Goal: Information Seeking & Learning: Learn about a topic

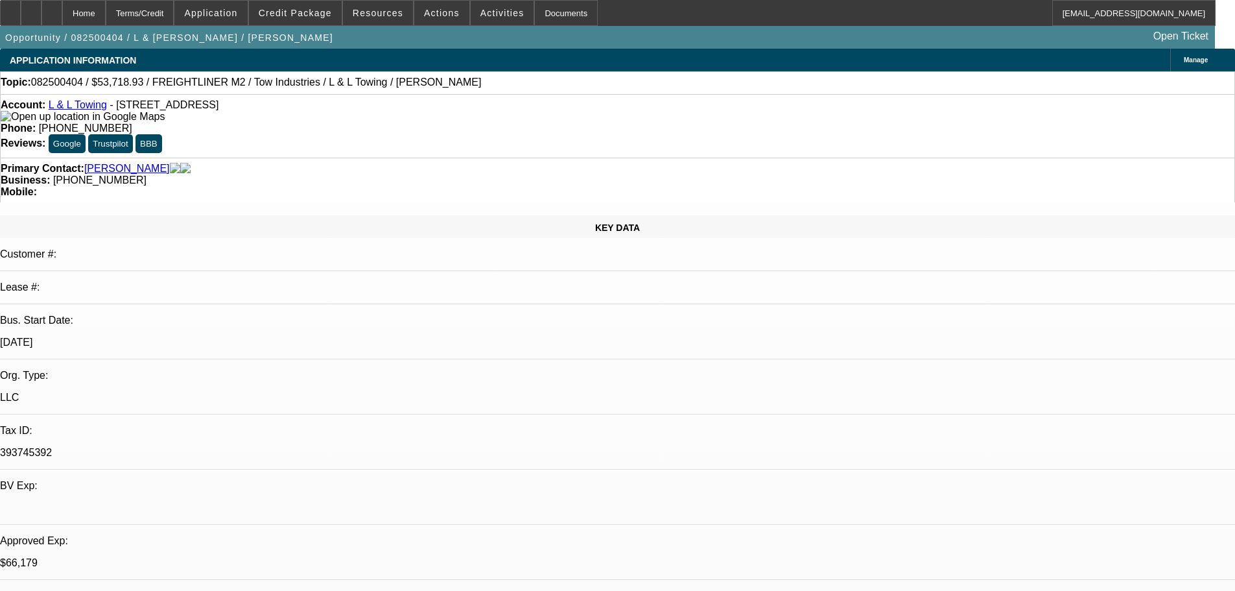
select select "0"
select select "2"
select select "0.1"
select select "4"
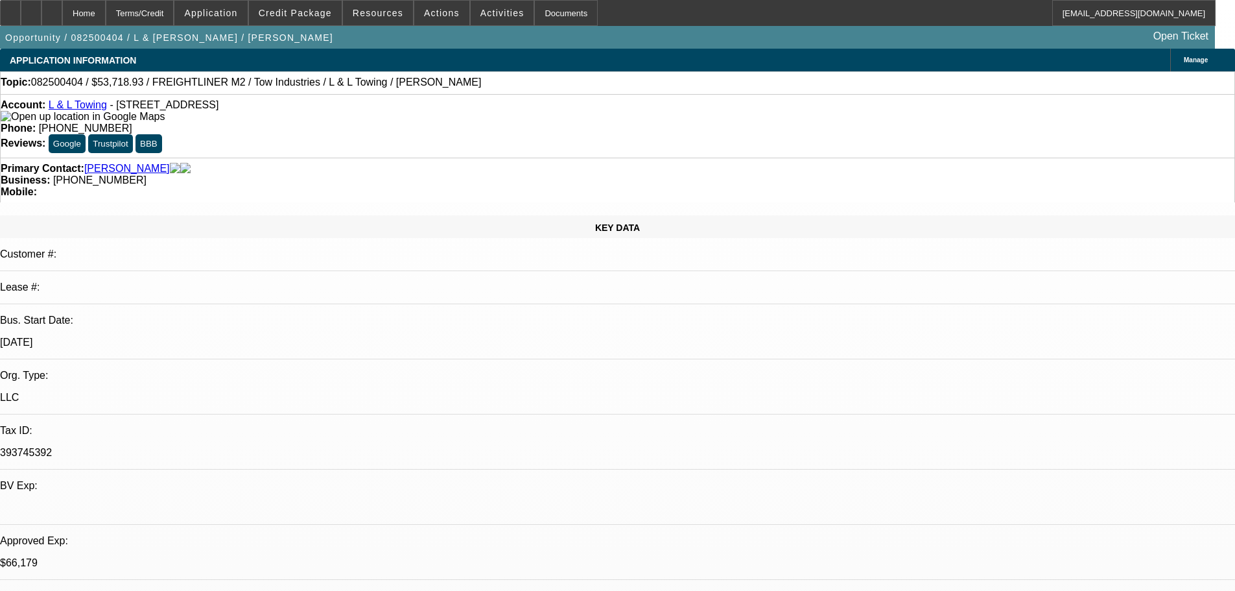
select select "0"
select select "2"
select select "0.1"
select select "4"
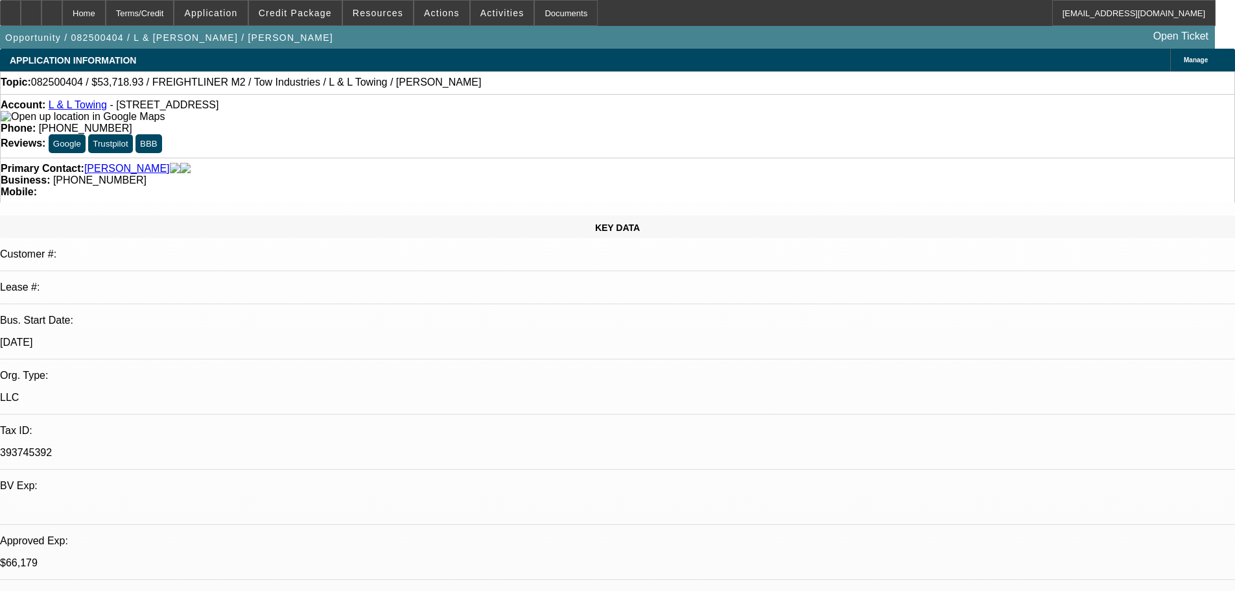
select select "0"
select select "2"
select select "0.1"
select select "4"
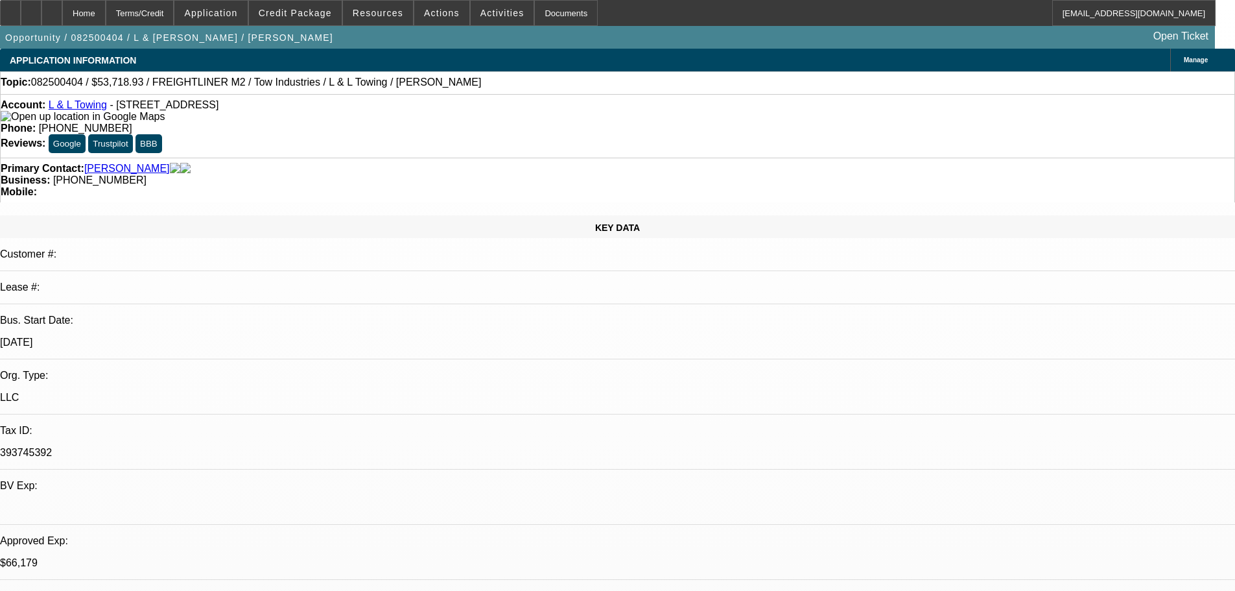
select select "0"
select select "2"
select select "0.1"
select select "4"
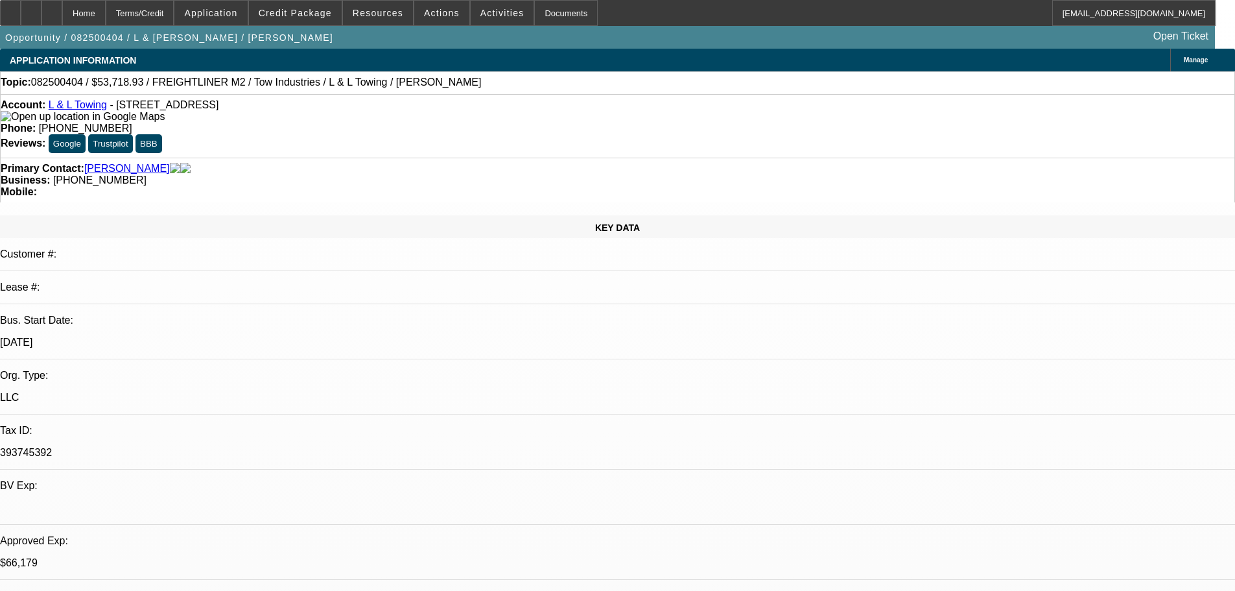
scroll to position [1916, 0]
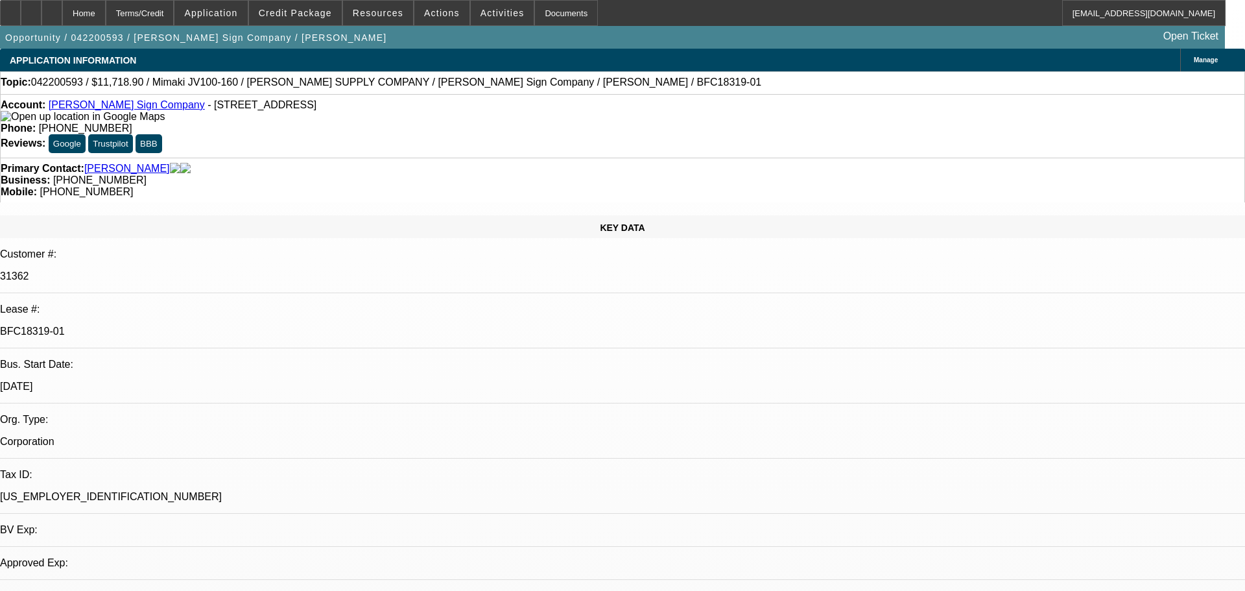
select select "0.1"
select select "0"
select select "3"
select select "0"
select select "6"
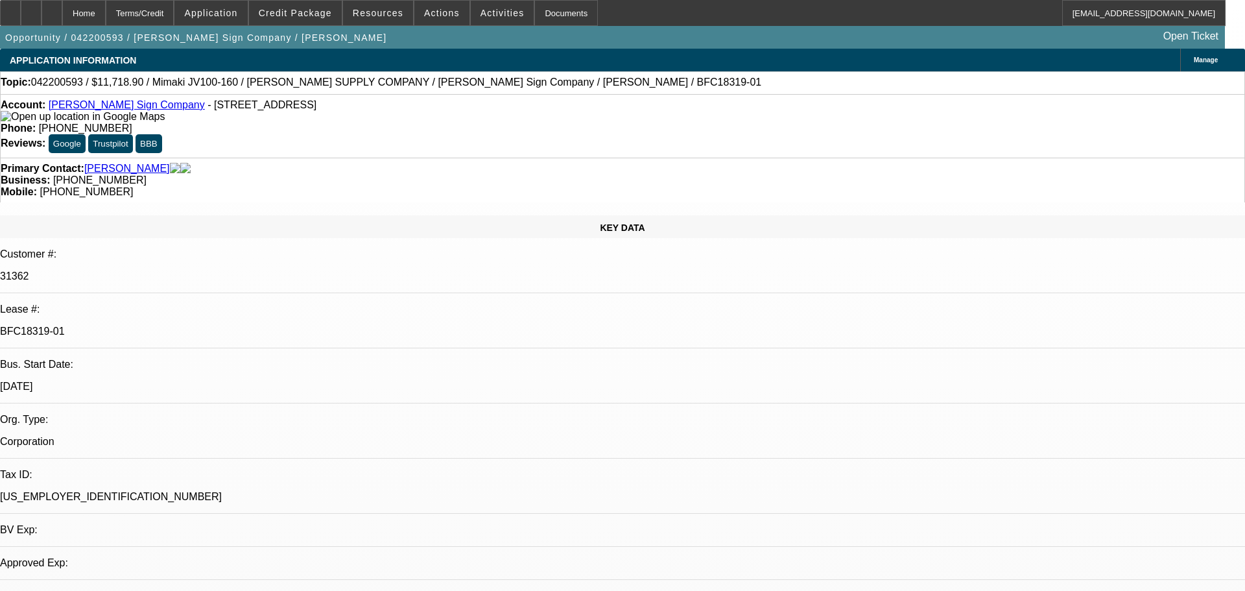
select select "0.1"
select select "0"
select select "3"
select select "0"
select select "6"
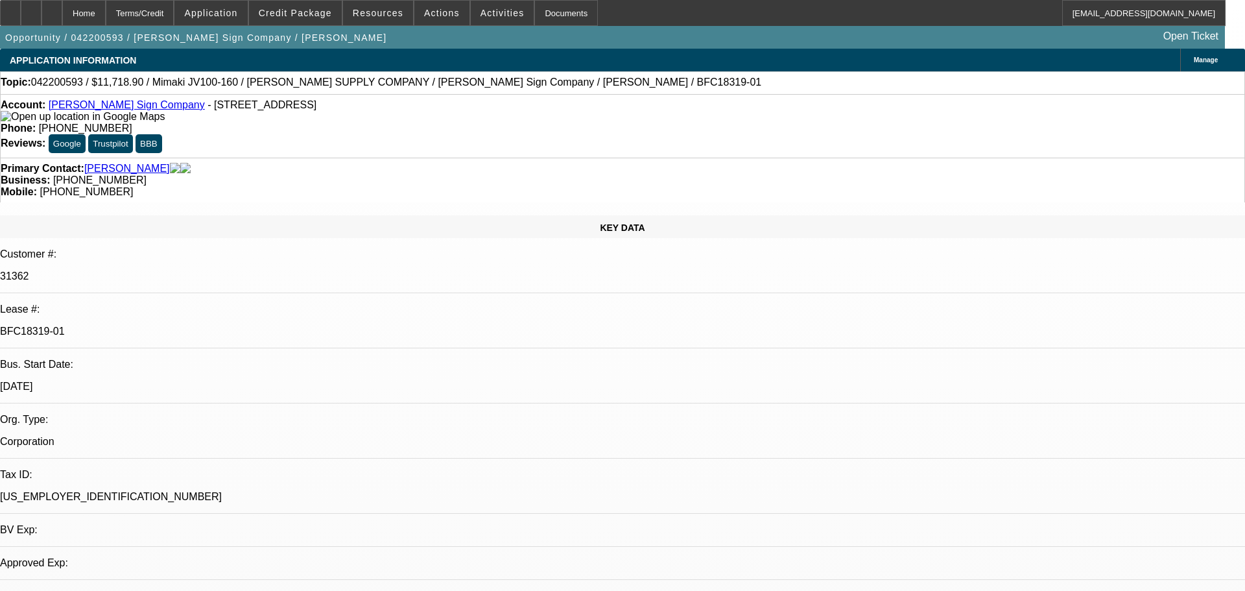
select select "0.1"
select select "0"
select select "6"
select select "0.1"
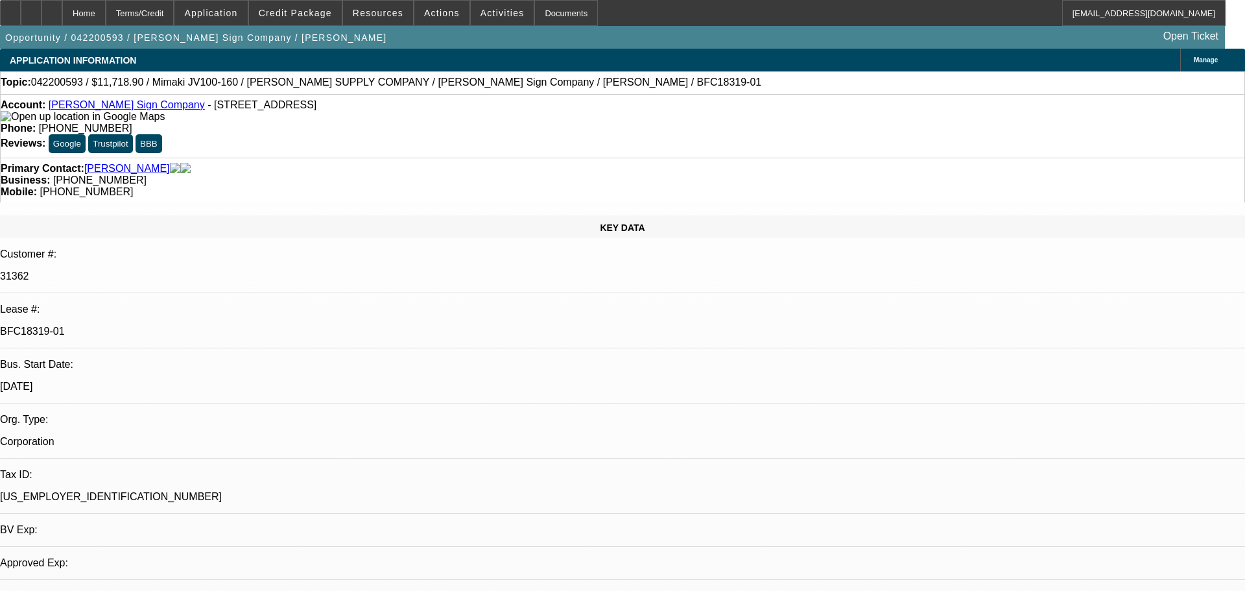
select select "0"
select select "6"
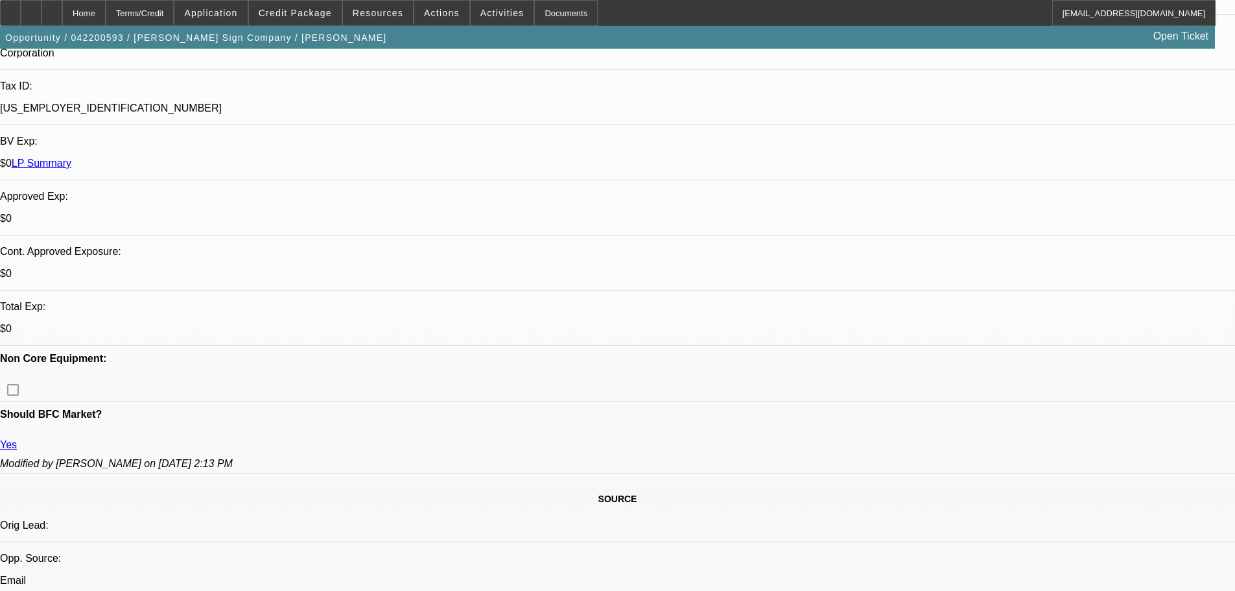
scroll to position [389, 0]
drag, startPoint x: 477, startPoint y: 361, endPoint x: 325, endPoint y: 356, distance: 151.8
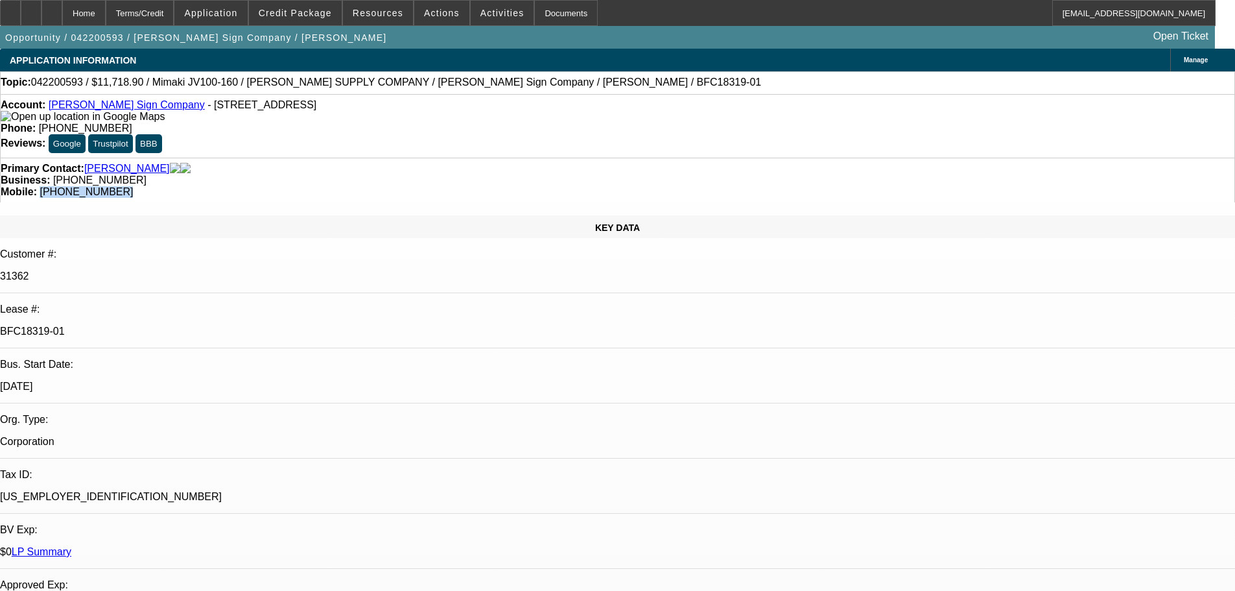
drag, startPoint x: 712, startPoint y: 142, endPoint x: 654, endPoint y: 147, distance: 58.6
click at [654, 186] on div "Mobile: (417) 353-5130" at bounding box center [618, 192] width 1234 height 12
copy span "(417) 353-5130"
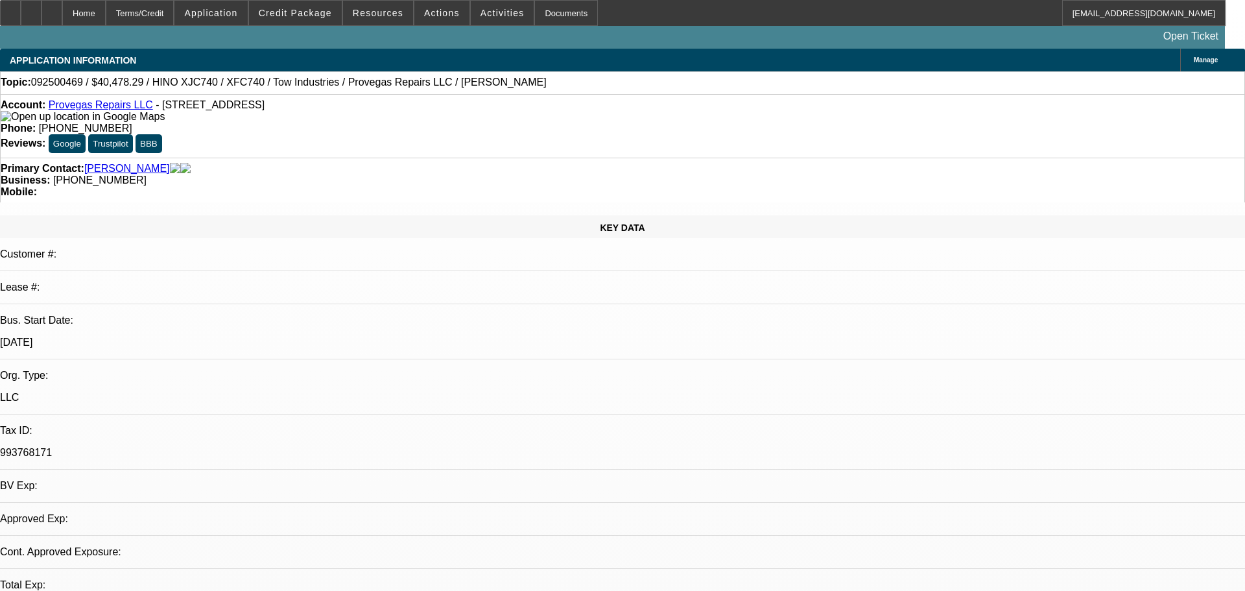
select select "0"
select select "2"
select select "0.1"
select select "4"
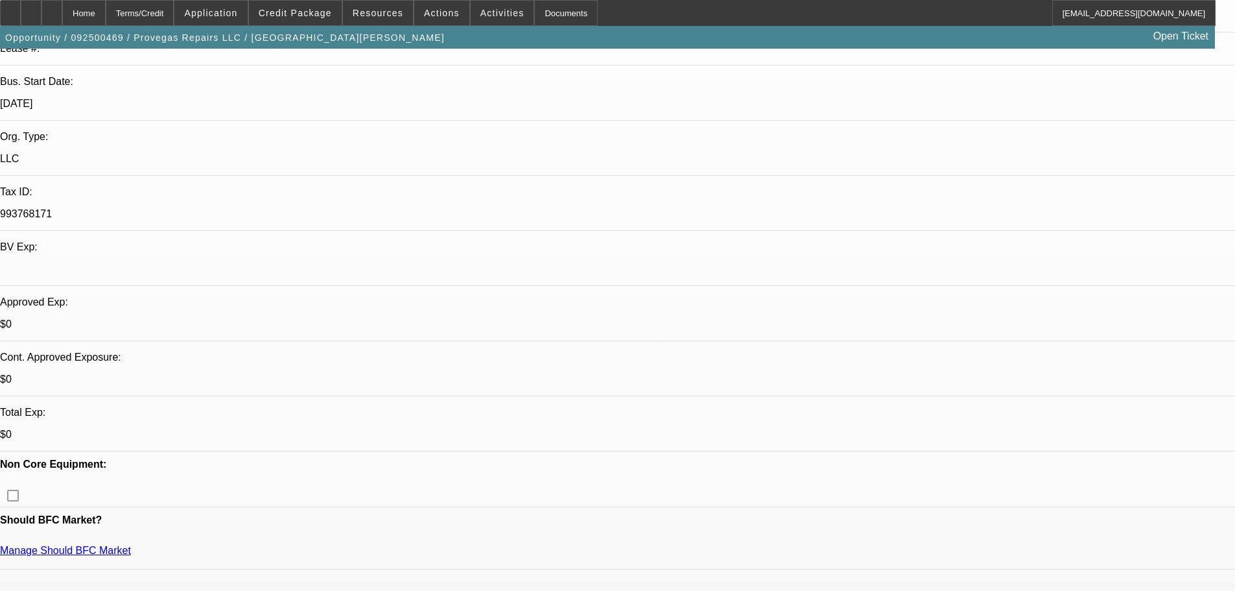
scroll to position [259, 0]
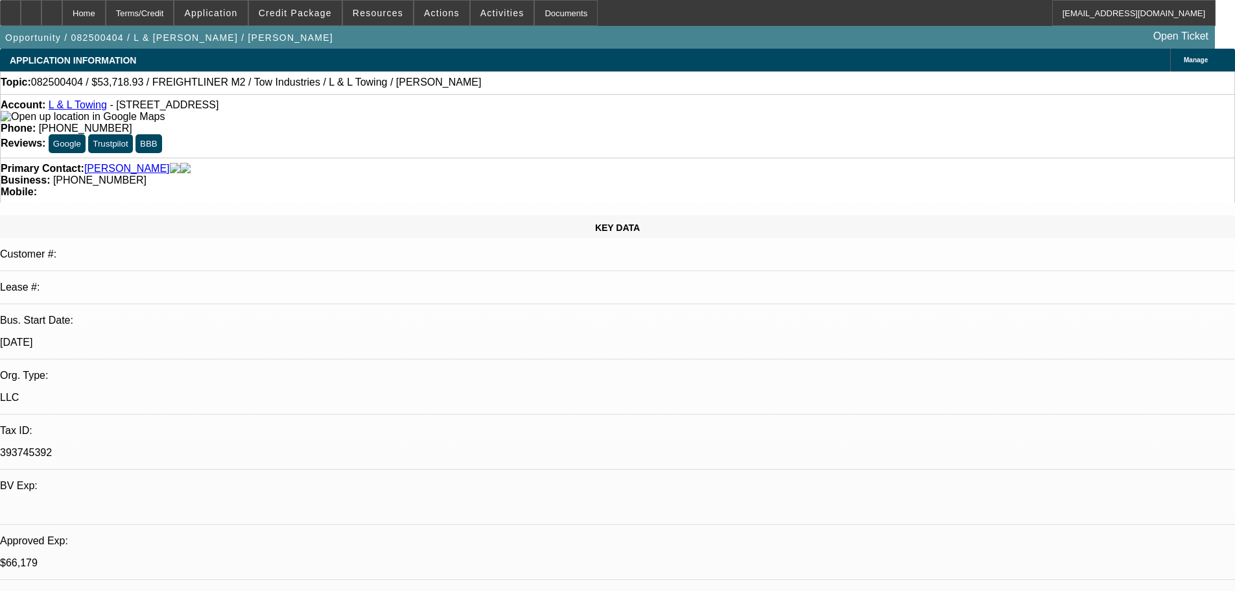
select select "0"
select select "2"
select select "0.1"
select select "4"
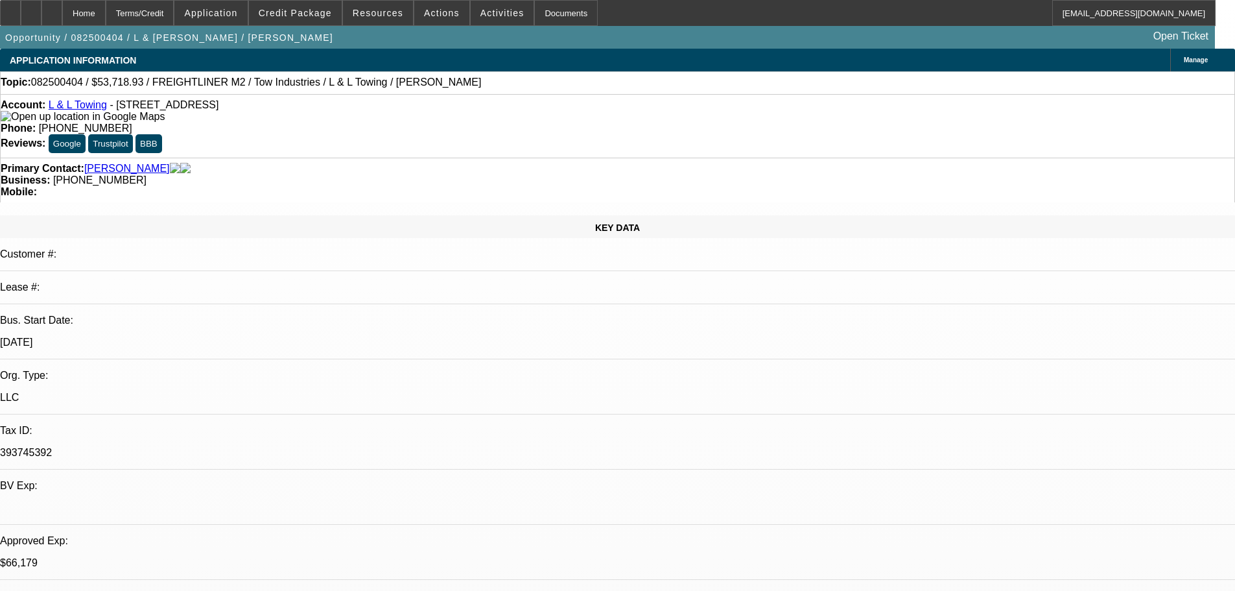
select select "0"
select select "2"
select select "0.1"
select select "4"
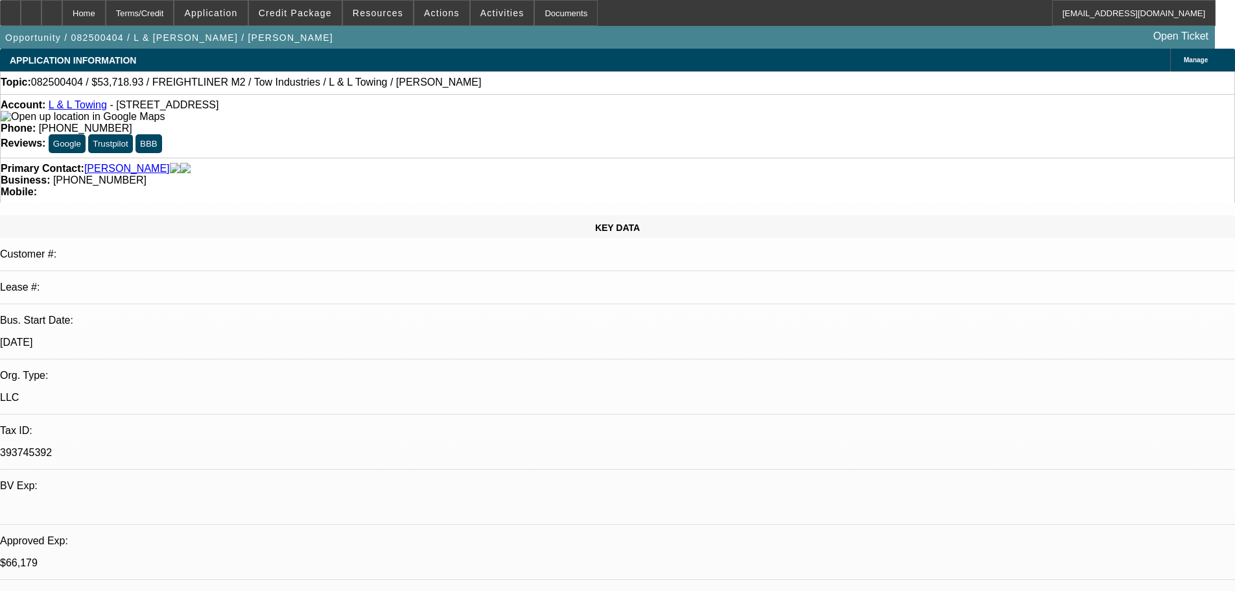
select select "0"
select select "2"
select select "0.1"
select select "4"
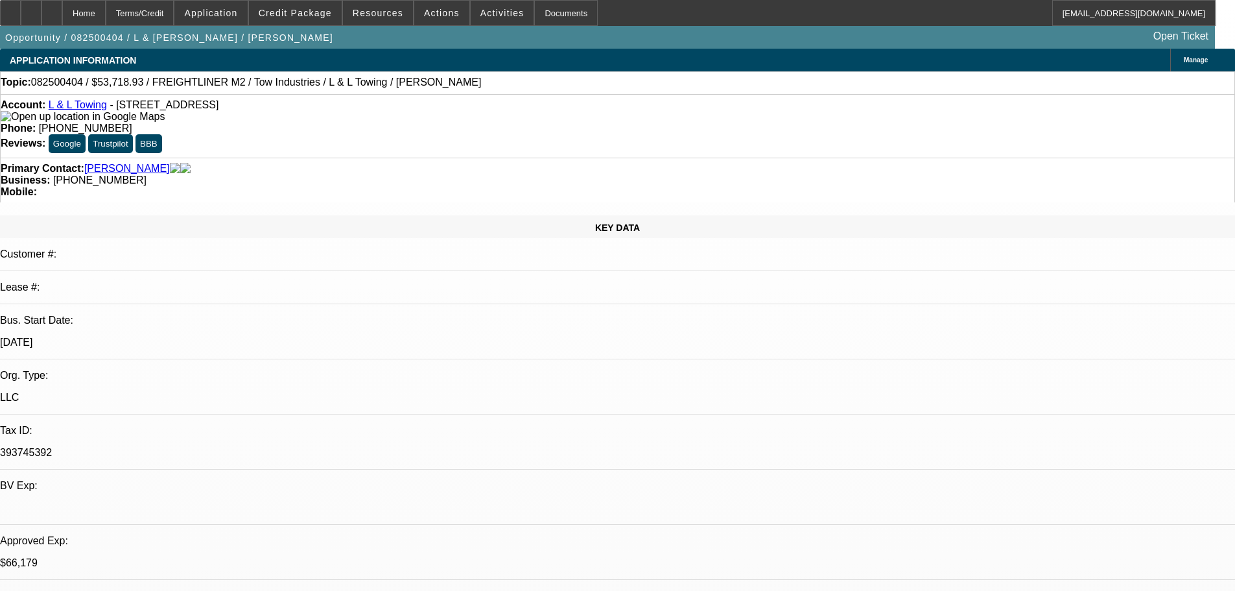
select select "0"
select select "2"
select select "0.1"
select select "4"
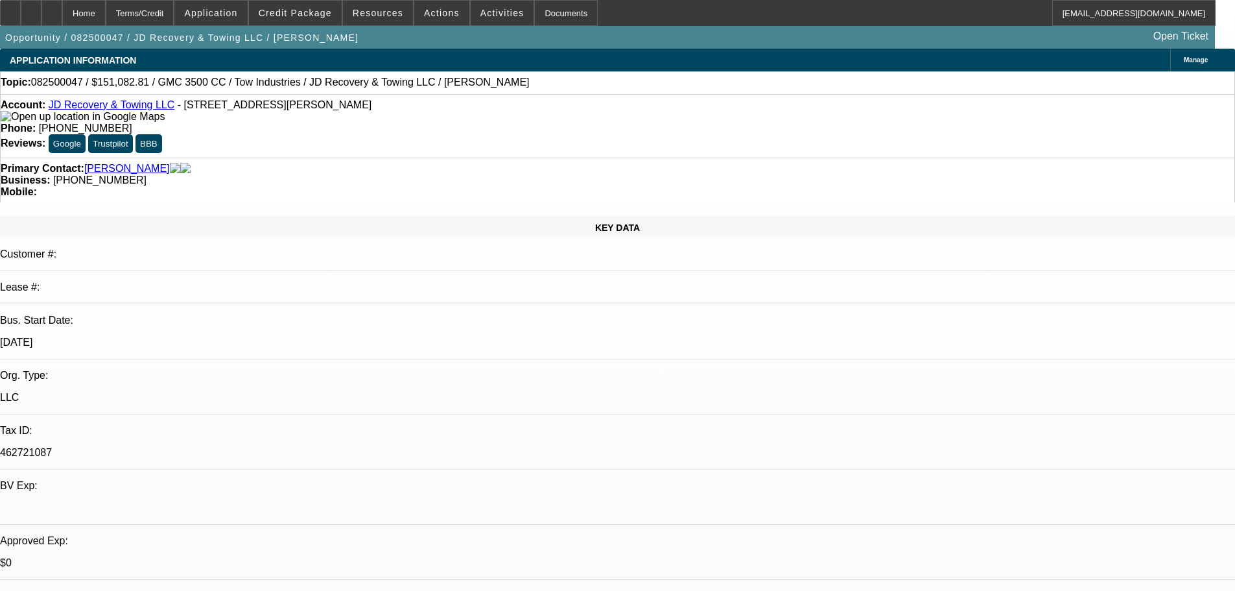
select select "0"
select select "0.1"
select select "4"
select select "0"
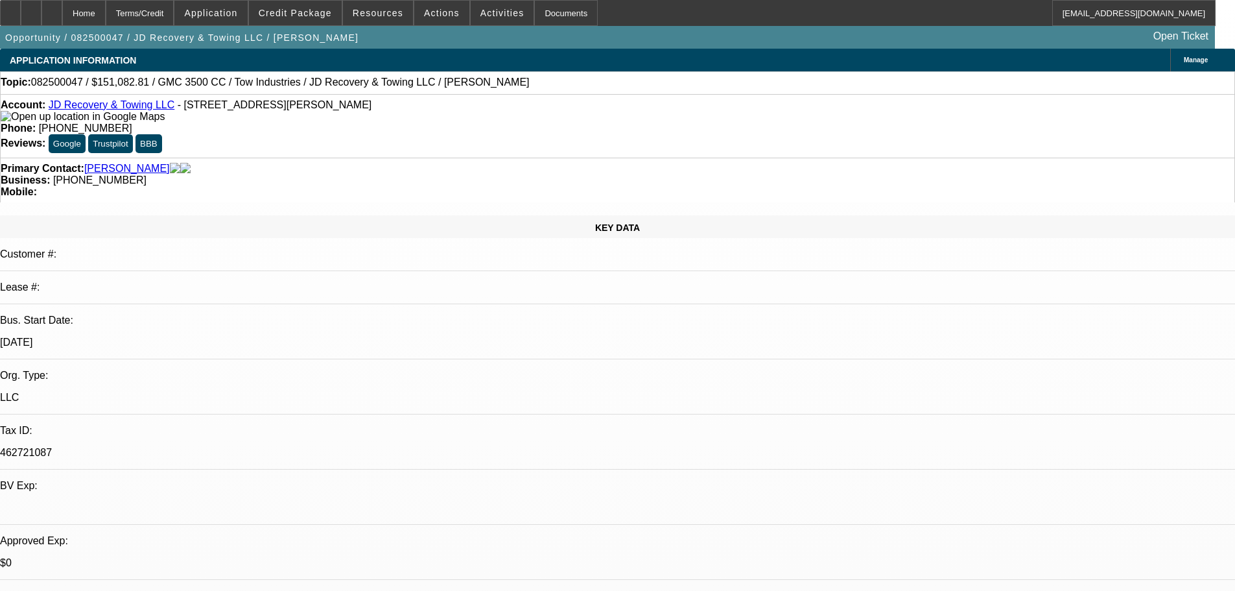
select select "0"
select select "0.1"
select select "4"
select select "0"
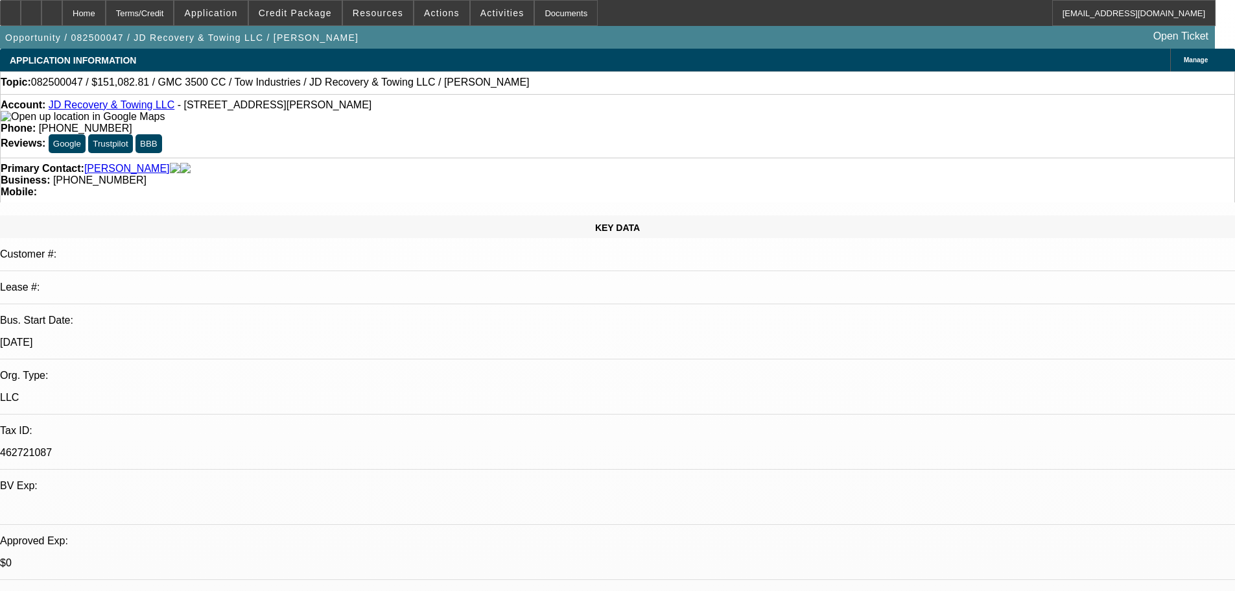
select select "0.1"
select select "4"
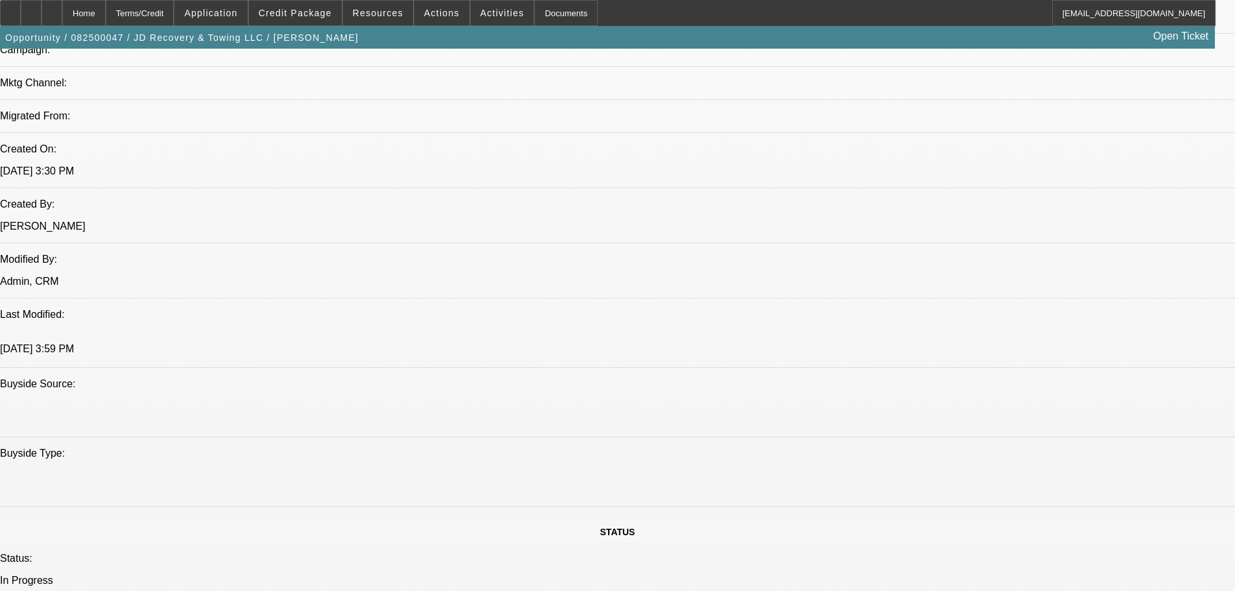
scroll to position [648, 0]
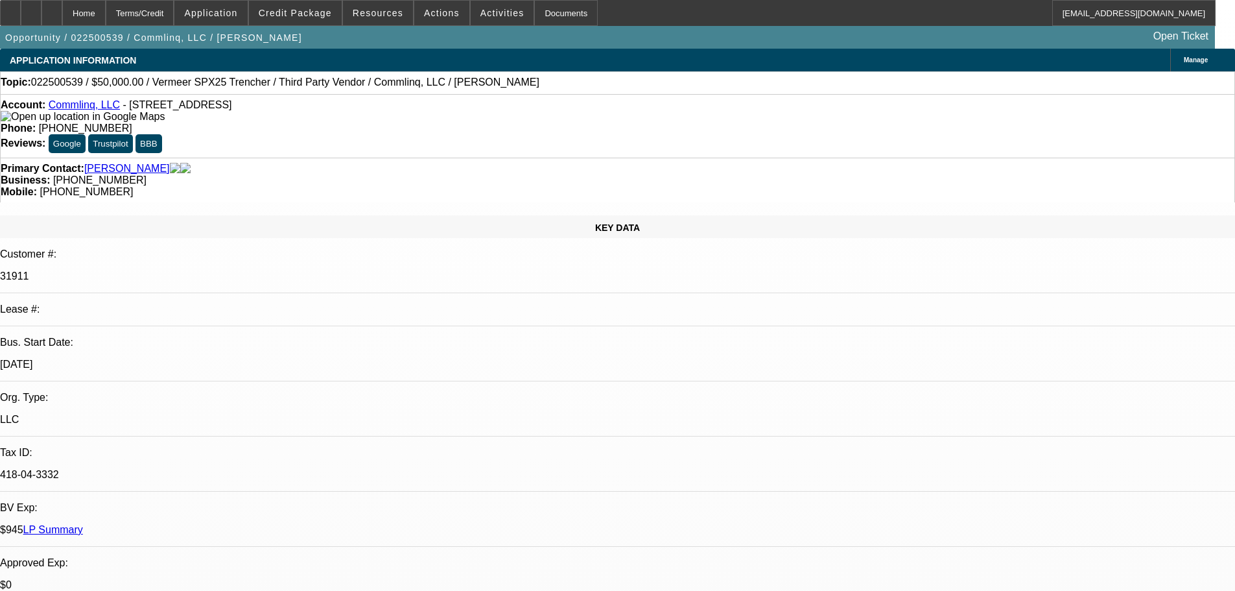
select select "0"
select select "6"
select select "0"
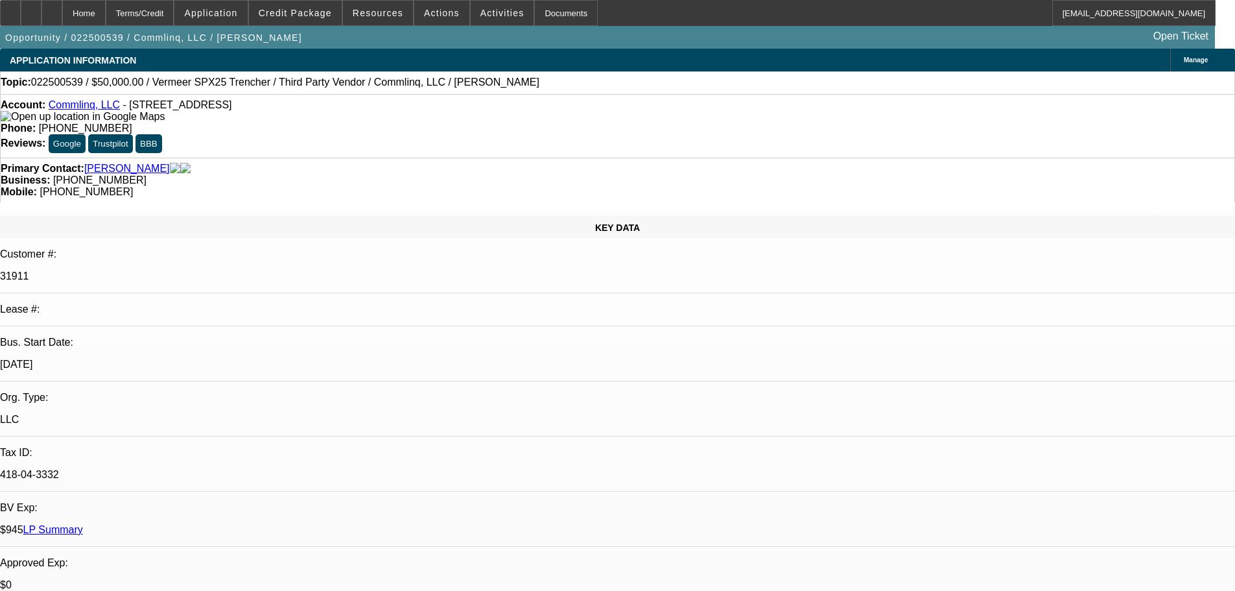
select select "0"
select select "6"
select select "0"
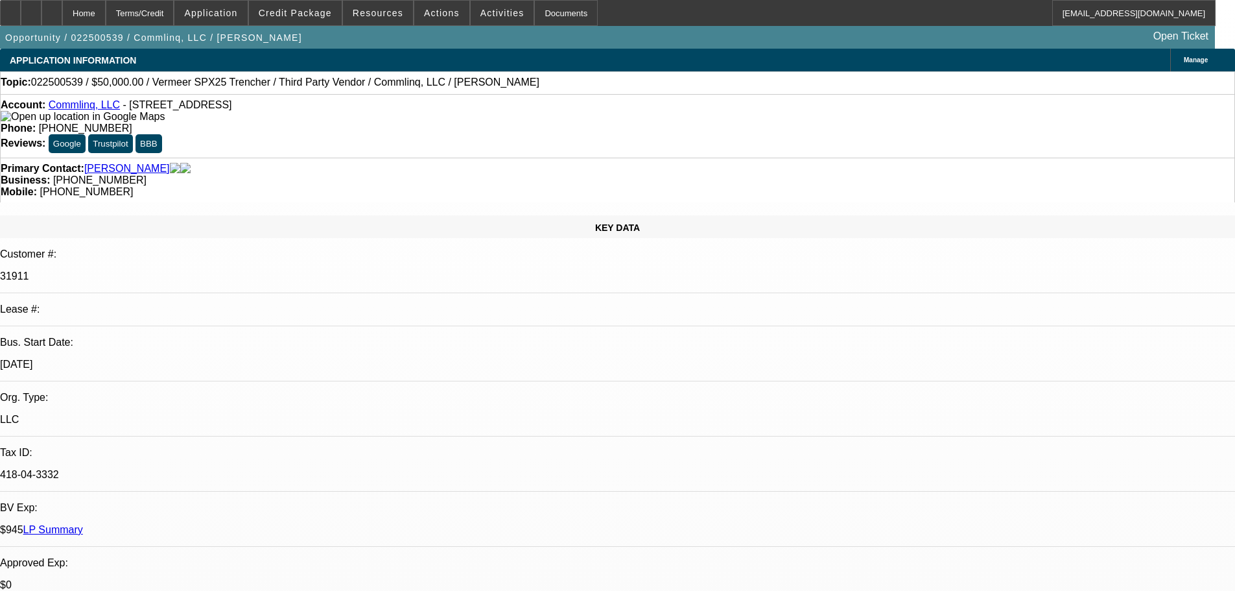
select select "0"
select select "6"
select select "2"
select select "0"
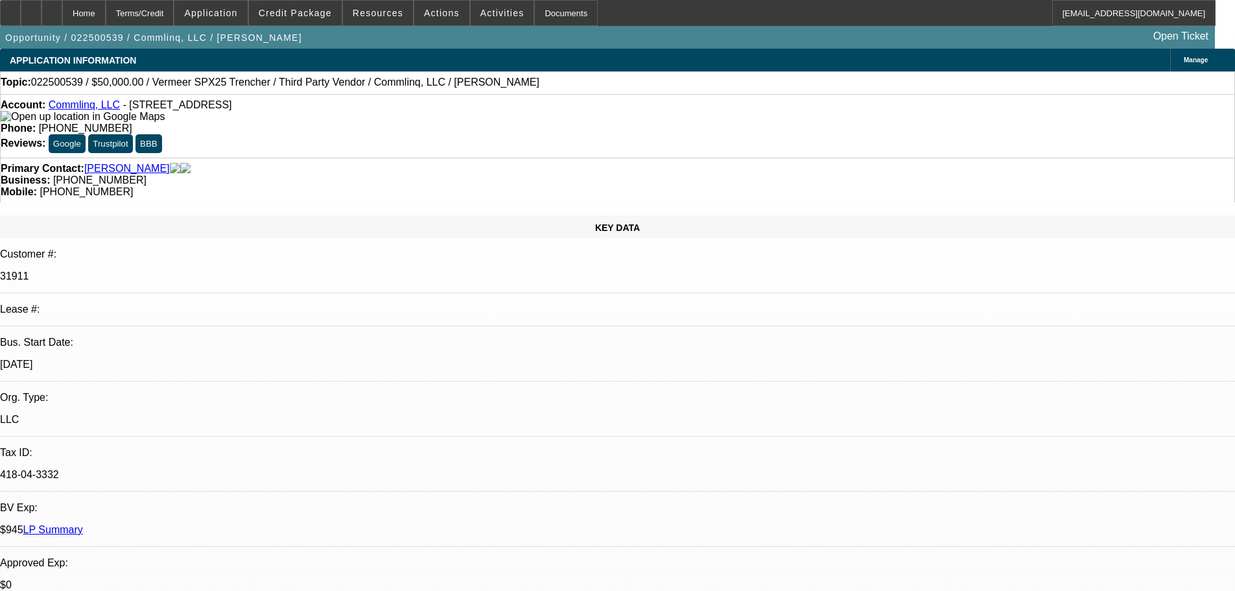
select select "6"
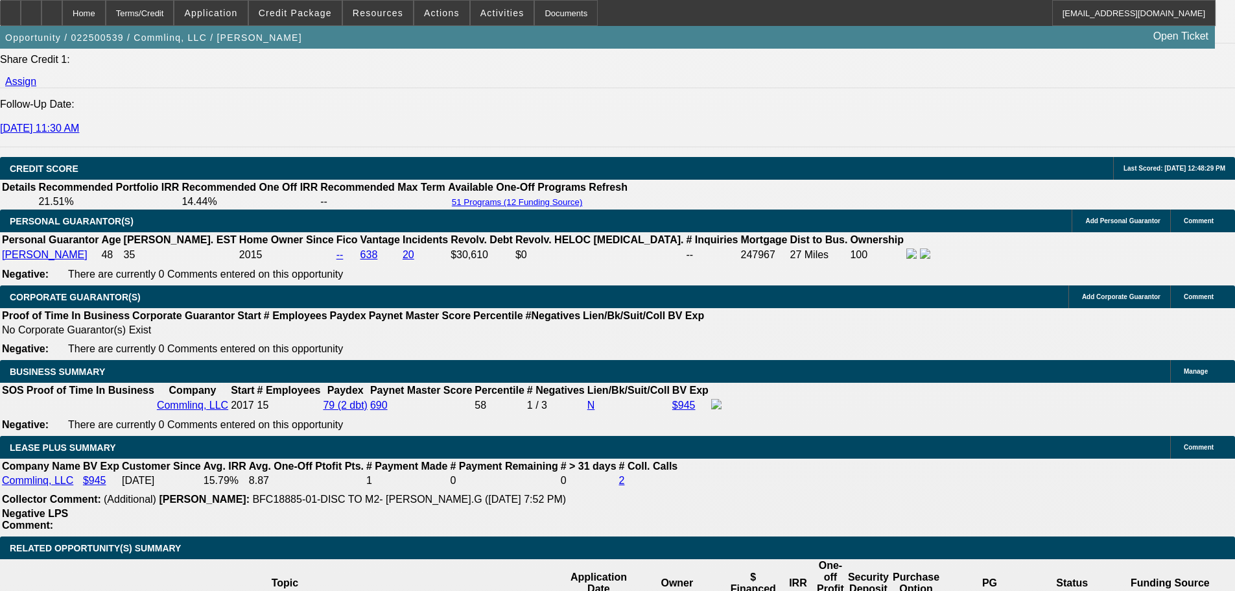
scroll to position [1815, 0]
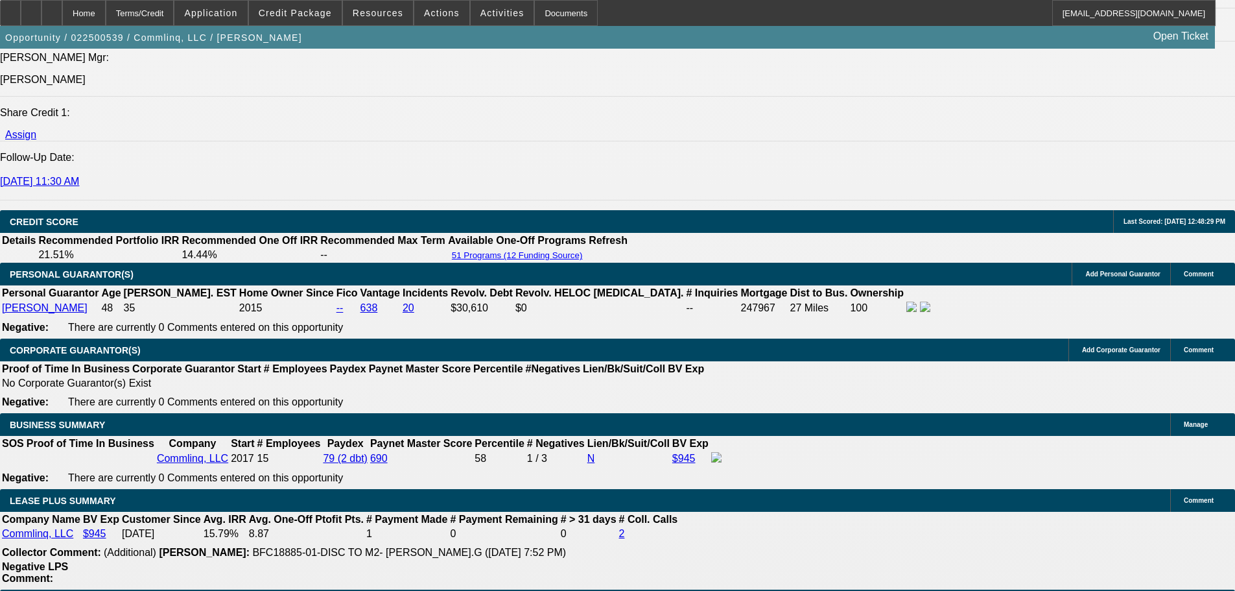
scroll to position [1686, 0]
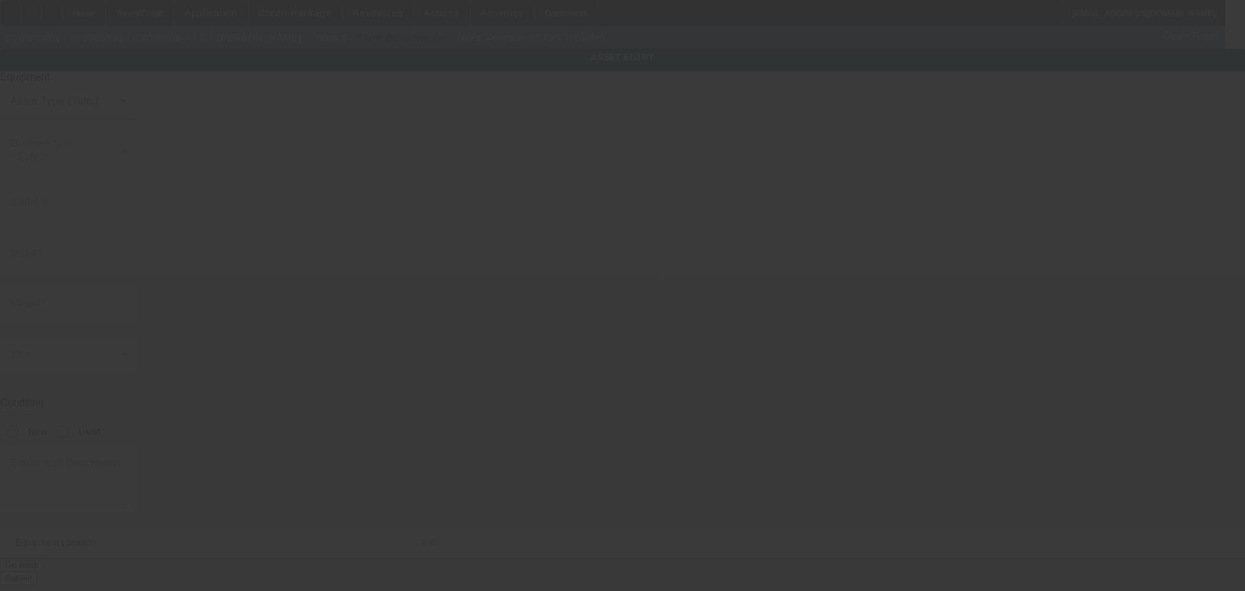
type input "Vermeer"
type input "SPX25 Trencher"
radio input "true"
type textarea "Vibratory Plow"
type input "3609 Developers Rd"
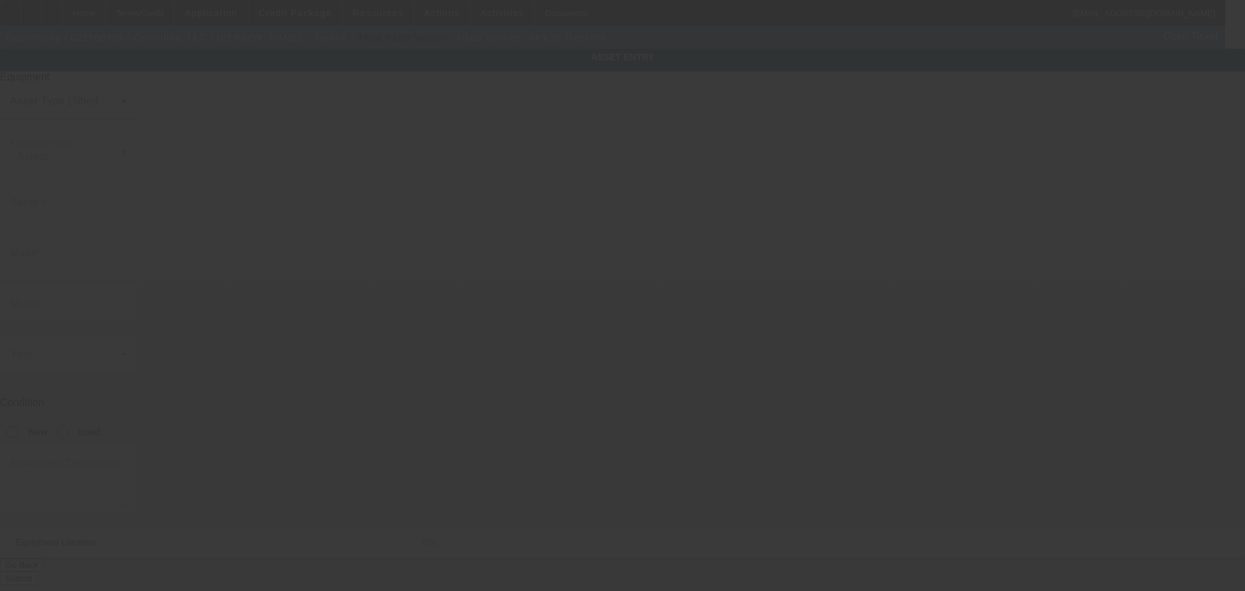
type input "Indianapolis"
type input "46227"
type input "Marion"
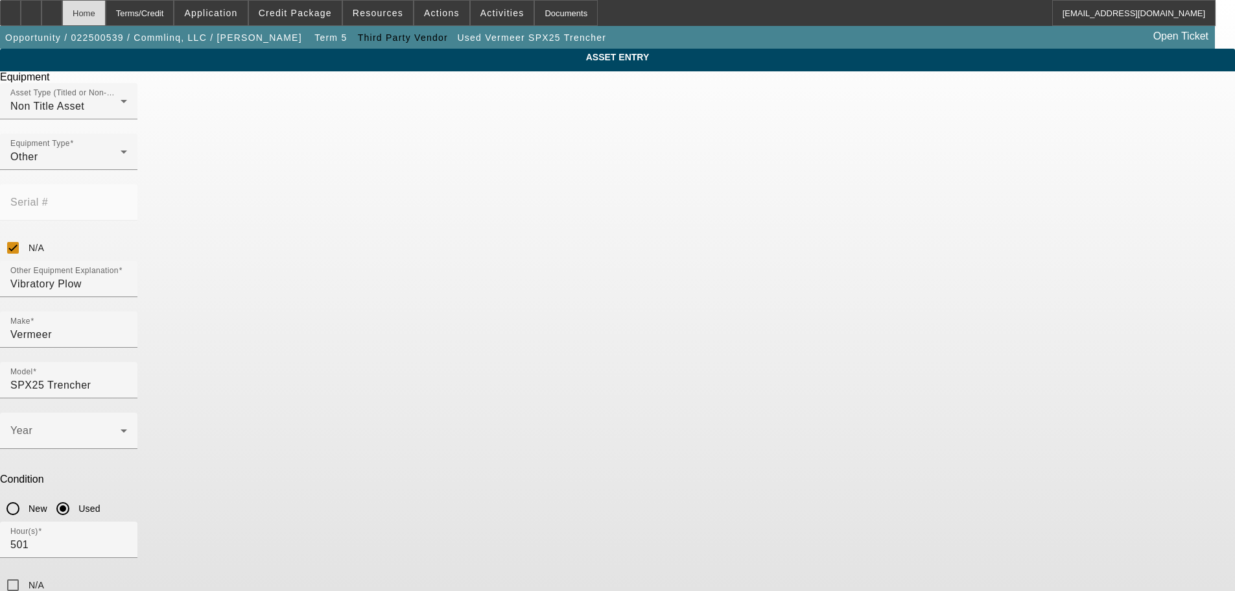
click at [106, 21] on div "Home" at bounding box center [83, 13] width 43 height 26
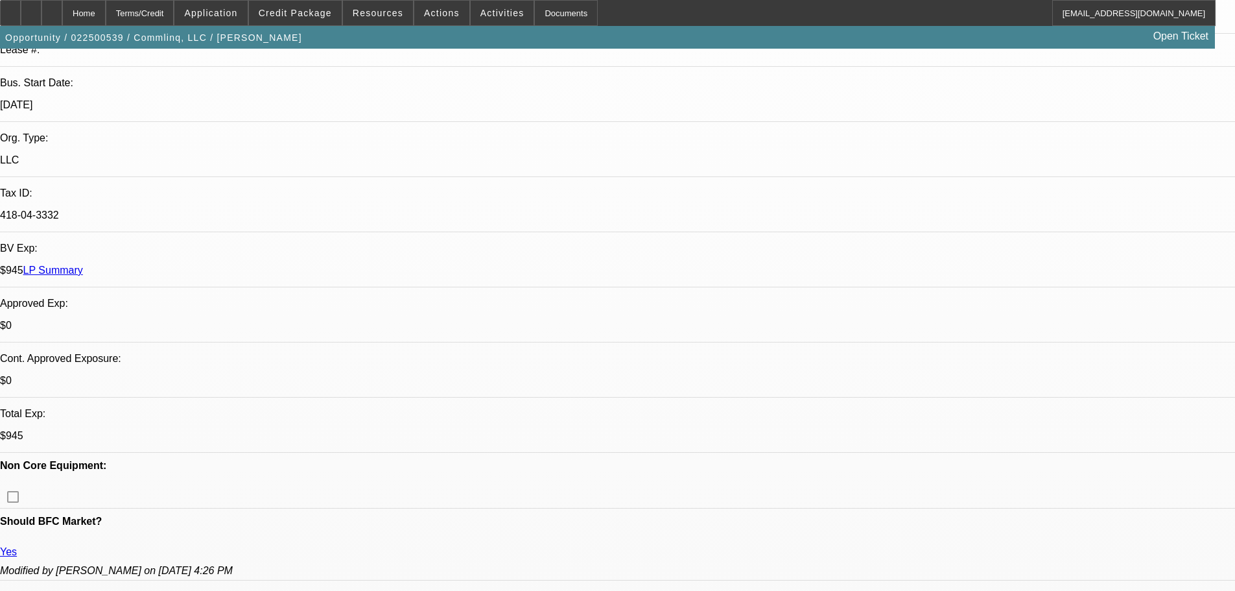
select select "0"
select select "6"
select select "0"
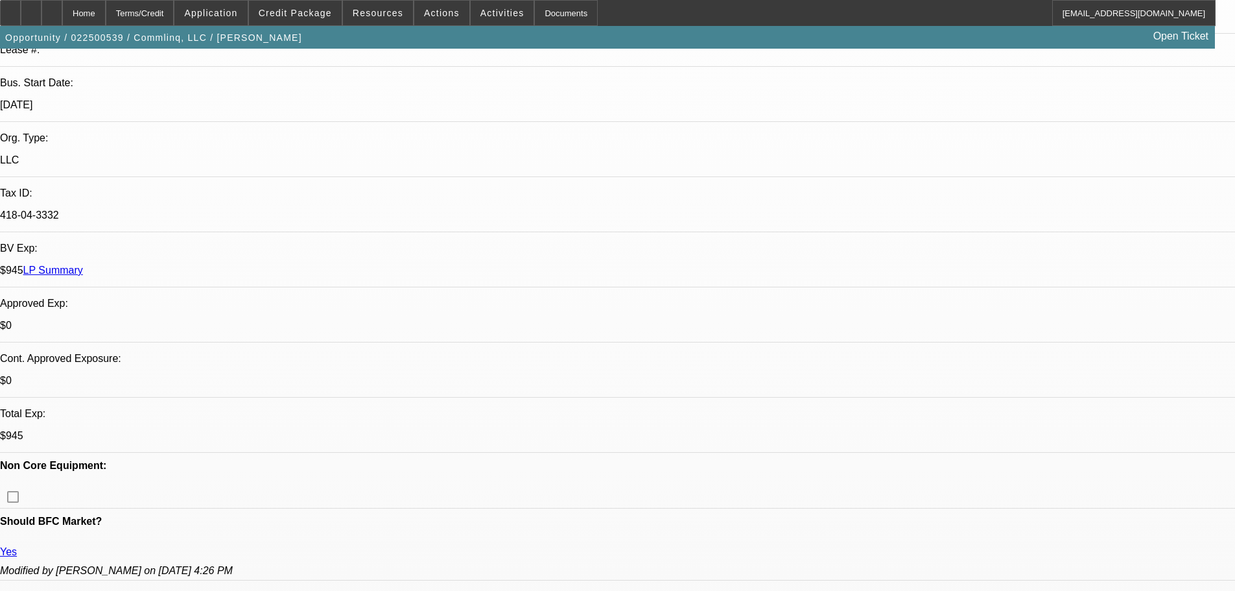
select select "0"
select select "6"
select select "0"
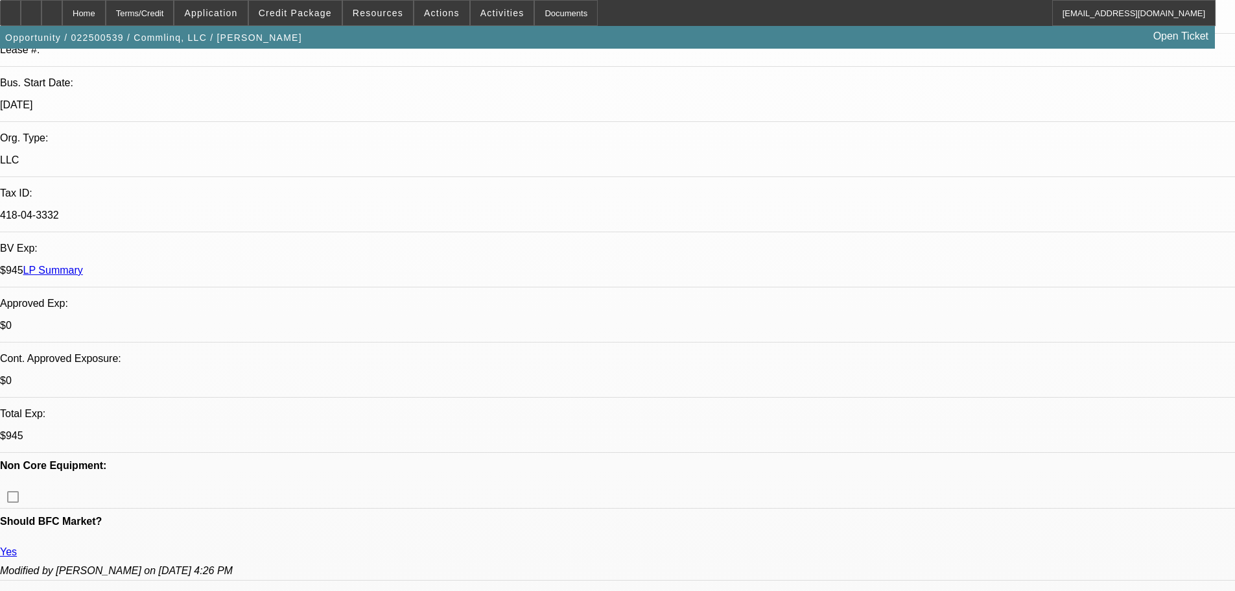
select select "0"
select select "6"
select select "2"
select select "0"
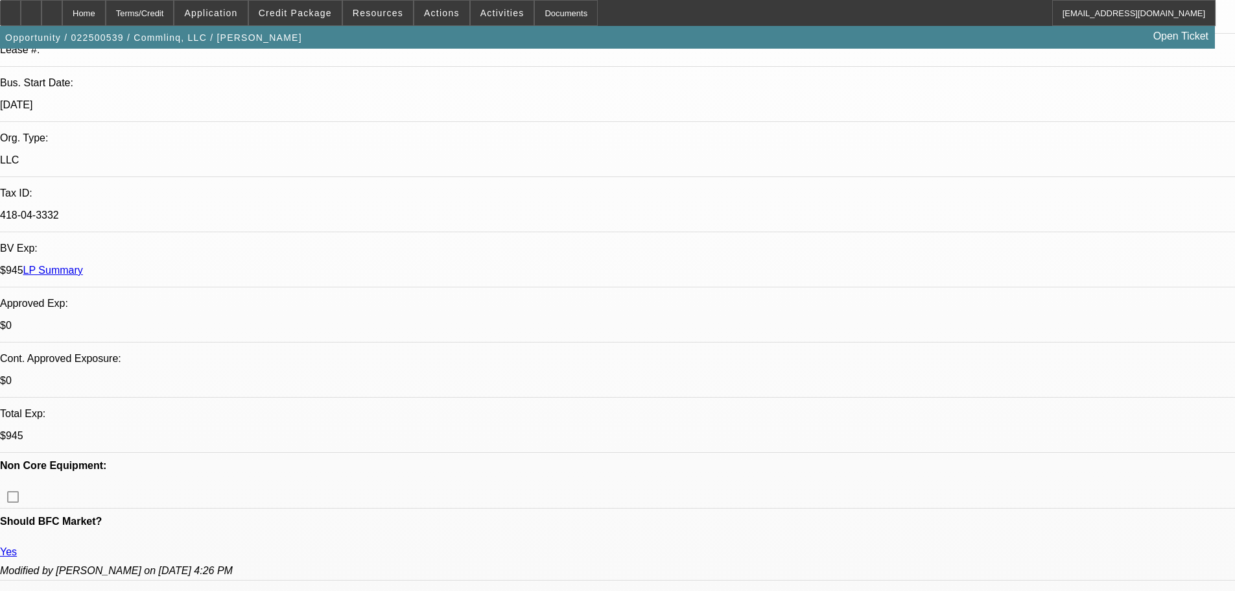
select select "6"
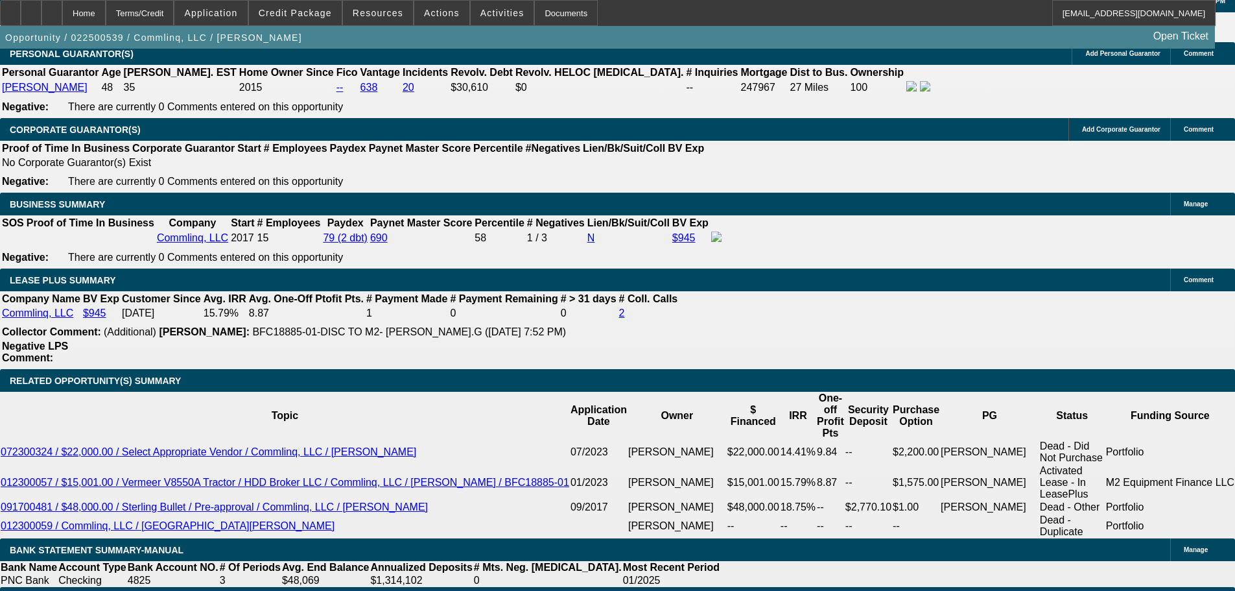
scroll to position [1945, 0]
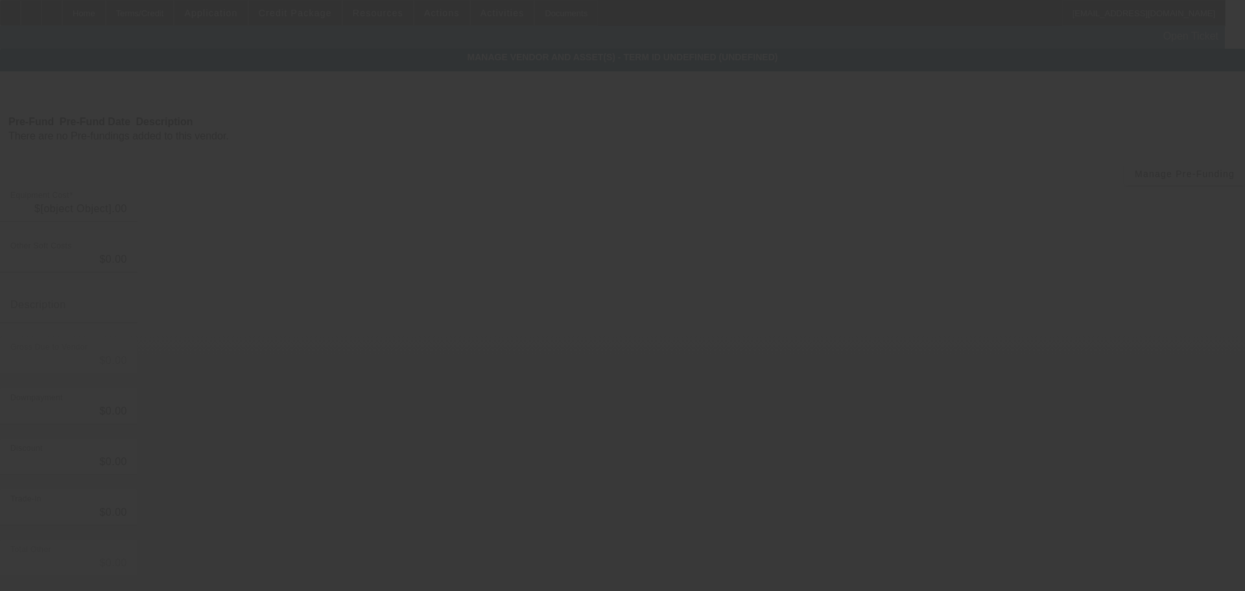
type input "$50,000.00"
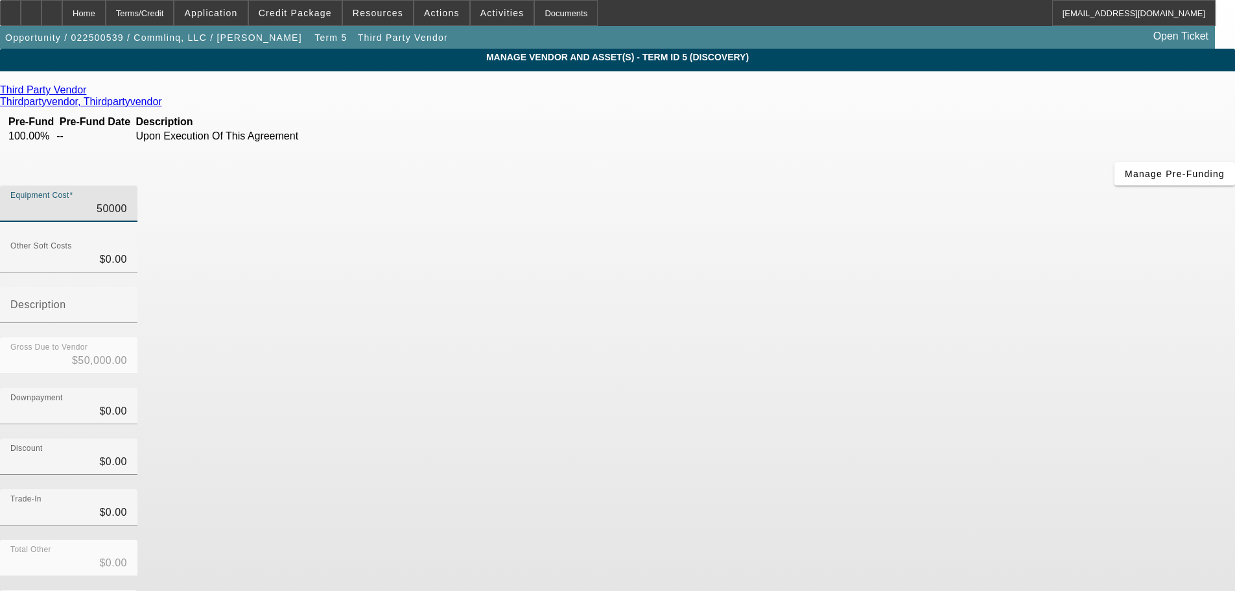
click at [127, 201] on input "50000" at bounding box center [68, 209] width 117 height 16
type input "0000"
type input "$0.00"
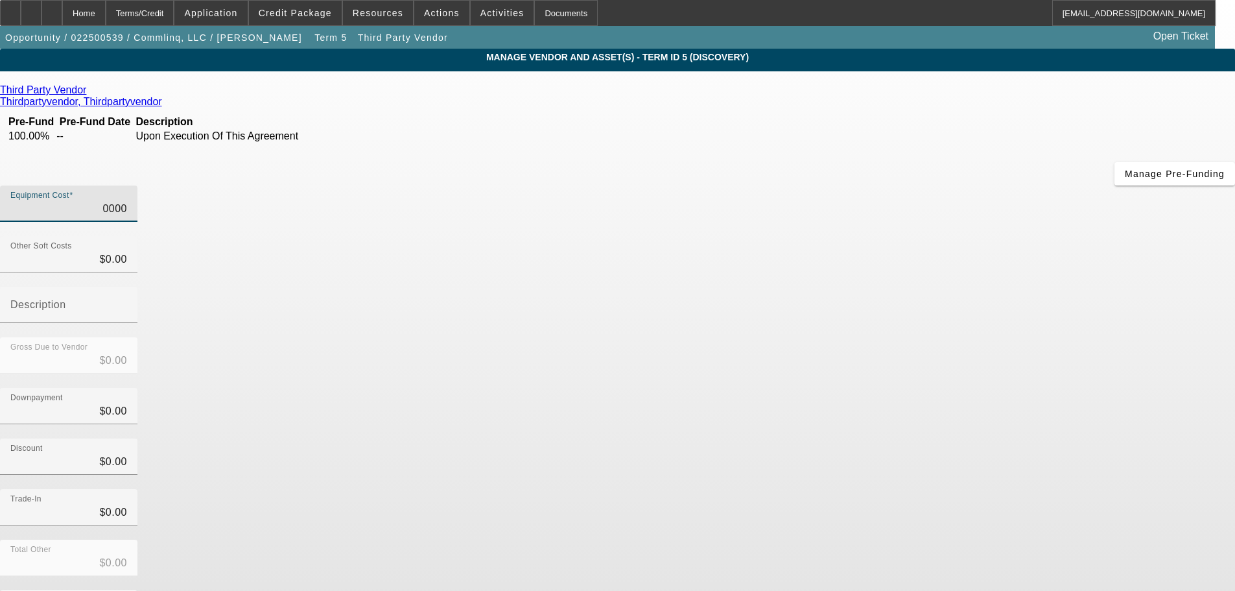
type input "60000"
type input "$60,000.00"
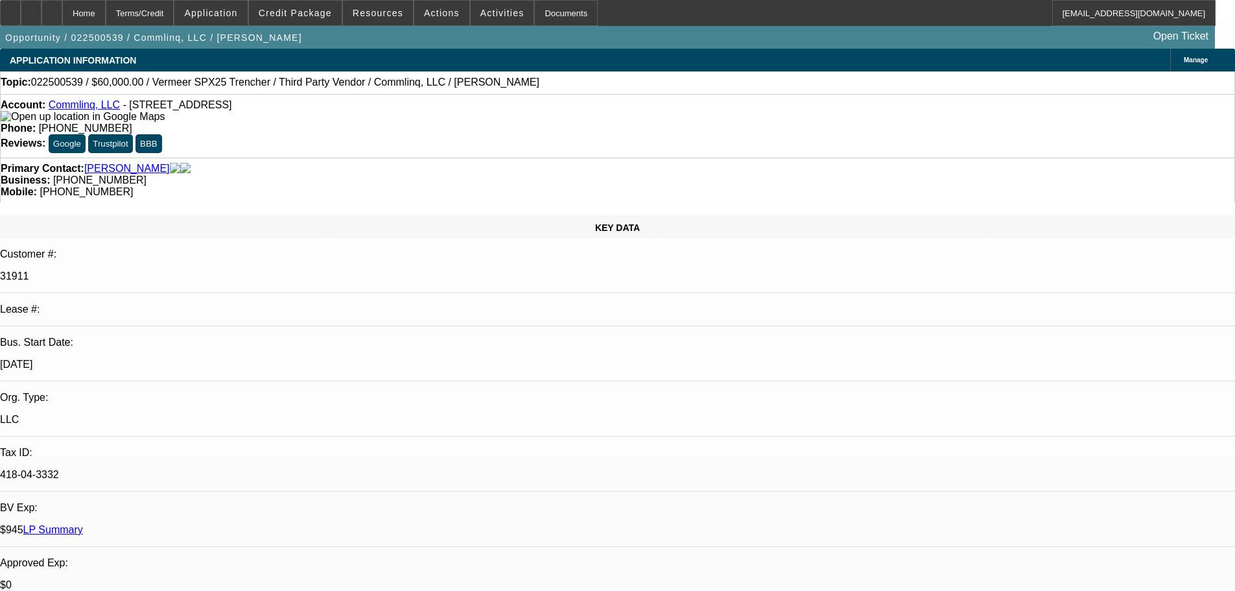
select select "0"
select select "6"
select select "0"
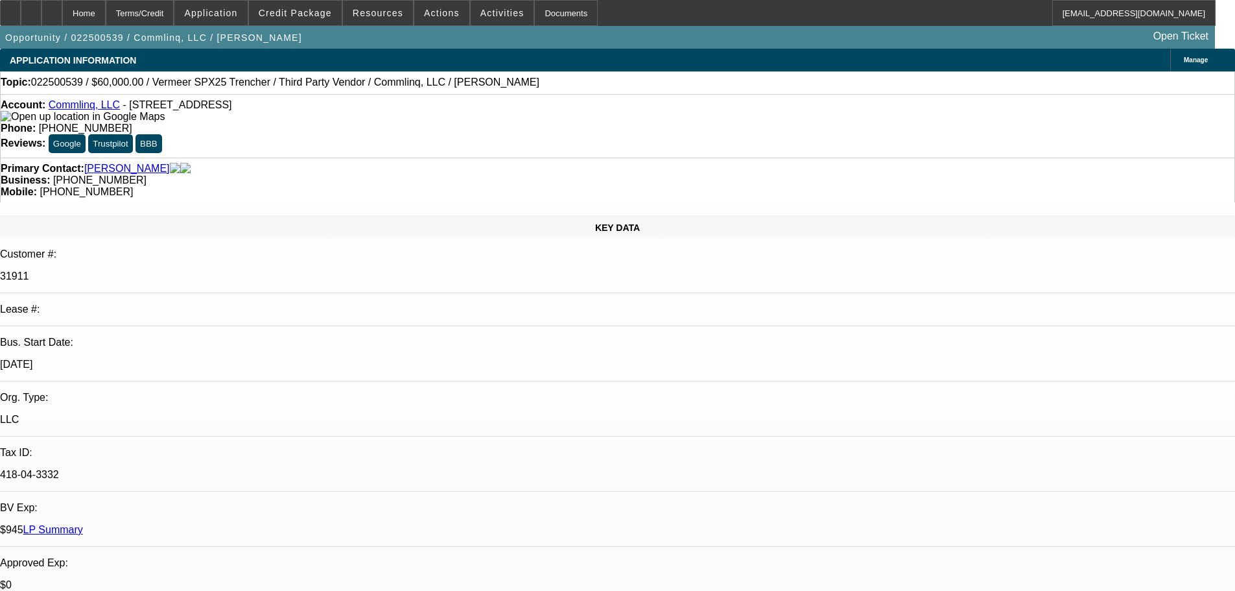
select select "0"
select select "6"
select select "0"
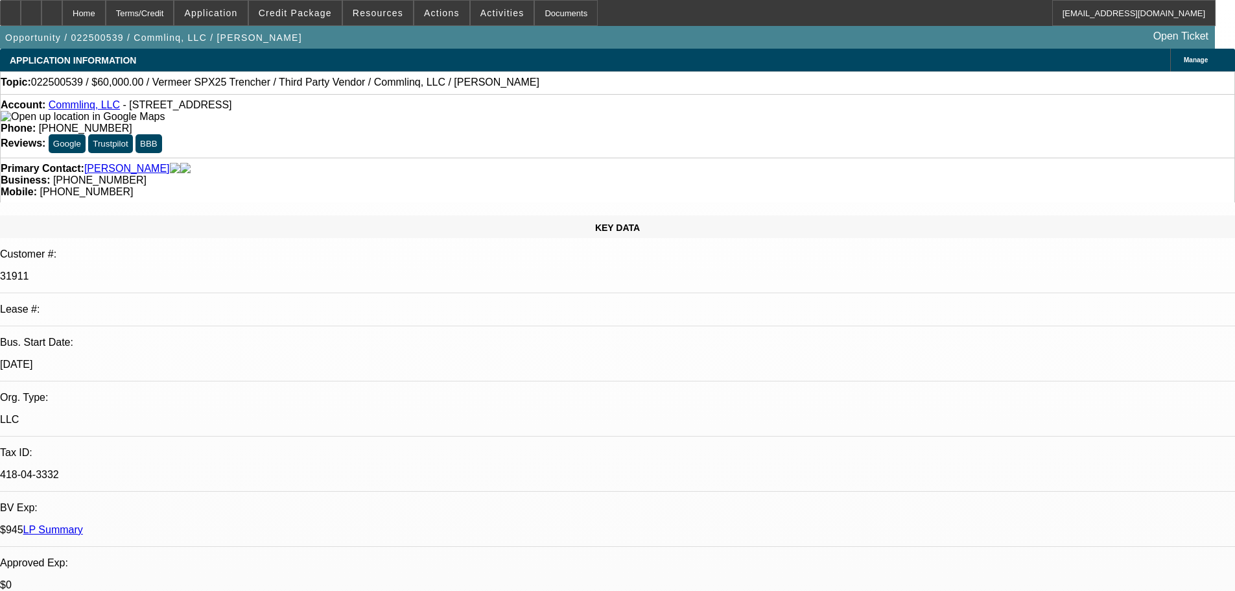
select select "0"
select select "6"
select select "2"
select select "0"
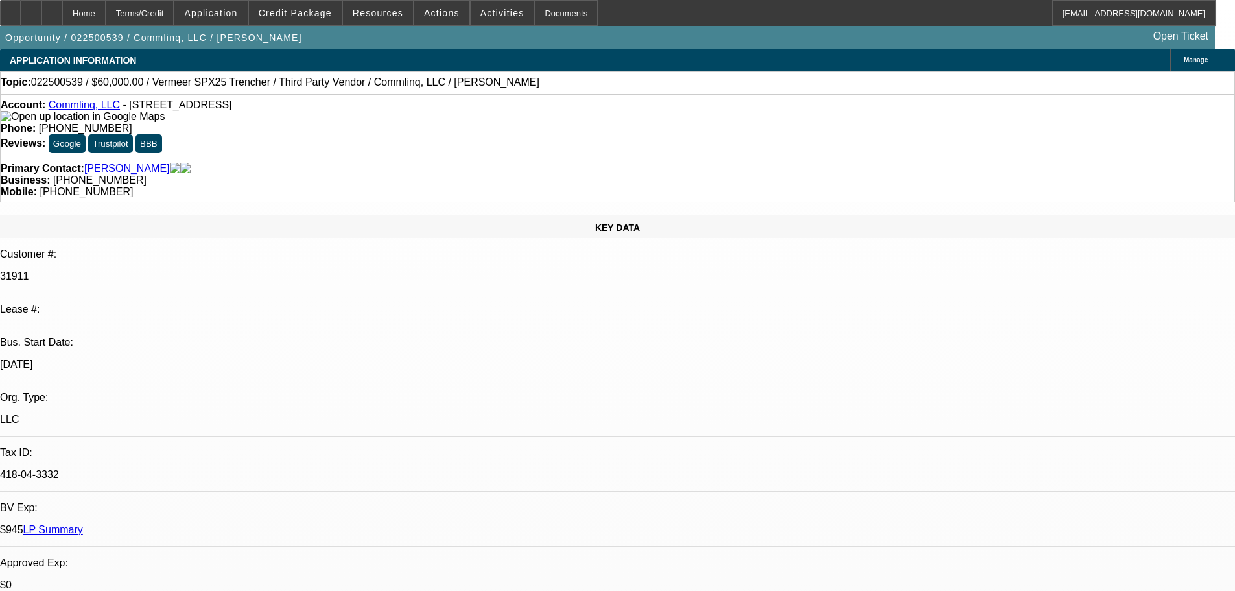
select select "6"
click at [62, 17] on div at bounding box center [51, 13] width 21 height 26
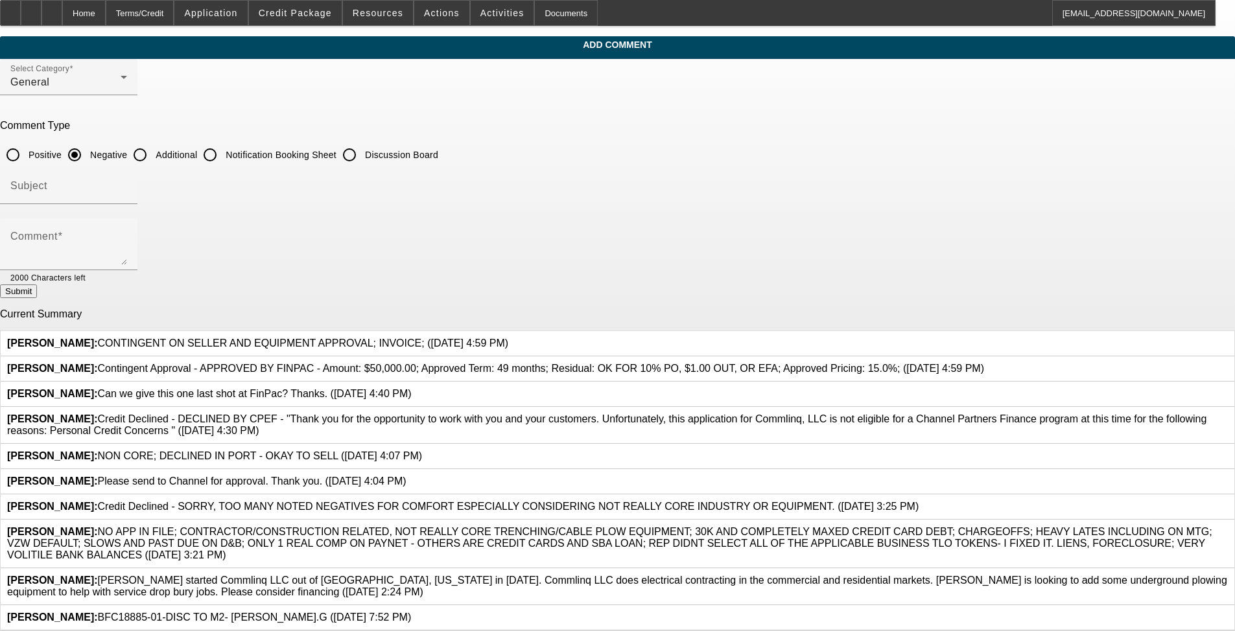
scroll to position [111, 0]
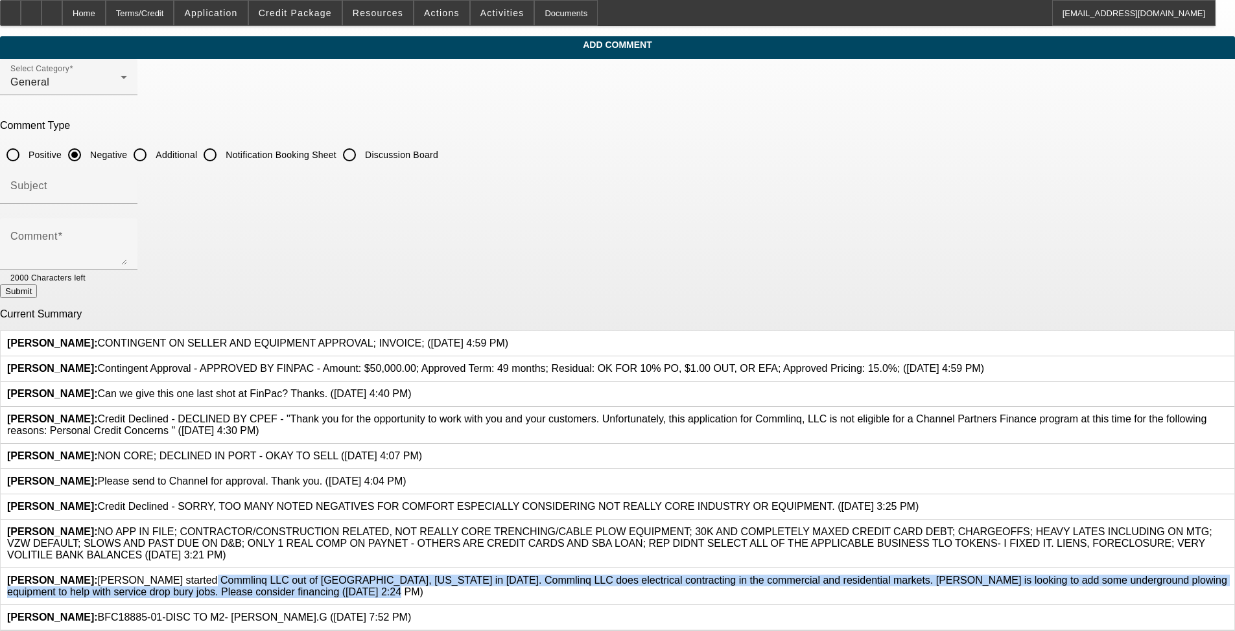
drag, startPoint x: 468, startPoint y: 543, endPoint x: 765, endPoint y: 572, distance: 298.4
click at [524, 538] on div "Culligan, Michael: Byron Collier started Commlinq LLC out of Indianapolis, Indi…" at bounding box center [617, 586] width 1221 height 23
copy span "Byron Collier started Commlinq LLC out of Indianapolis, Indiana in August of 20…"
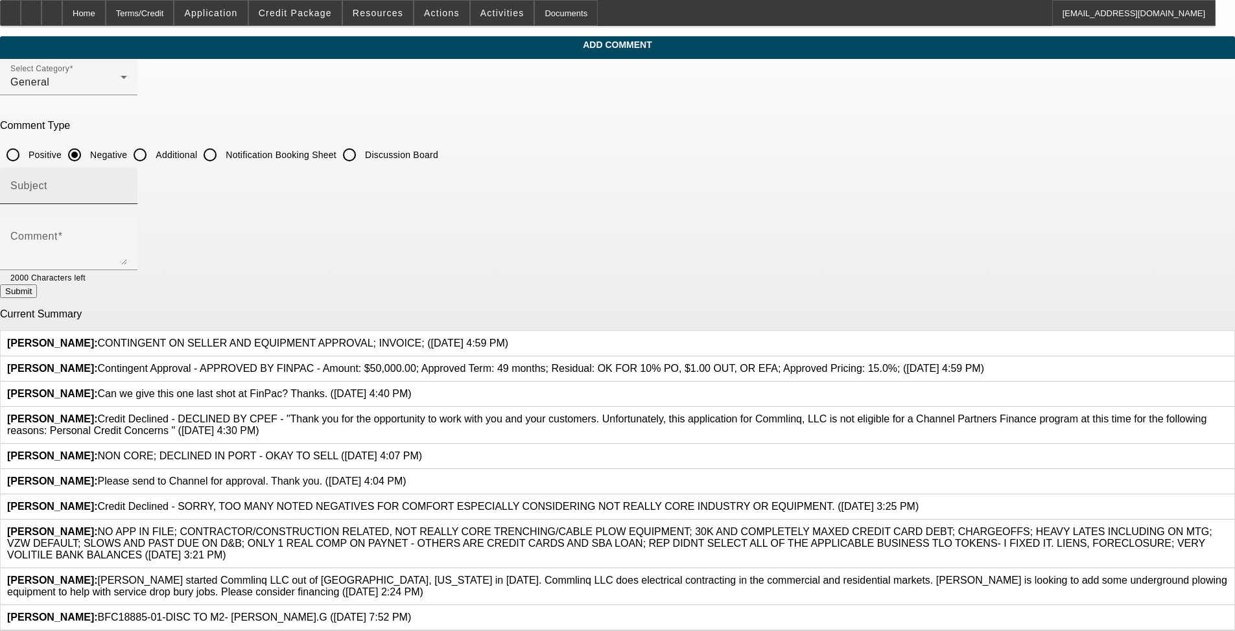
click at [127, 183] on input "Subject" at bounding box center [68, 191] width 117 height 16
type input "W"
type input "Write-Up"
click at [127, 234] on textarea "Comment" at bounding box center [68, 249] width 117 height 31
paste textarea "Byron Collier started Commlinq LLC out of Indianapolis, Indiana in August of 20…"
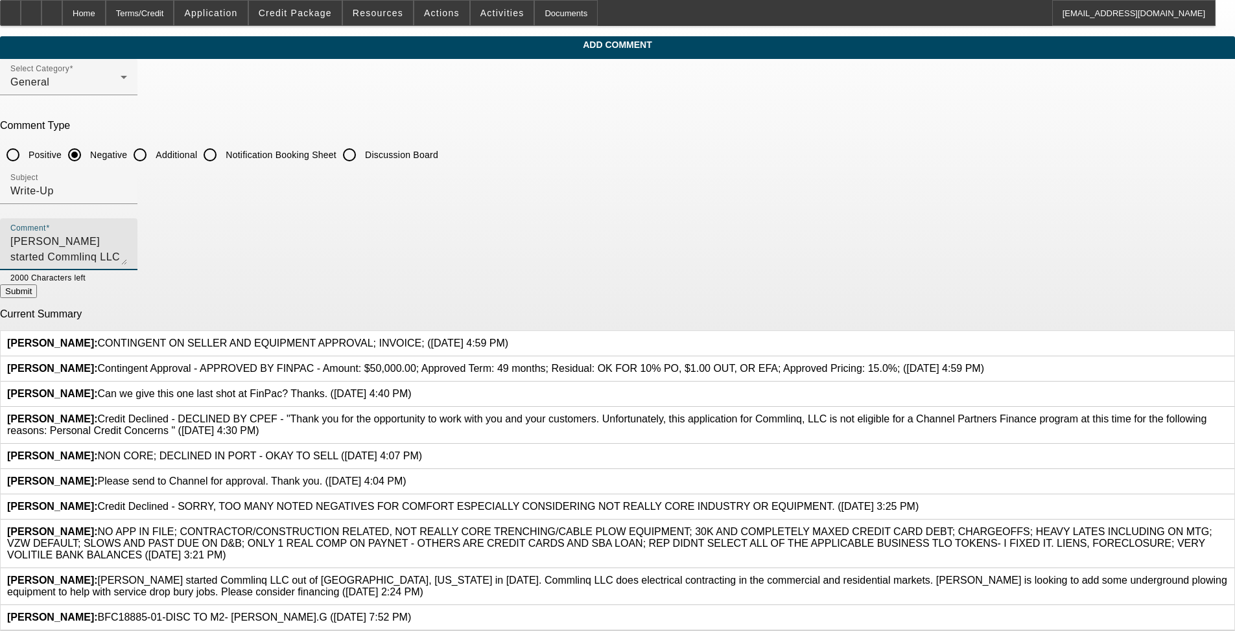
scroll to position [12, 0]
click at [127, 234] on textarea "Byron Collier started Commlinq LLC out of Indianapolis, Indiana in August of 20…" at bounding box center [68, 249] width 117 height 31
type textarea "Byron Collier started Commlinq LLC out of Indianapolis, Indiana in August of 20…"
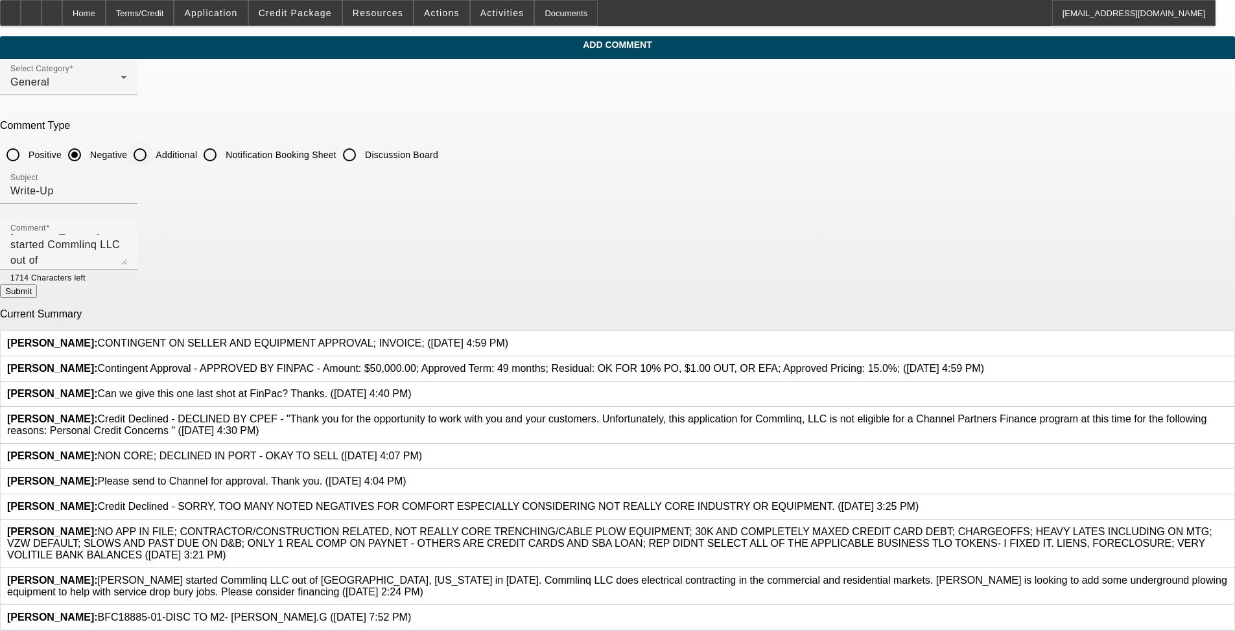
click at [153, 142] on input "Additional" at bounding box center [140, 155] width 26 height 26
radio input "true"
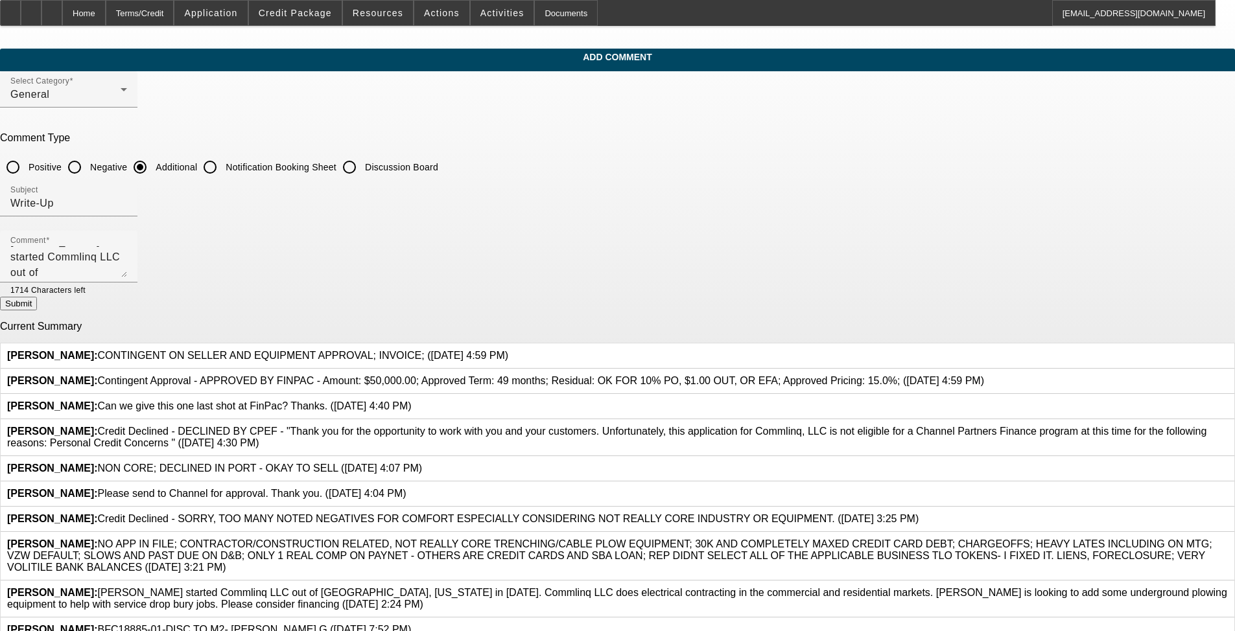
click at [37, 303] on button "Submit" at bounding box center [18, 304] width 37 height 14
radio input "true"
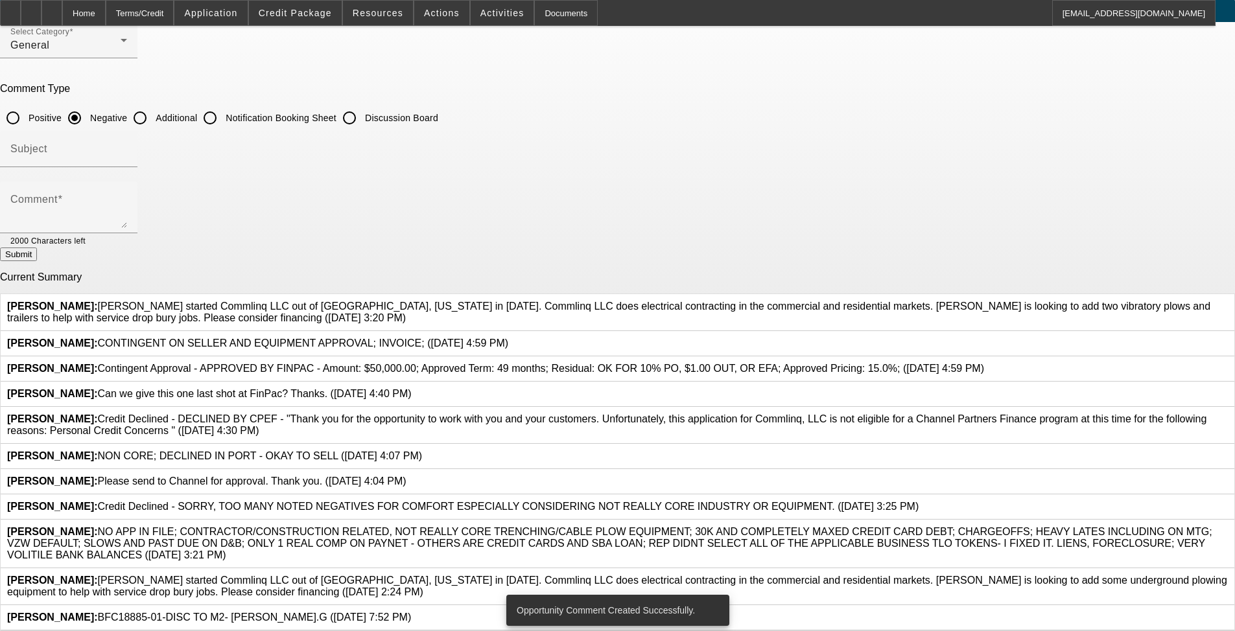
scroll to position [171, 0]
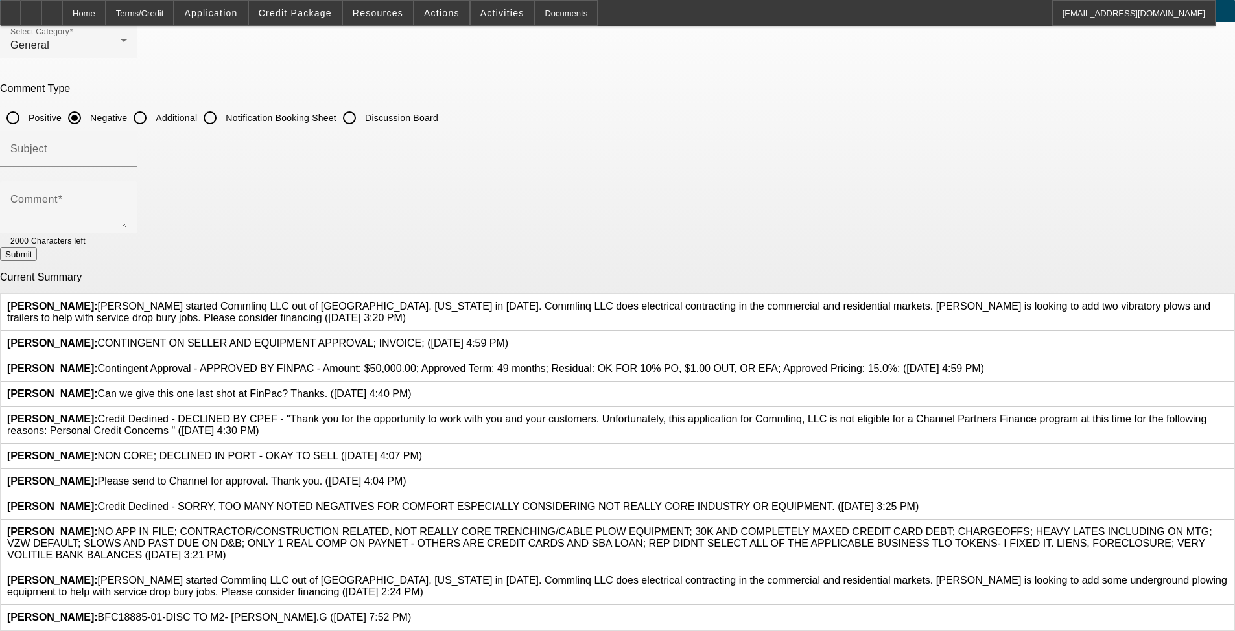
click at [524, 538] on icon at bounding box center [1228, 575] width 0 height 0
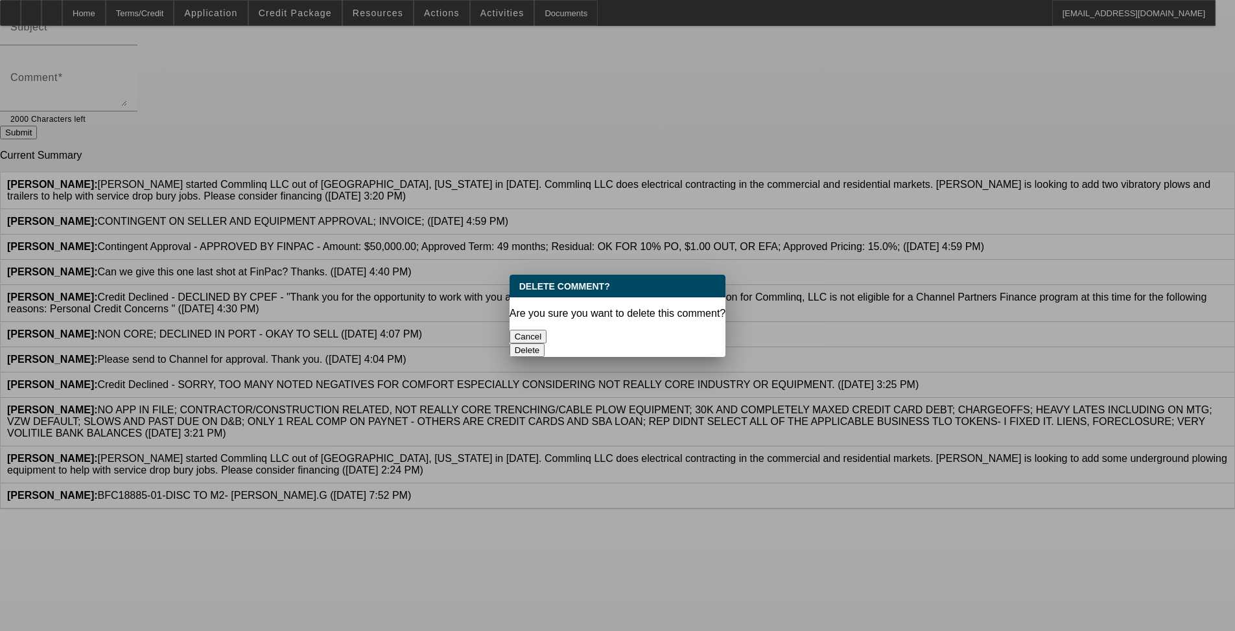
scroll to position [0, 0]
click at [524, 344] on button "Delete" at bounding box center [528, 351] width 36 height 14
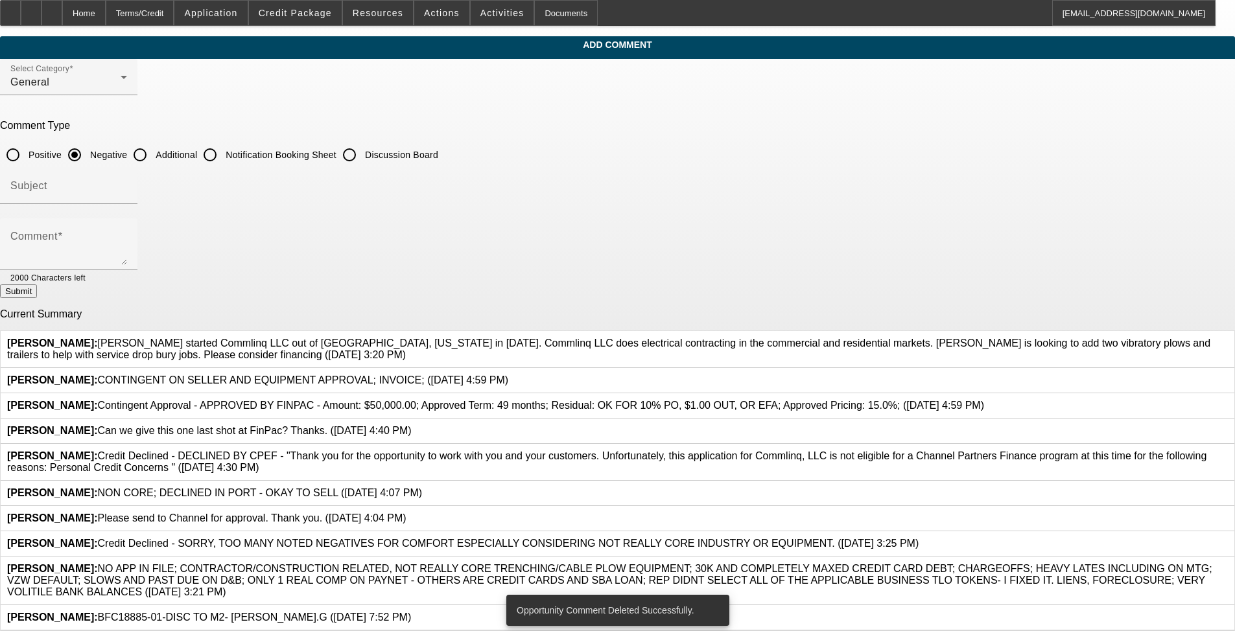
scroll to position [111, 0]
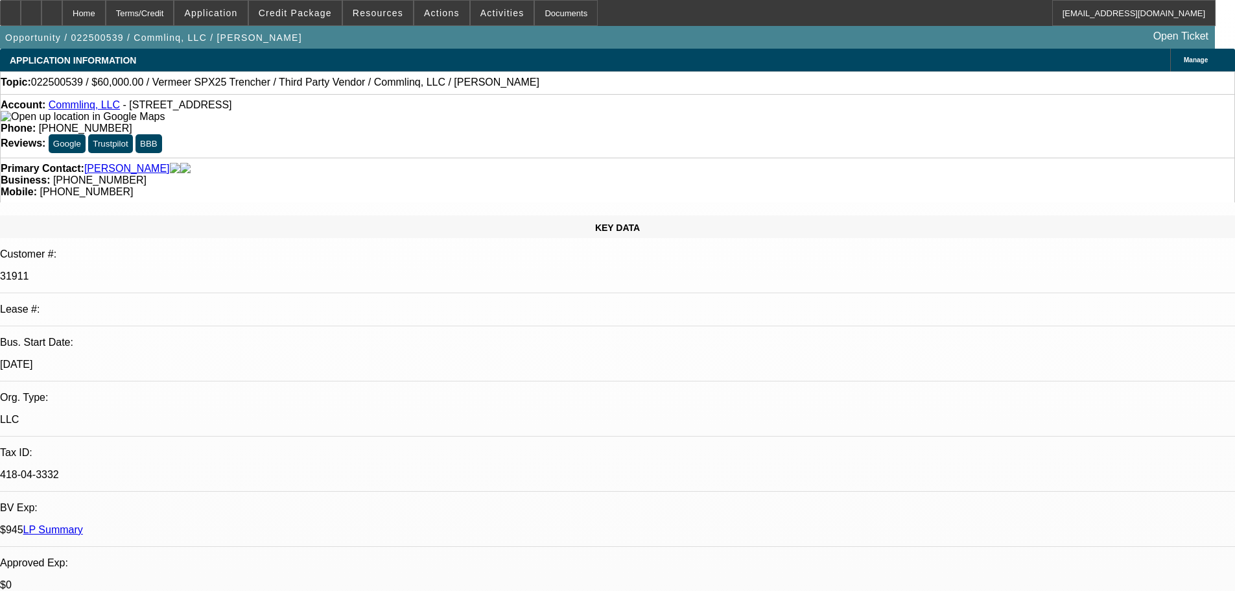
select select "0"
select select "6"
select select "0"
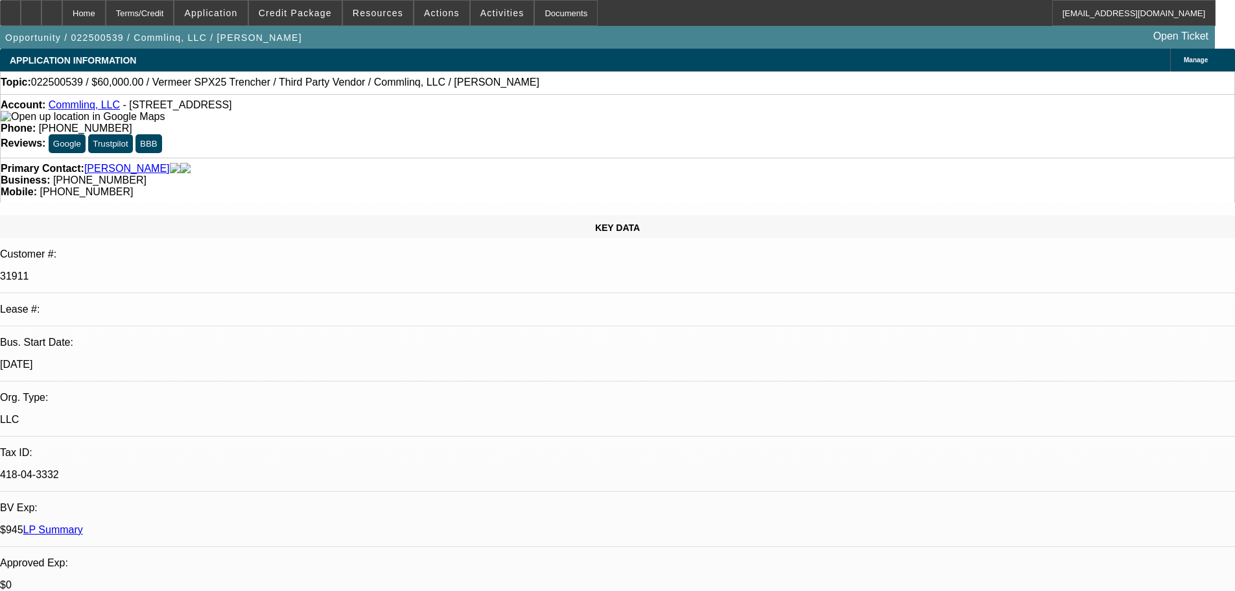
select select "0"
select select "6"
select select "0"
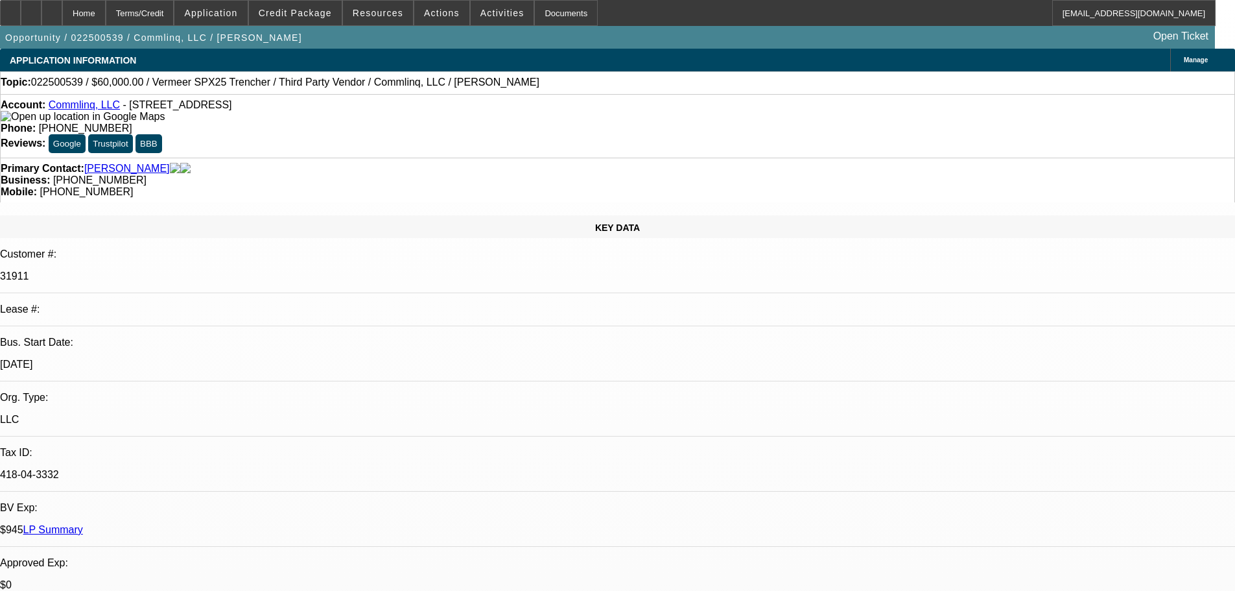
select select "0"
select select "6"
select select "2"
select select "0"
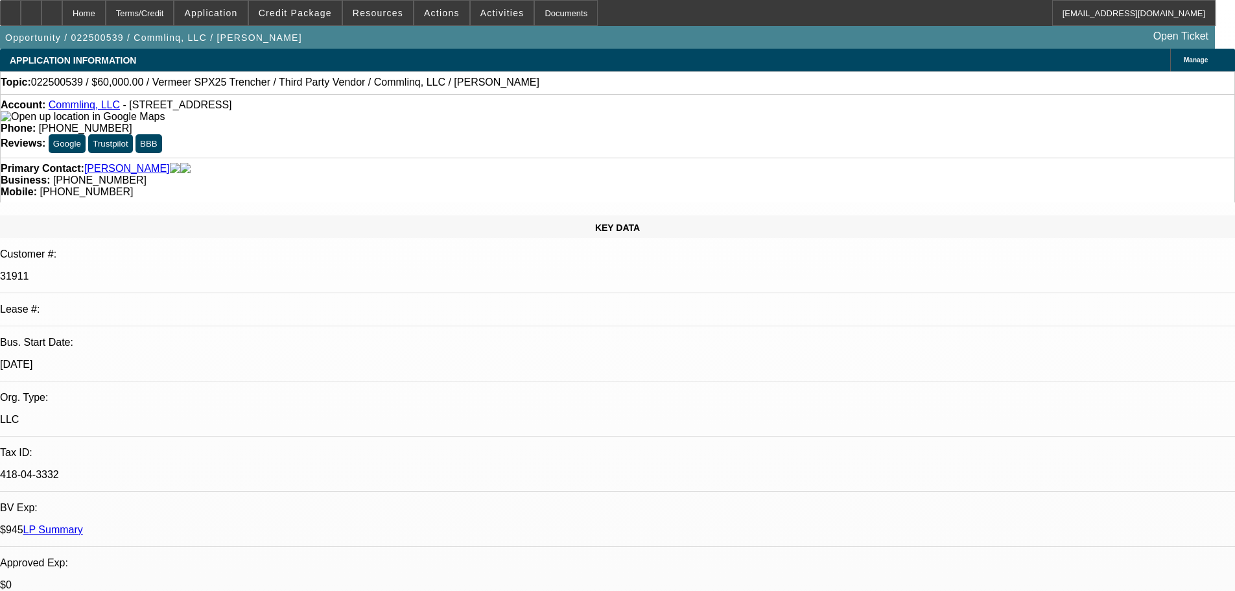
select select "6"
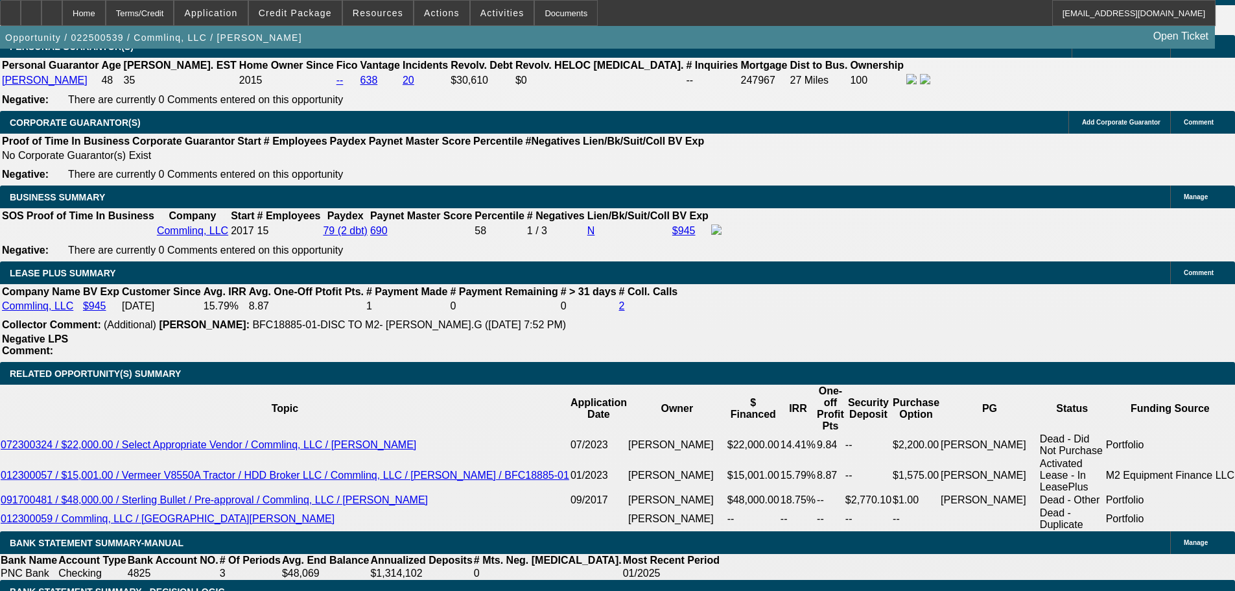
scroll to position [2051, 0]
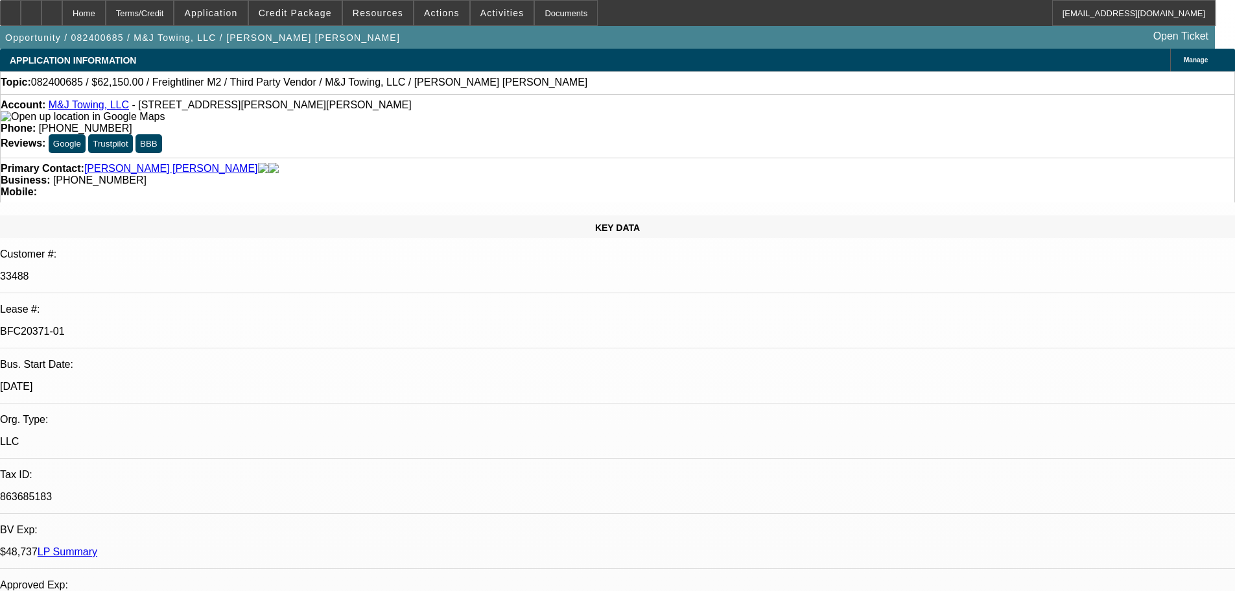
select select "0"
select select "2"
select select "0"
select select "2"
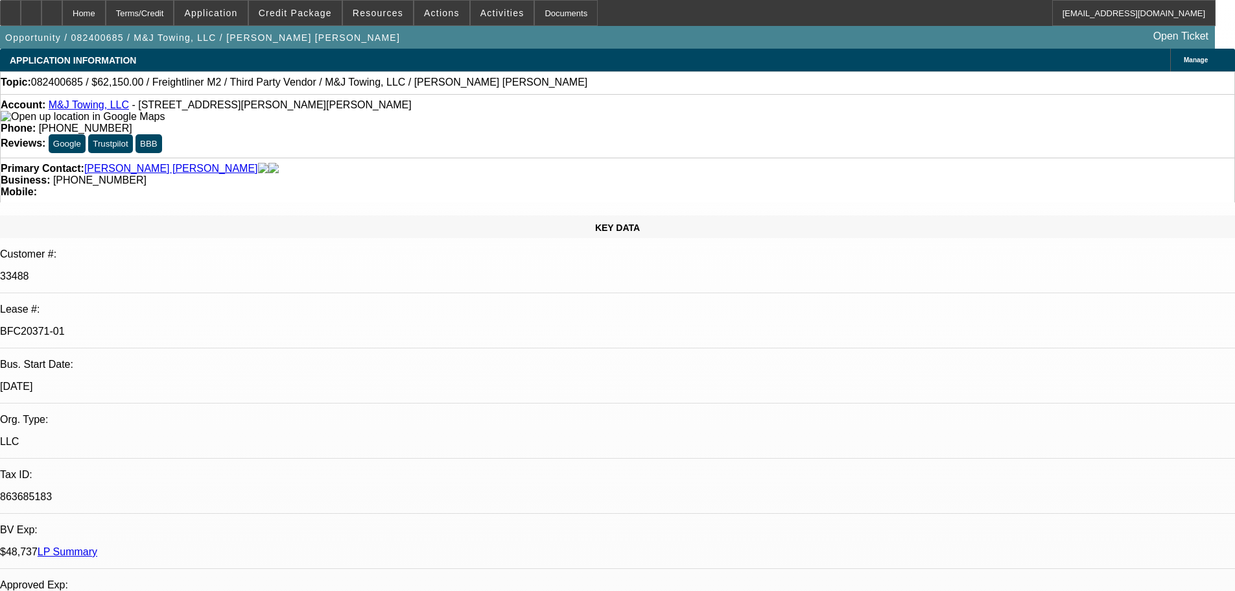
select select "0"
select select "2"
select select "0"
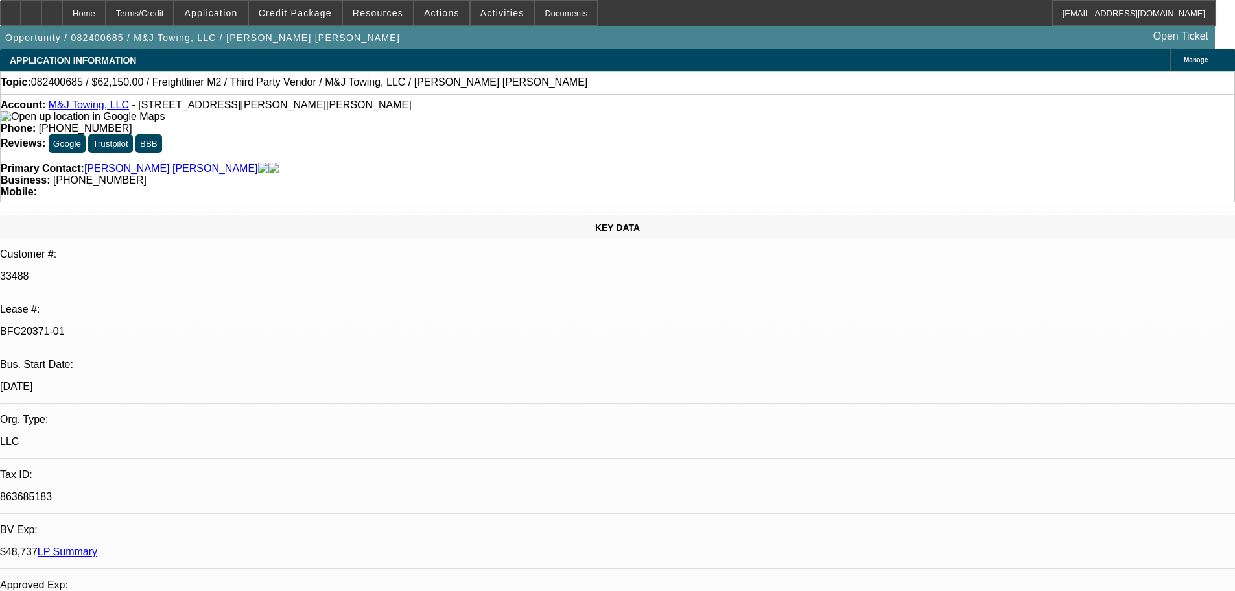
select select "2"
select select "0"
select select "1"
select select "2"
select select "6"
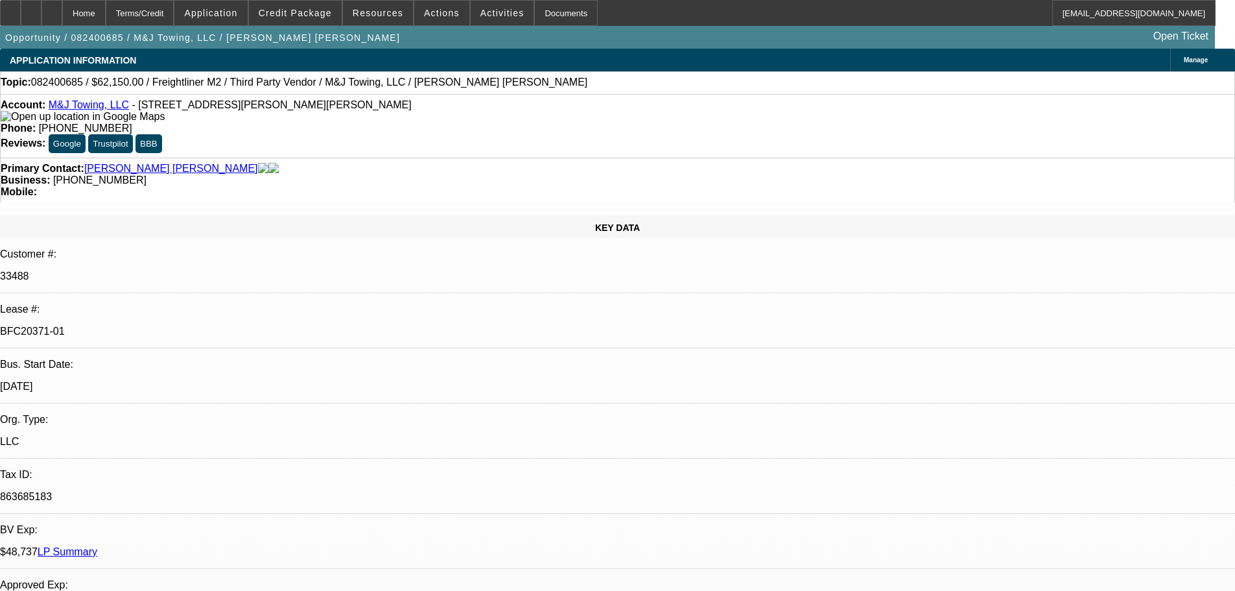
select select "1"
select select "2"
select select "6"
select select "1"
select select "2"
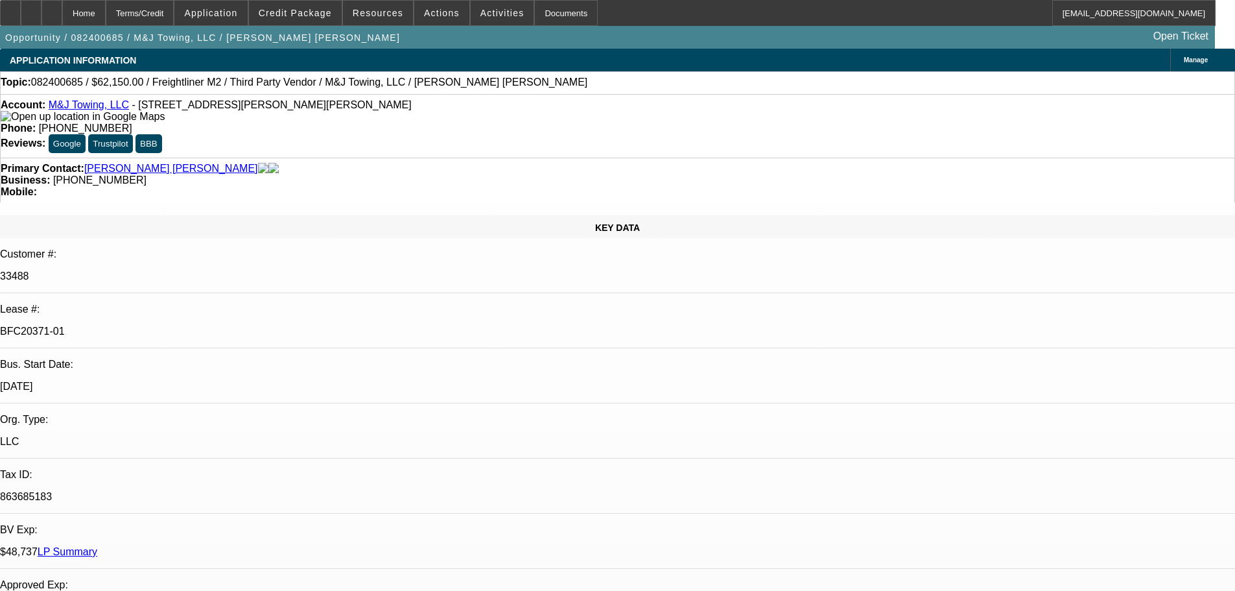
select select "6"
select select "1"
select select "2"
select select "6"
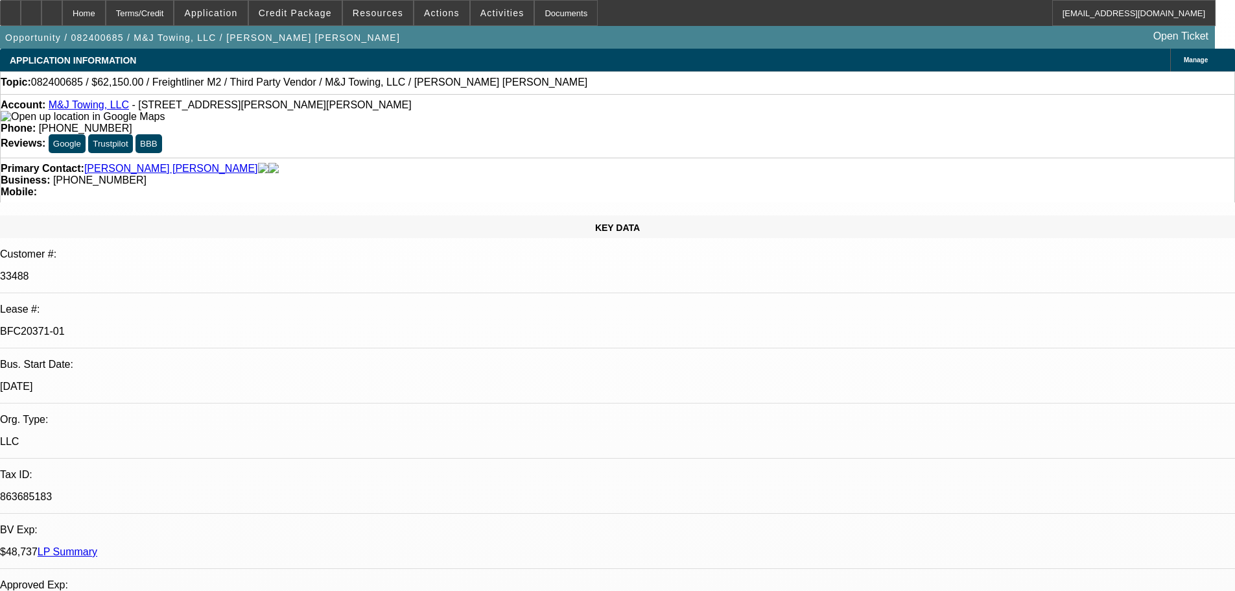
click at [242, 163] on div "Primary Contact: [PERSON_NAME] [PERSON_NAME]" at bounding box center [618, 169] width 1234 height 12
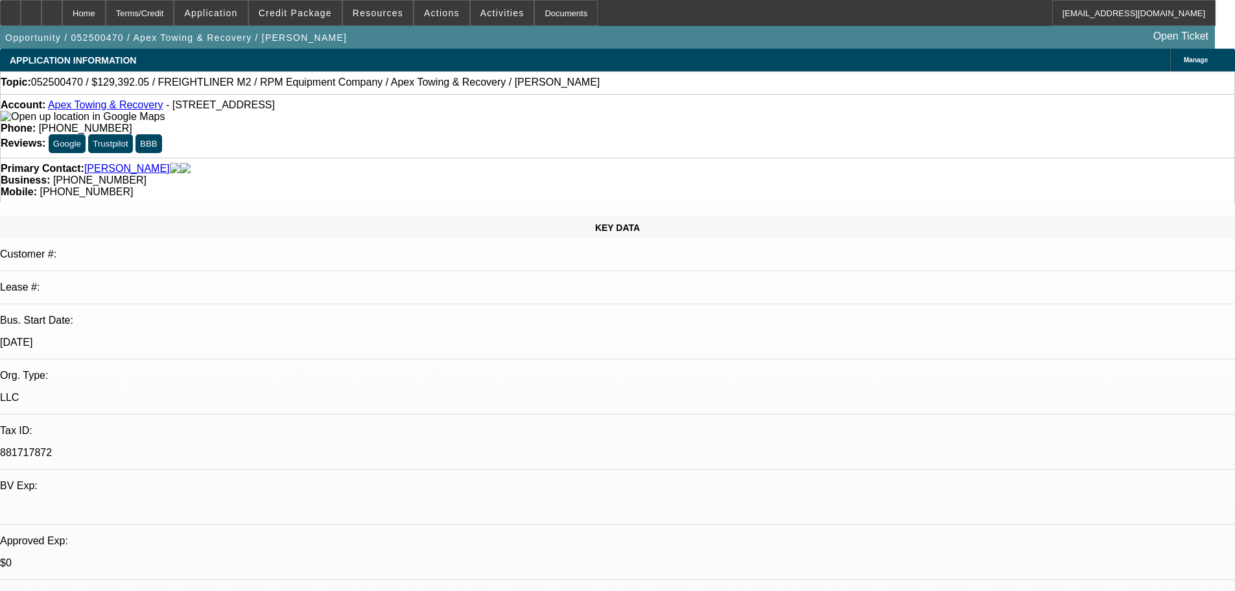
select select "0"
select select "6"
select select "0"
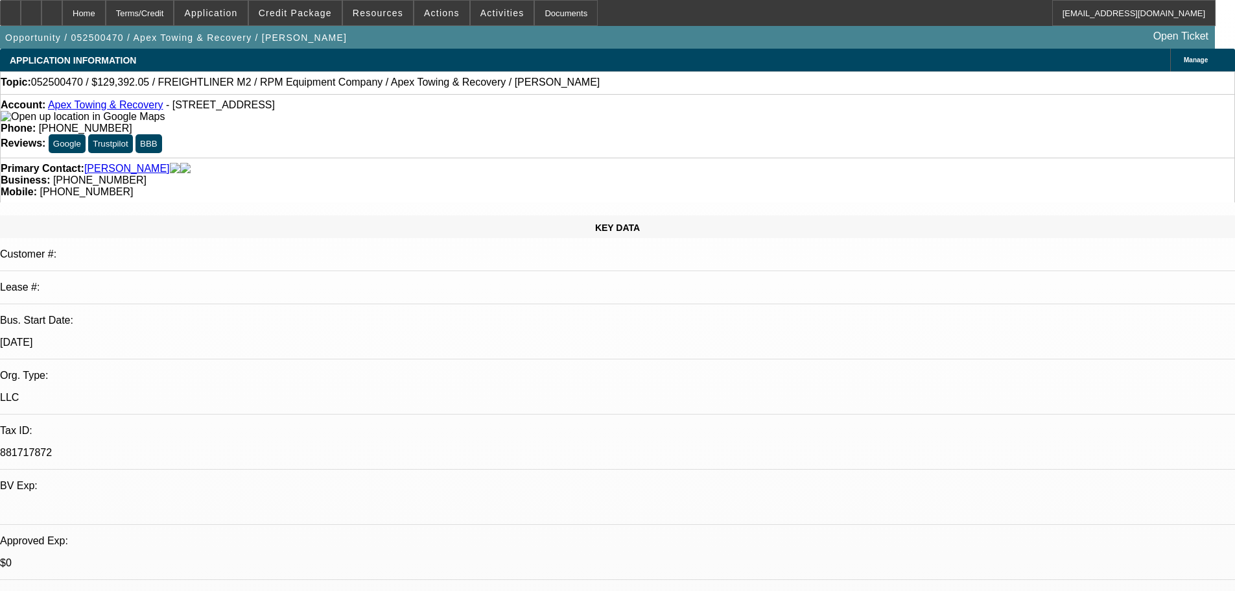
select select "0"
select select "6"
select select "0"
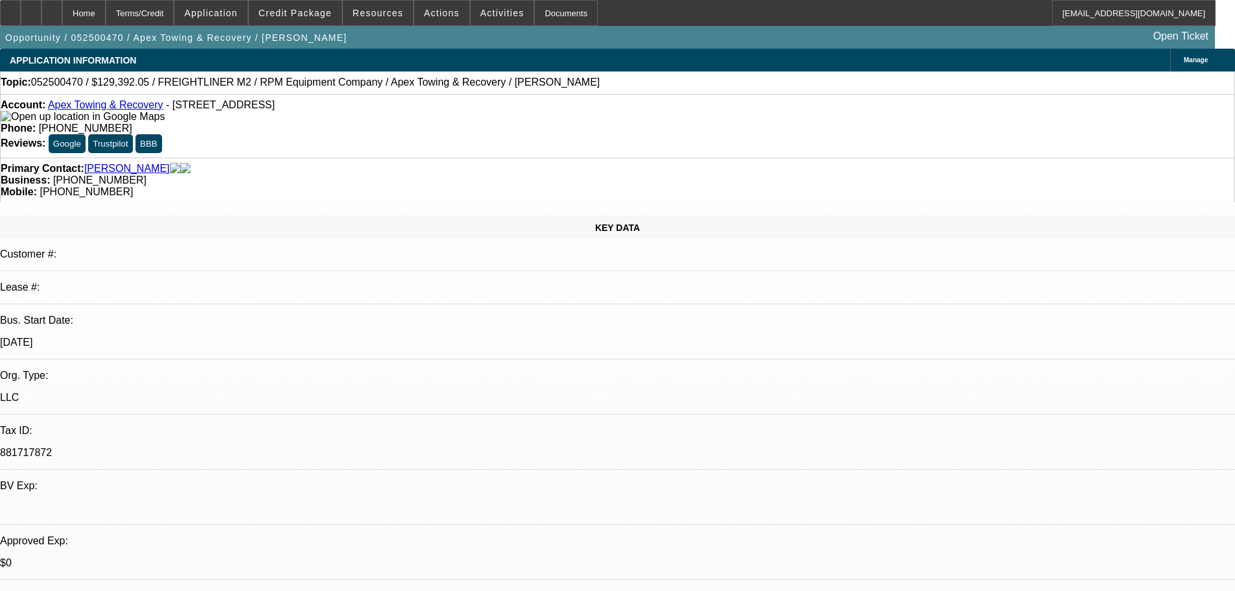
select select "0"
select select "6"
select select "0"
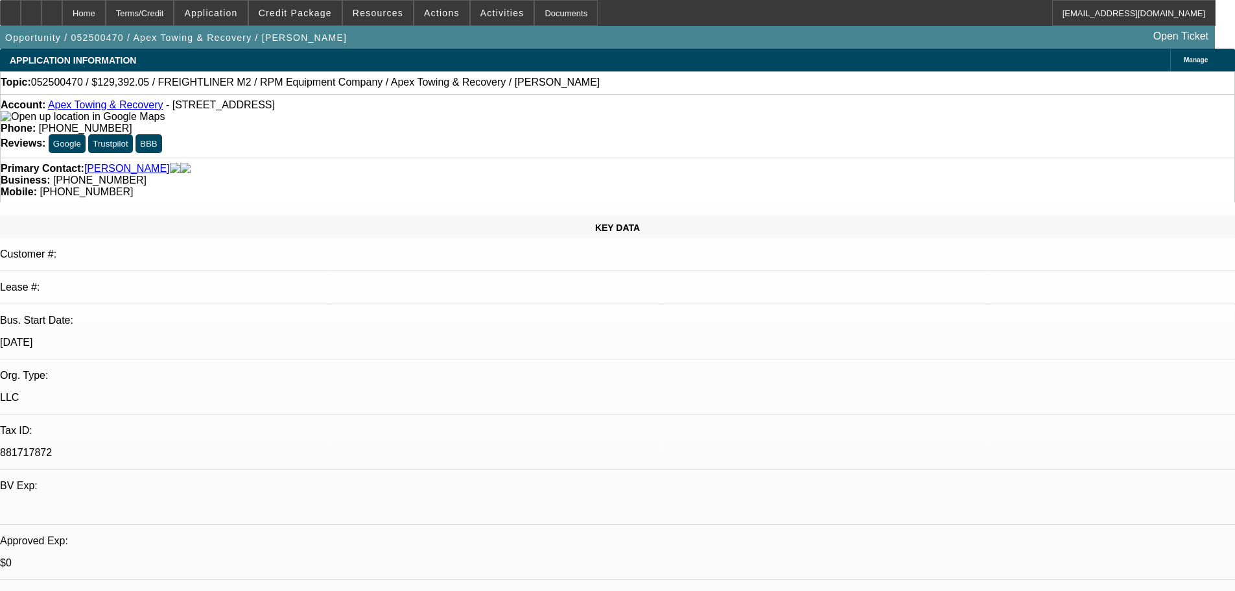
select select "6"
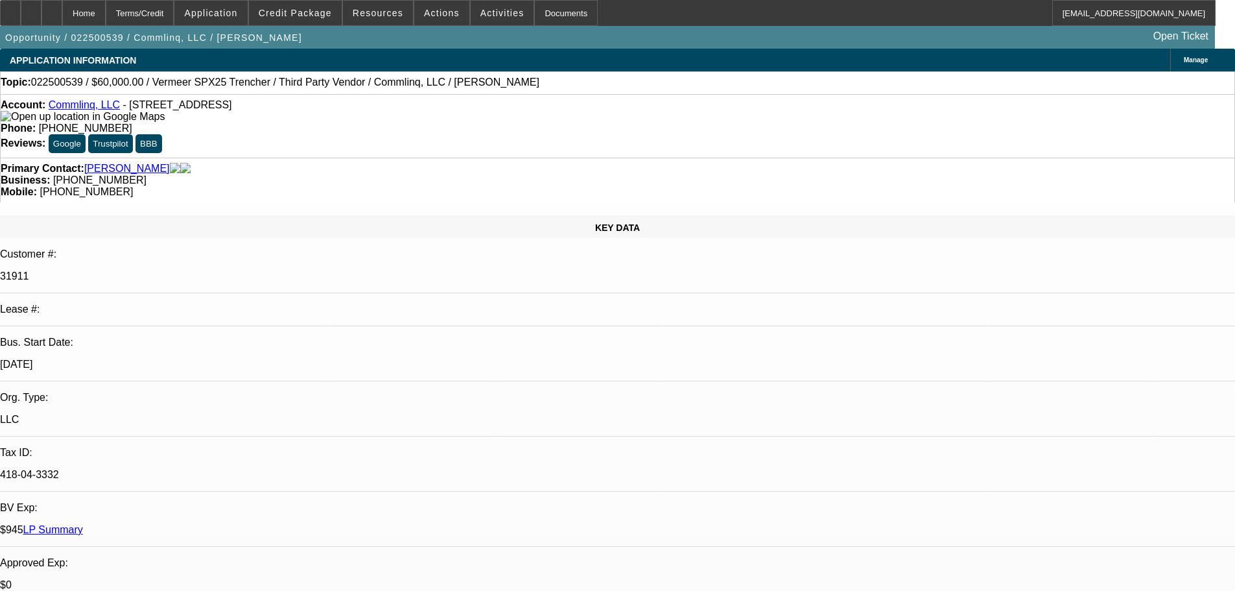
select select "0"
select select "6"
select select "0"
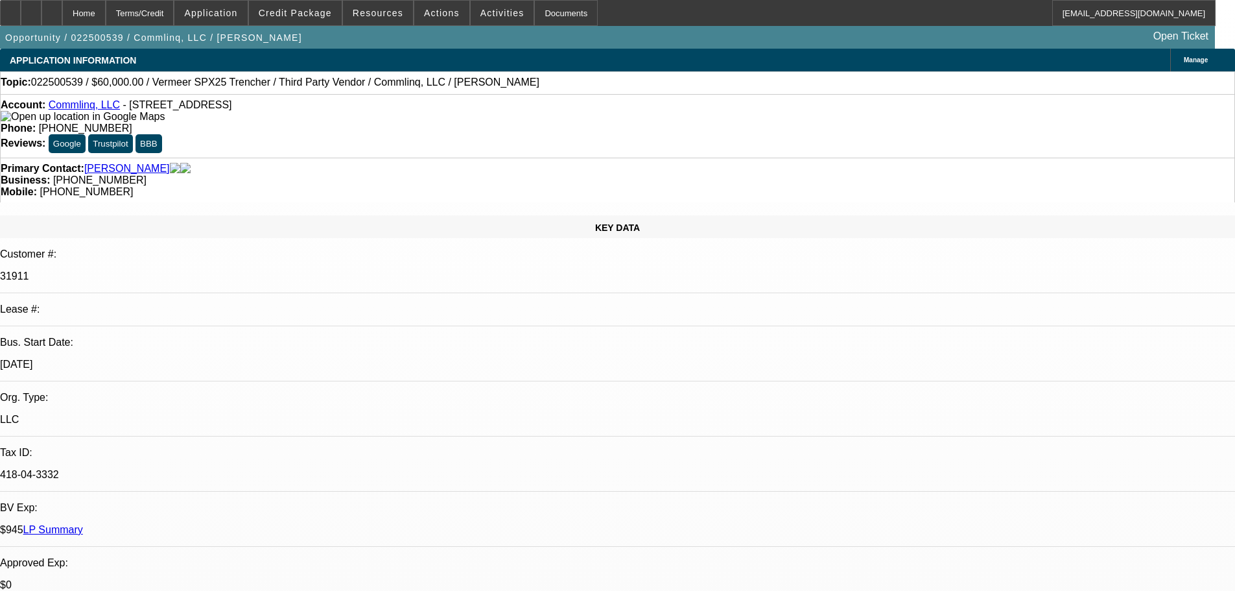
select select "0"
select select "6"
select select "0"
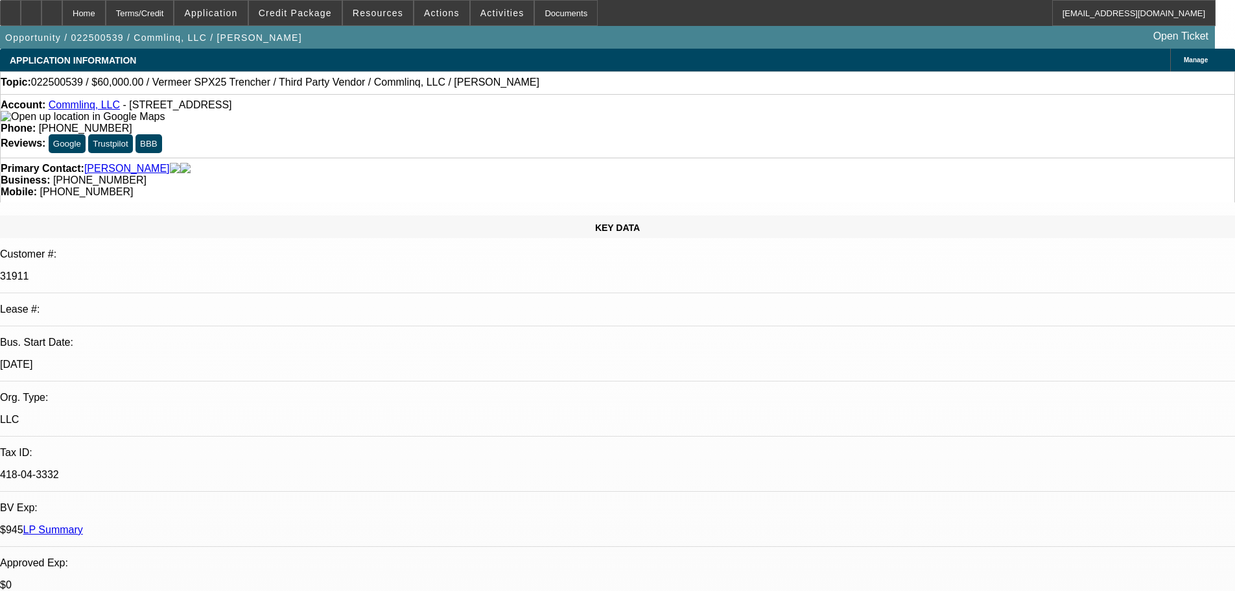
select select "0"
select select "6"
select select "2"
select select "0"
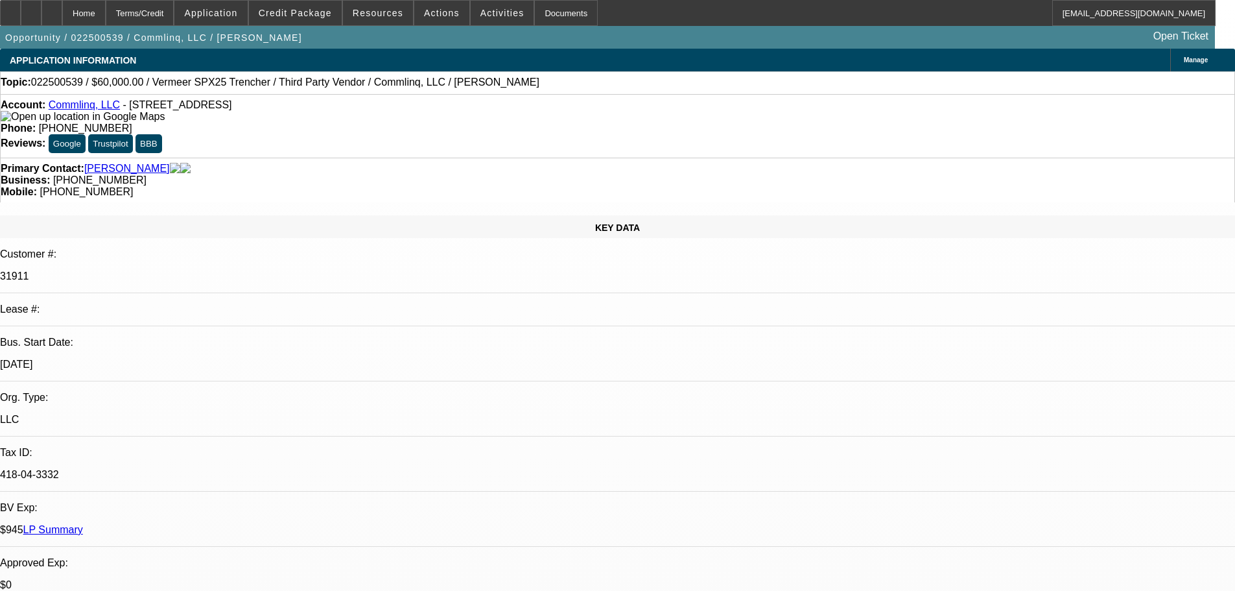
select select "6"
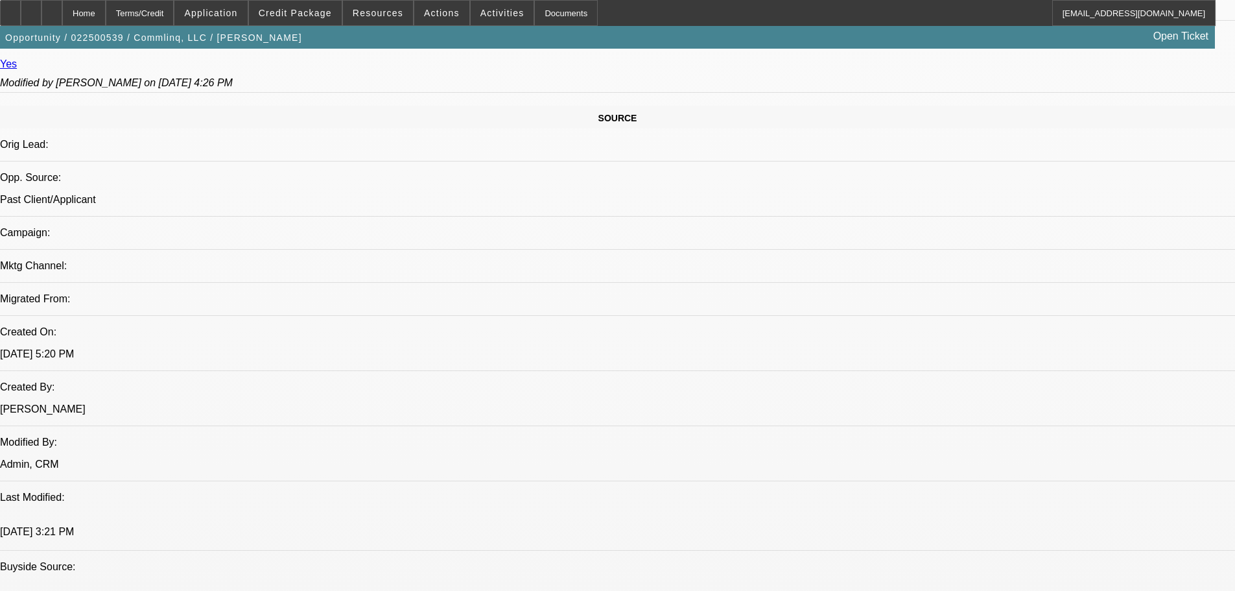
scroll to position [778, 0]
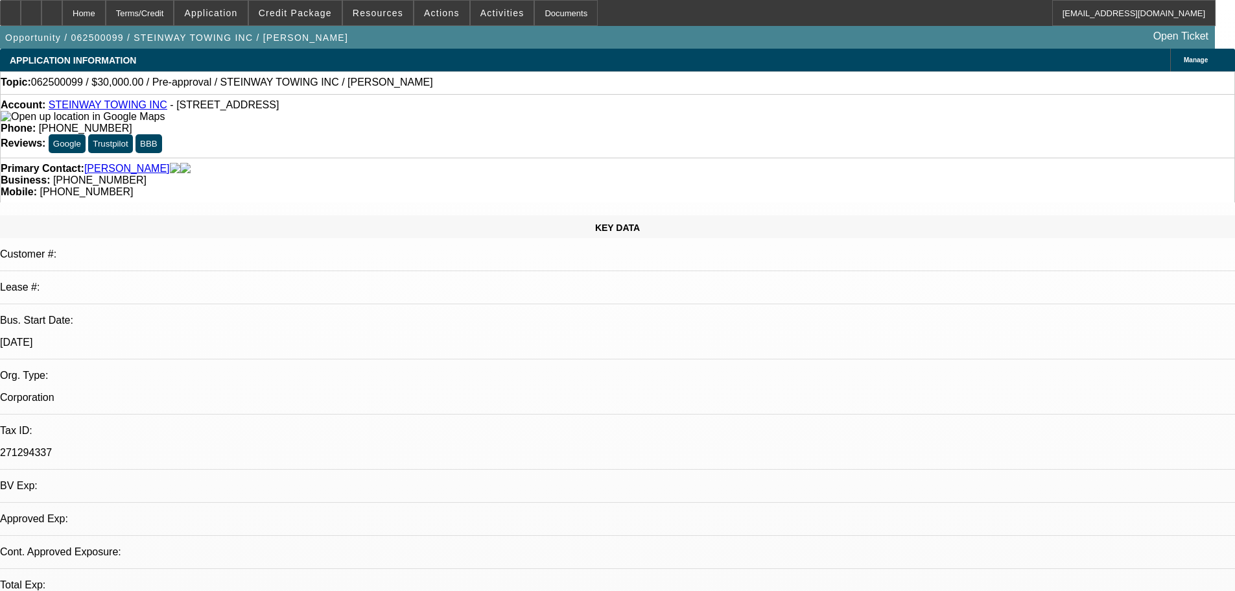
select select "0"
select select "2"
select select "0.1"
select select "4"
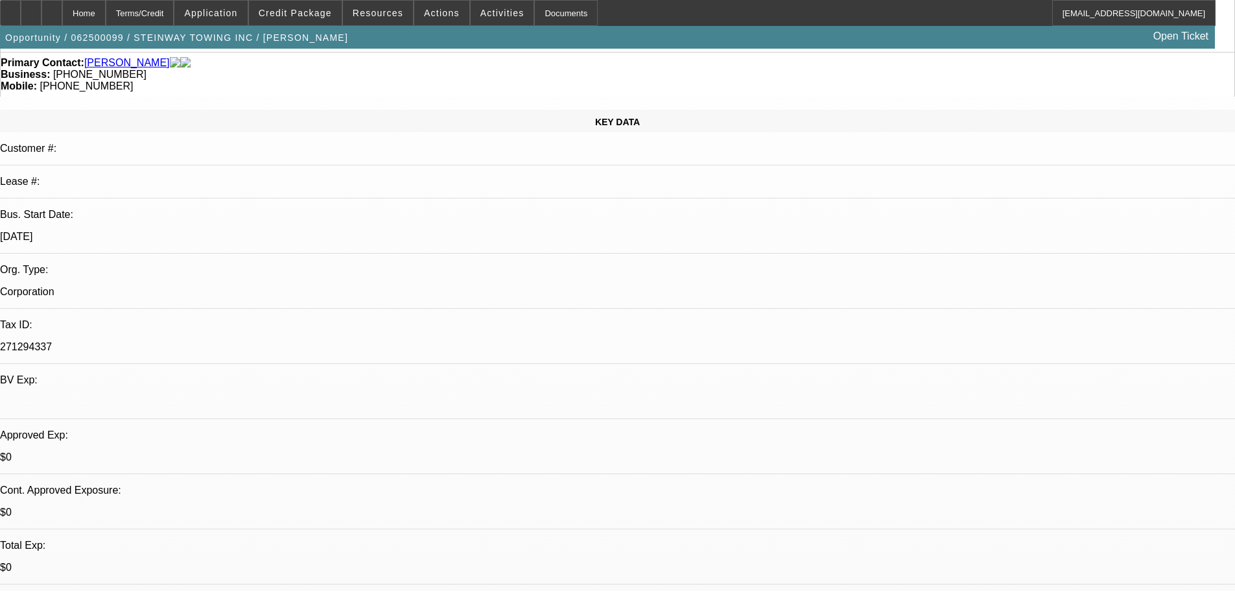
scroll to position [130, 0]
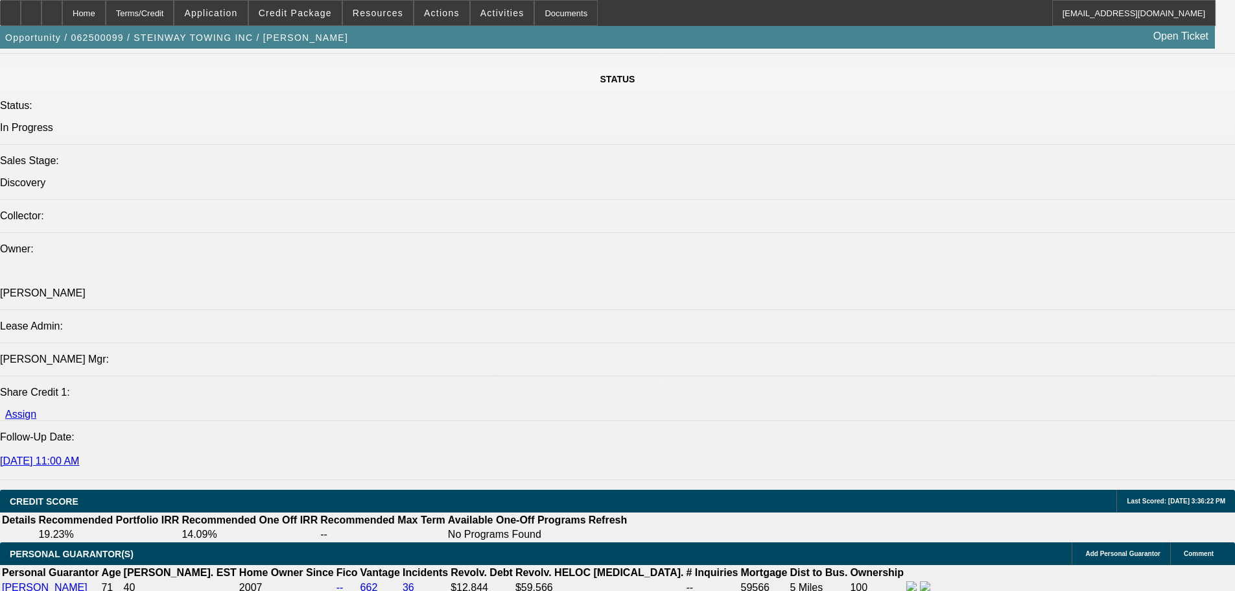
scroll to position [1426, 0]
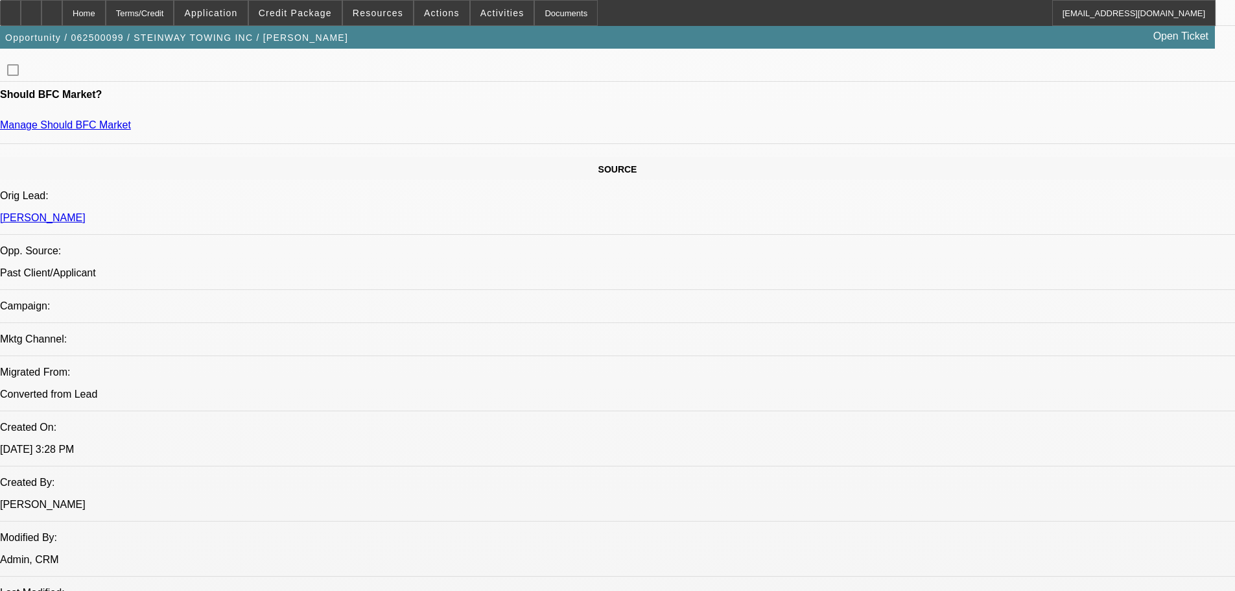
scroll to position [648, 0]
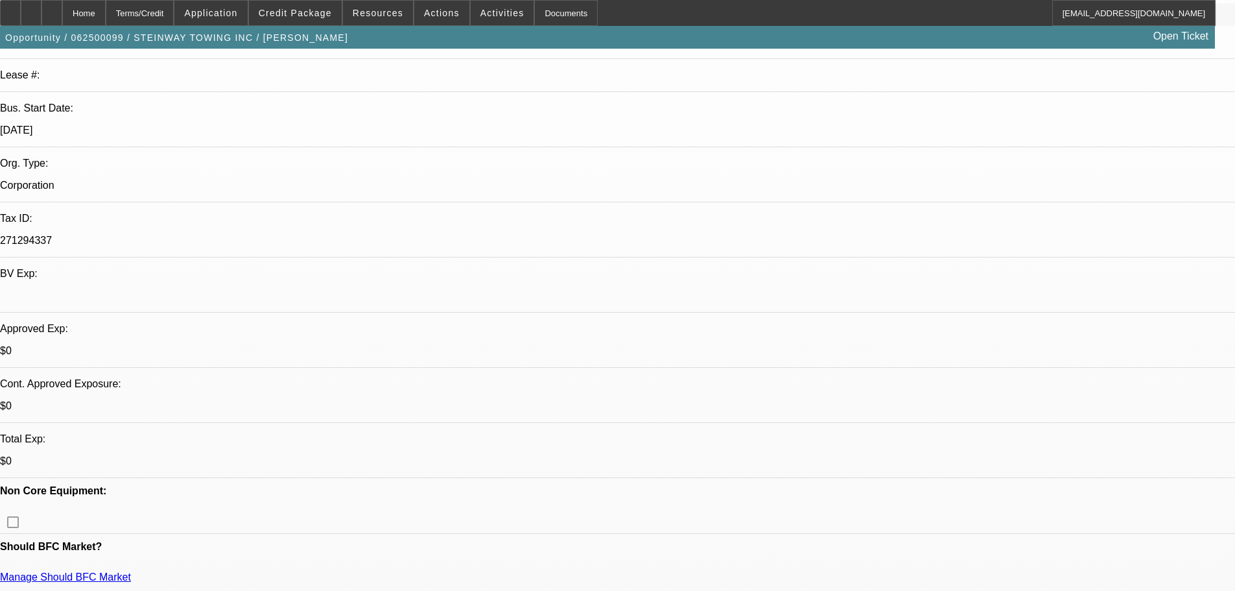
scroll to position [259, 0]
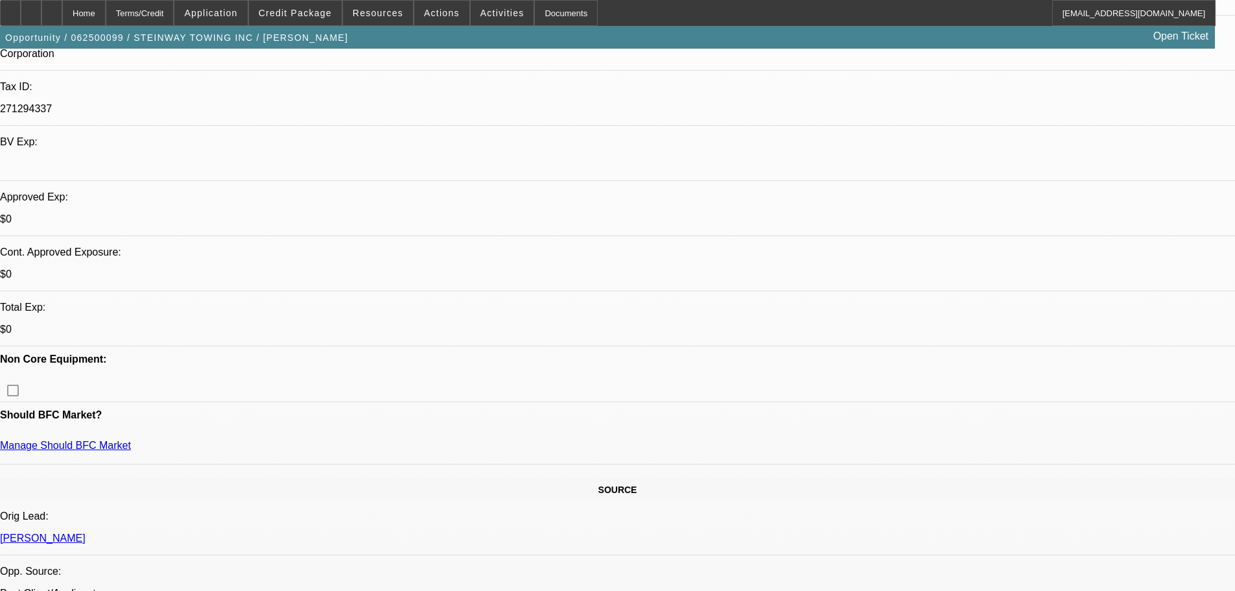
scroll to position [389, 0]
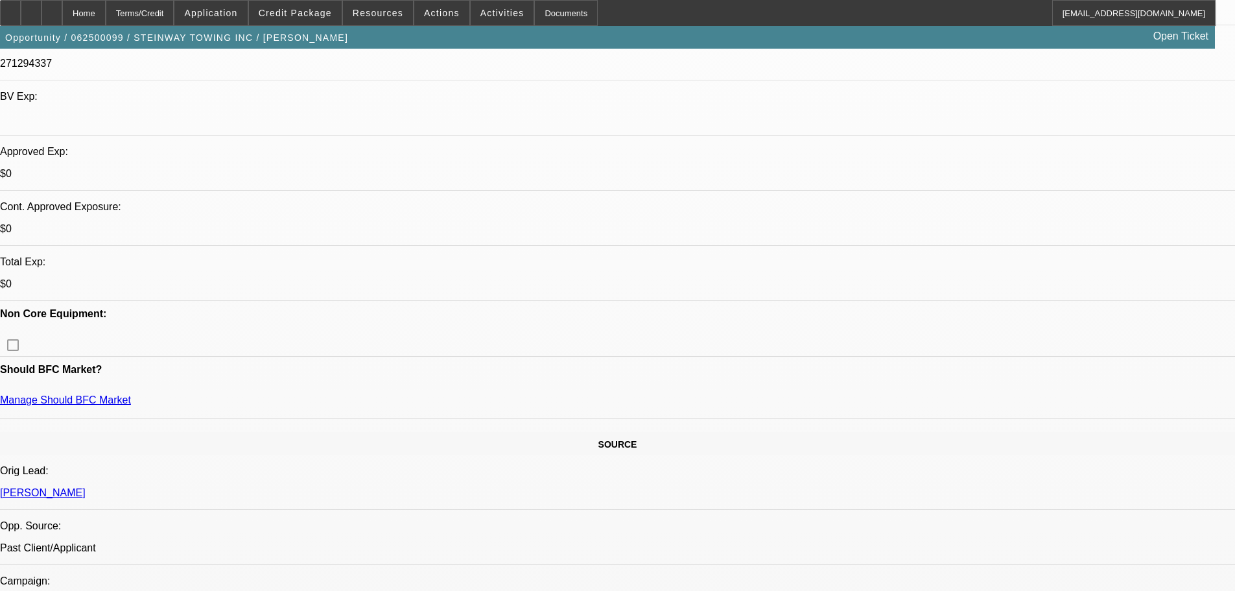
click at [298, 8] on span "Credit Package" at bounding box center [295, 13] width 73 height 10
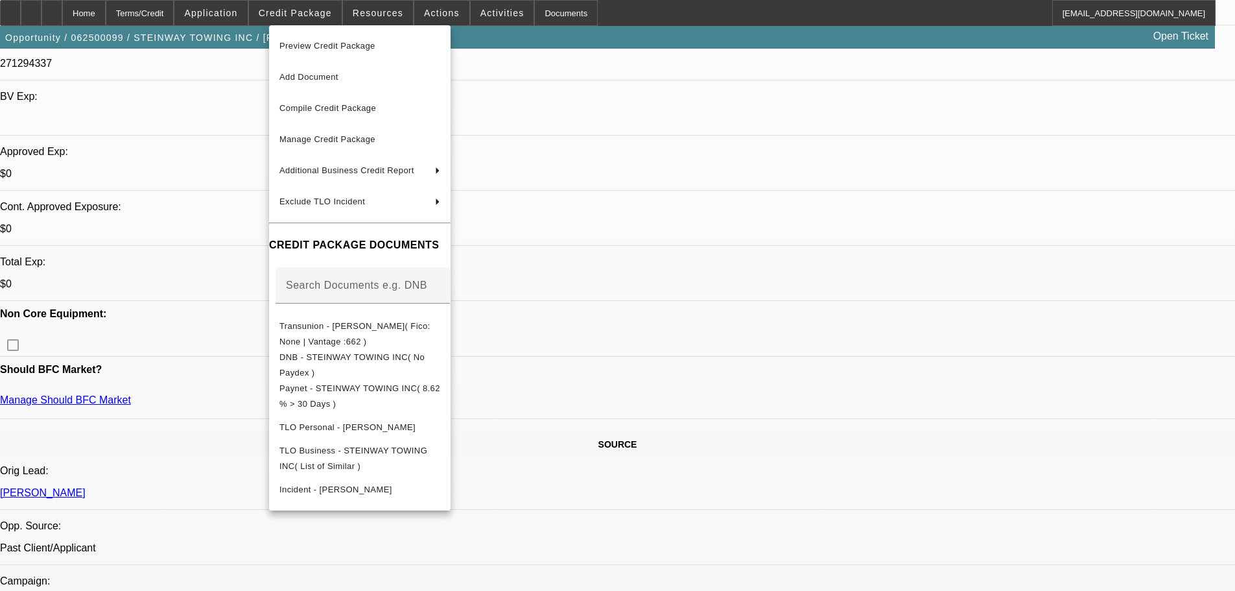
click at [695, 275] on div at bounding box center [617, 295] width 1235 height 591
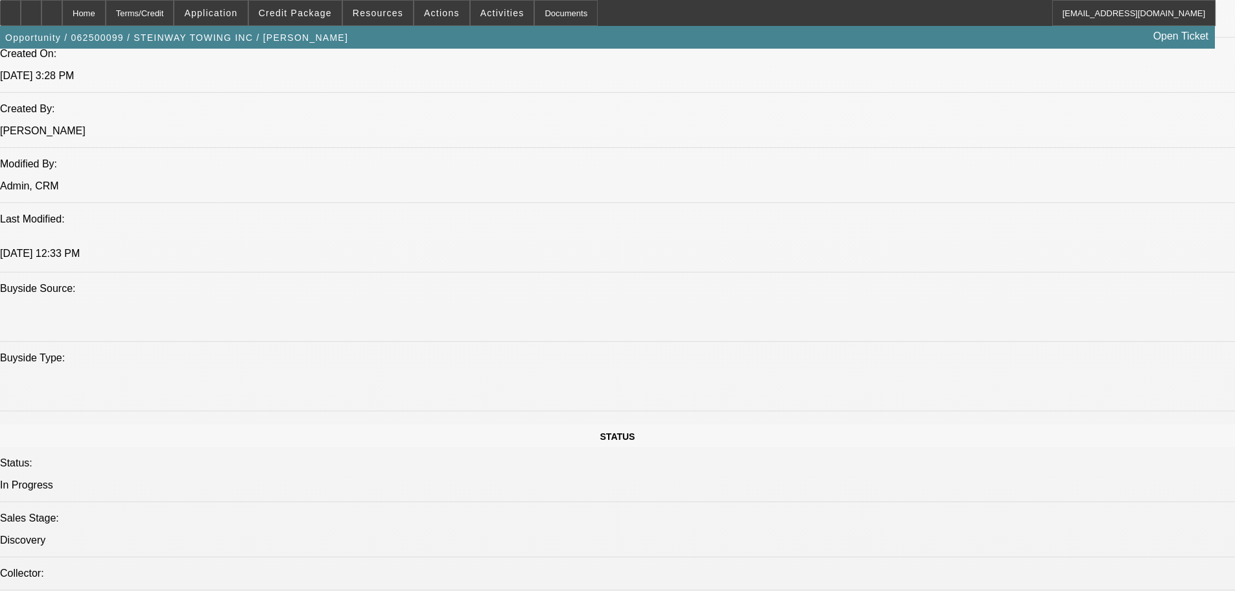
scroll to position [0, 0]
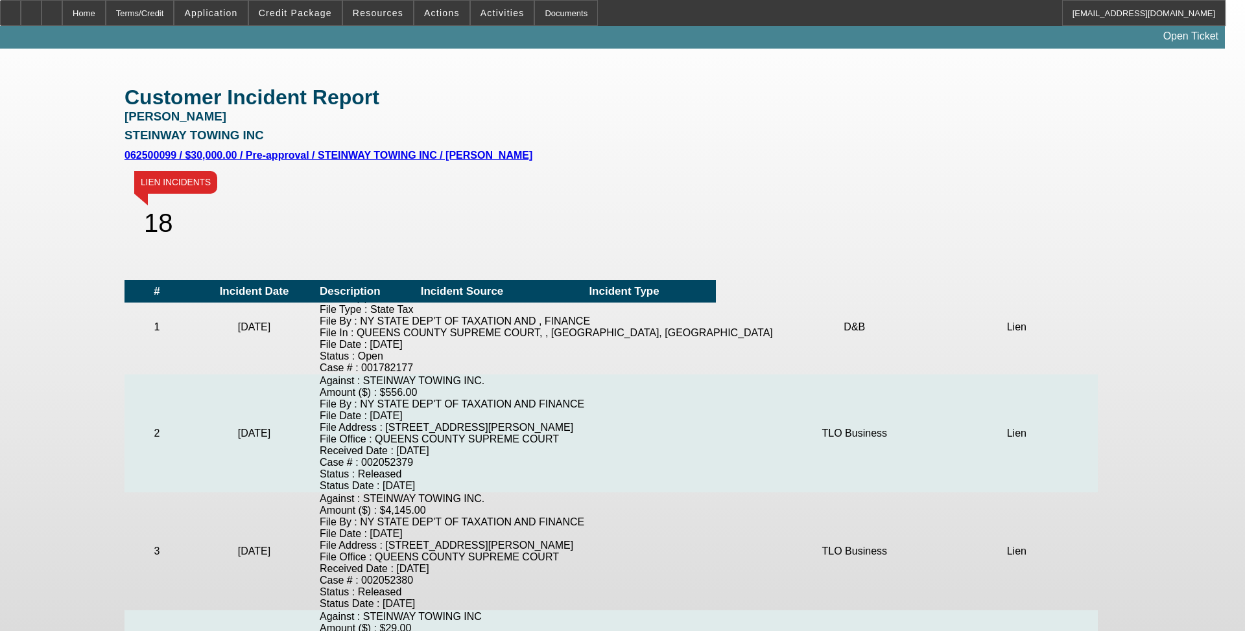
scroll to position [130, 0]
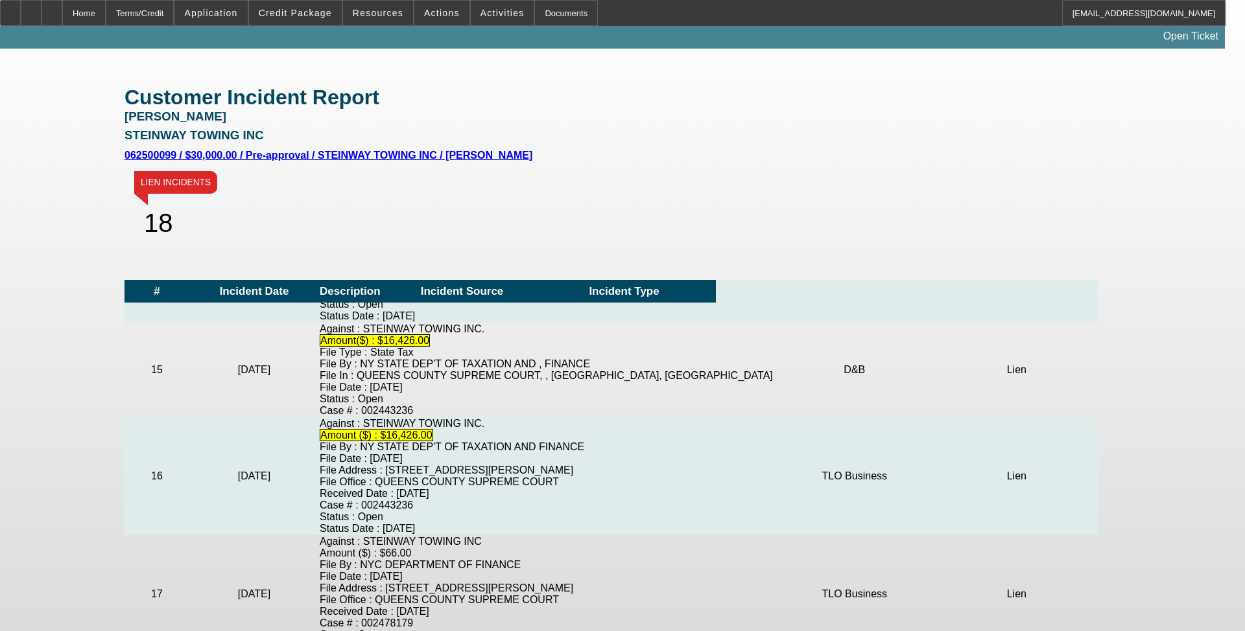
scroll to position [1631, 0]
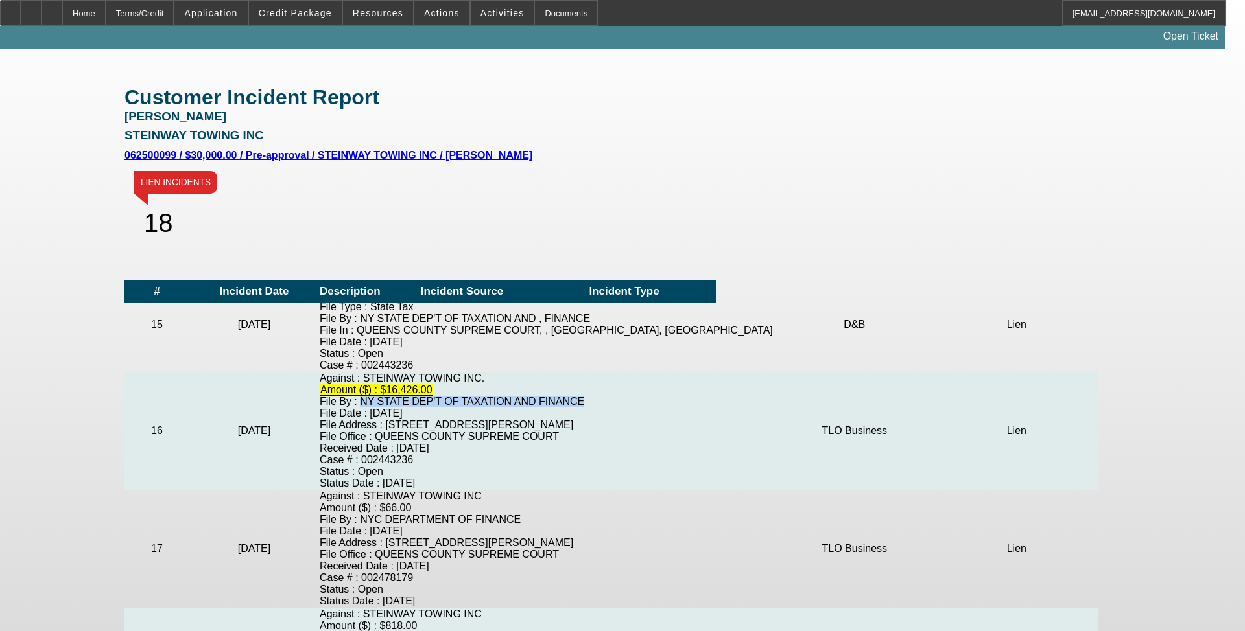
drag, startPoint x: 359, startPoint y: 522, endPoint x: 574, endPoint y: 527, distance: 215.3
click at [574, 490] on td "Against : STEINWAY TOWING INC. Amount ($) : $16,426.00 File By : NY STATE DEP'T…" at bounding box center [546, 431] width 454 height 118
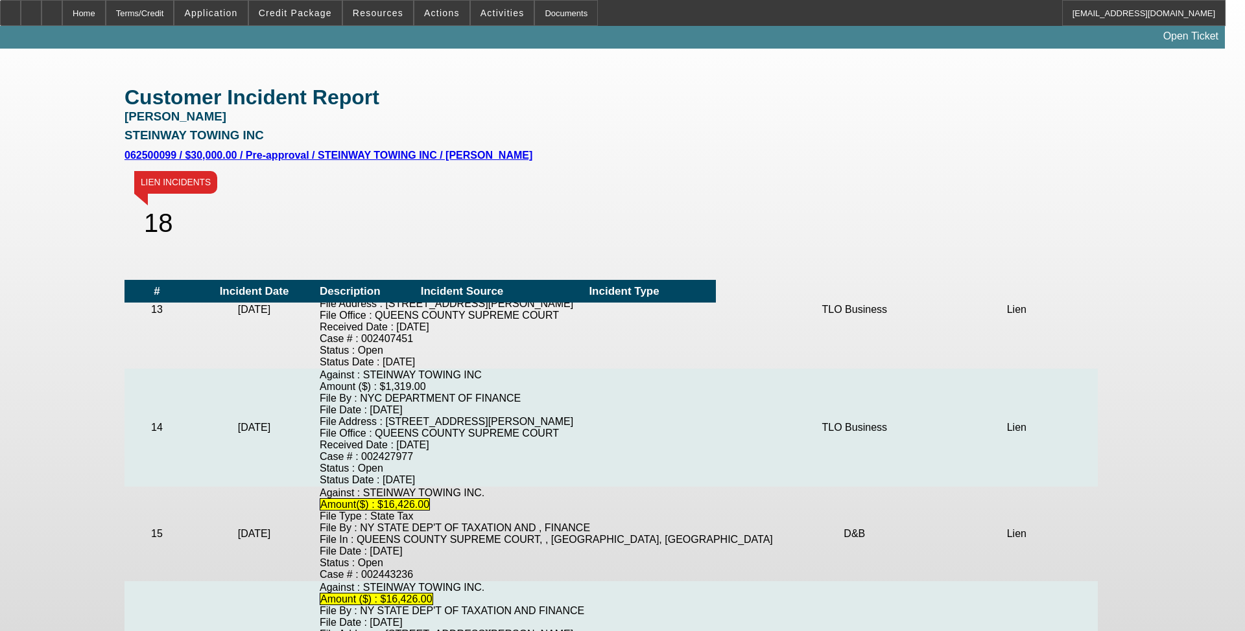
scroll to position [1372, 0]
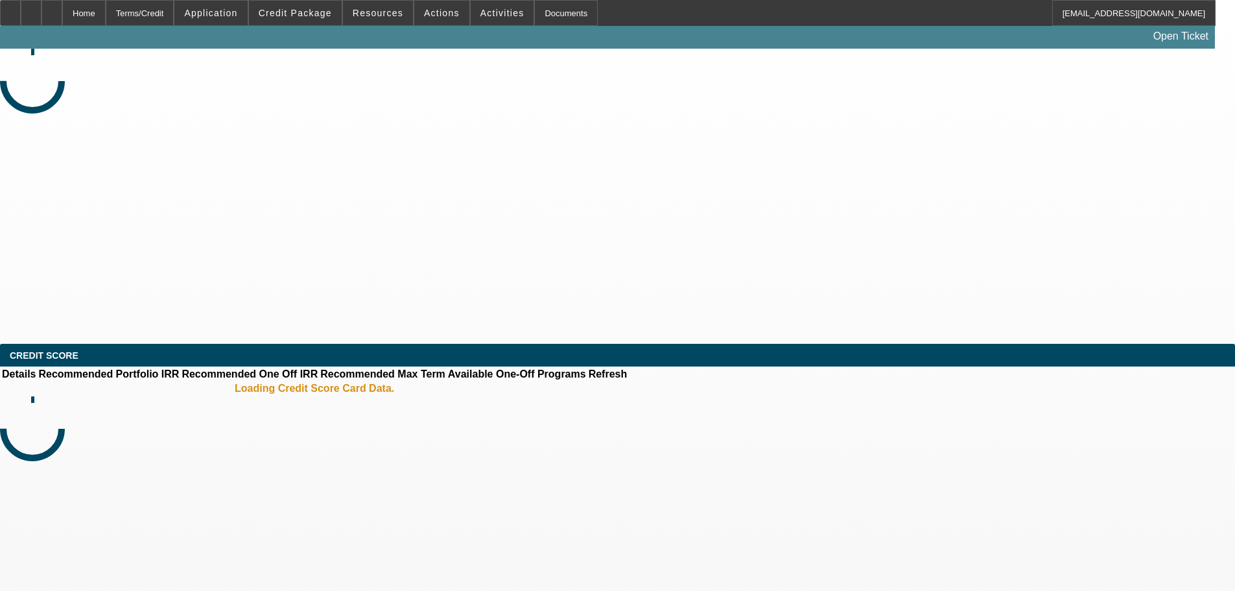
select select "0"
select select "2"
select select "0.1"
select select "4"
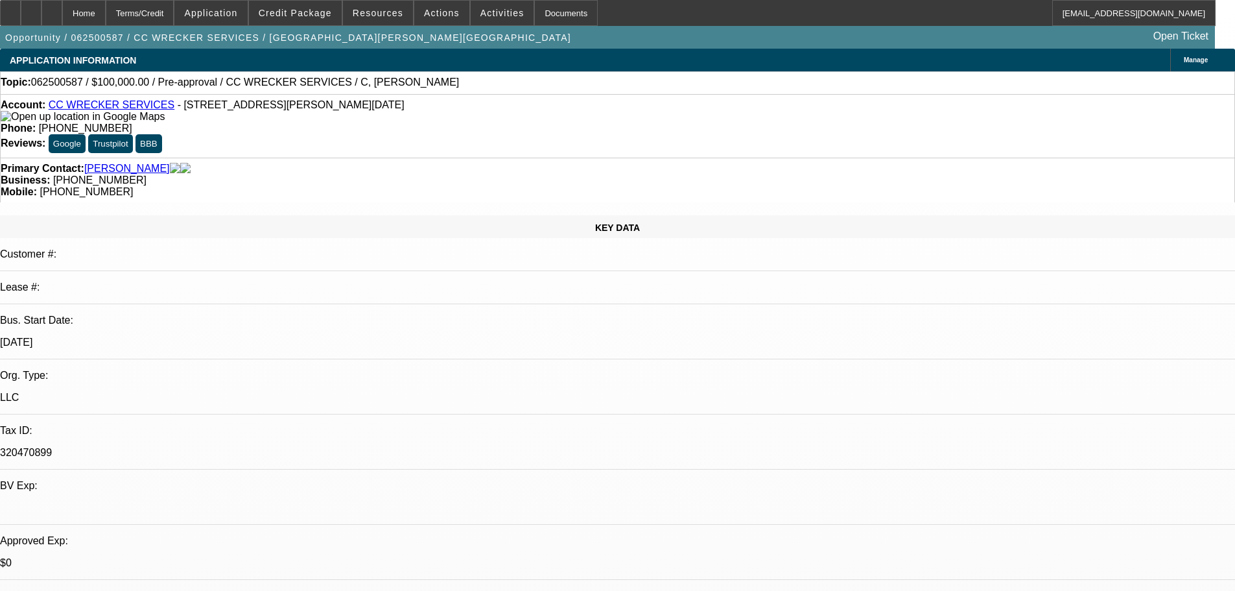
scroll to position [130, 0]
click at [284, 12] on span "Credit Package" at bounding box center [295, 13] width 73 height 10
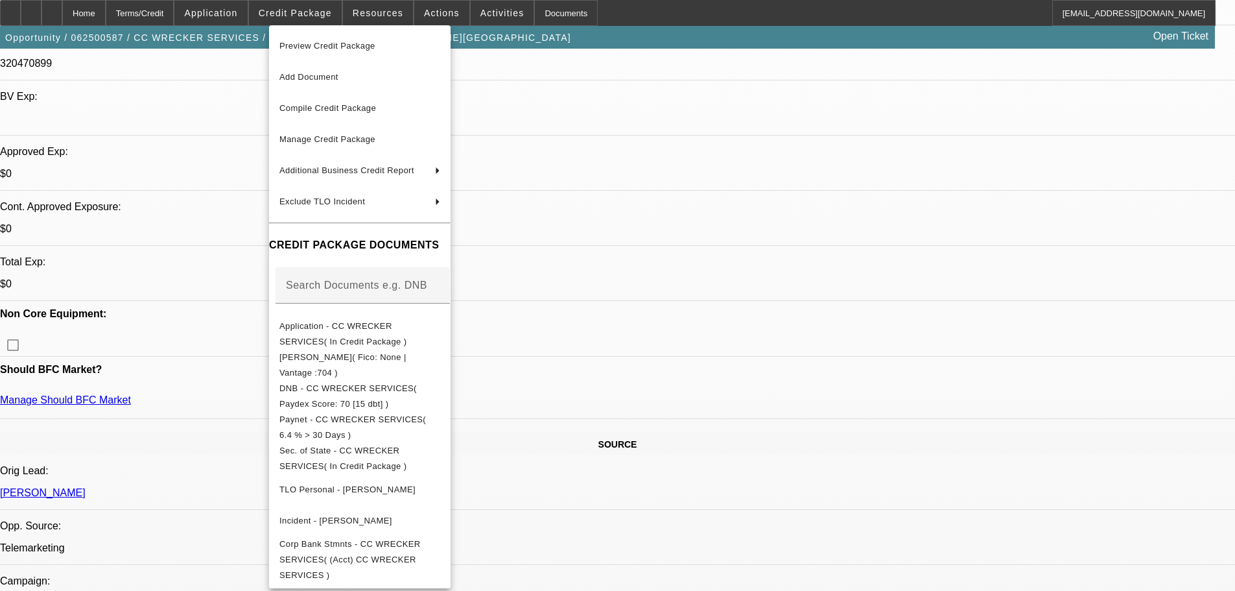
click at [677, 281] on div at bounding box center [617, 295] width 1235 height 591
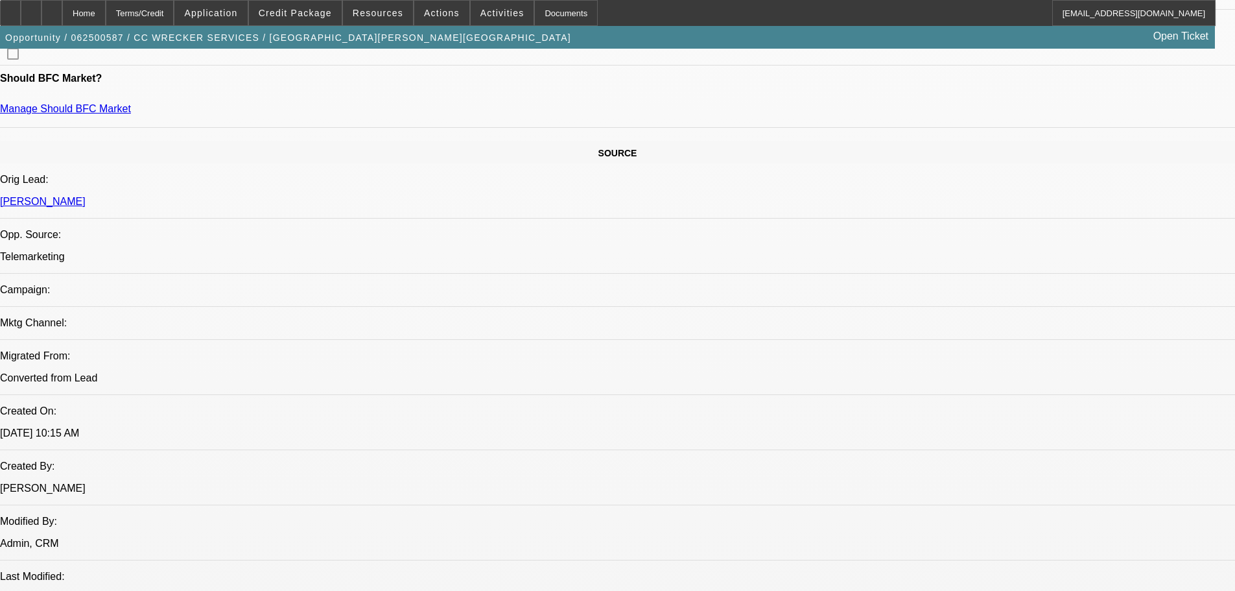
scroll to position [648, 0]
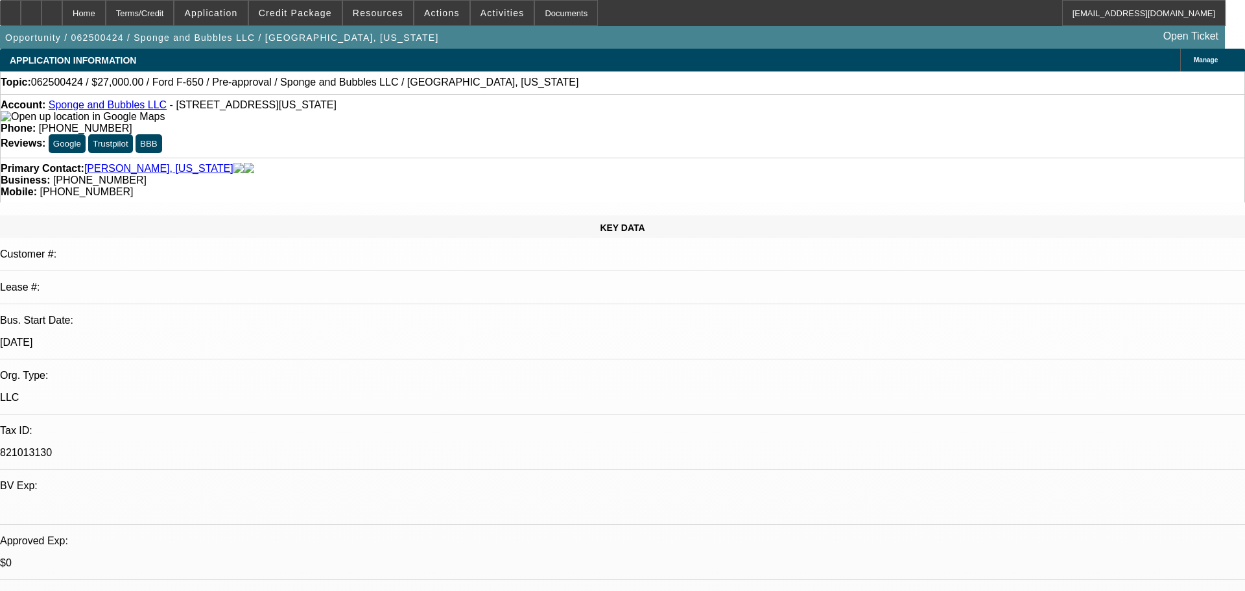
select select "0"
select select "6"
select select "0"
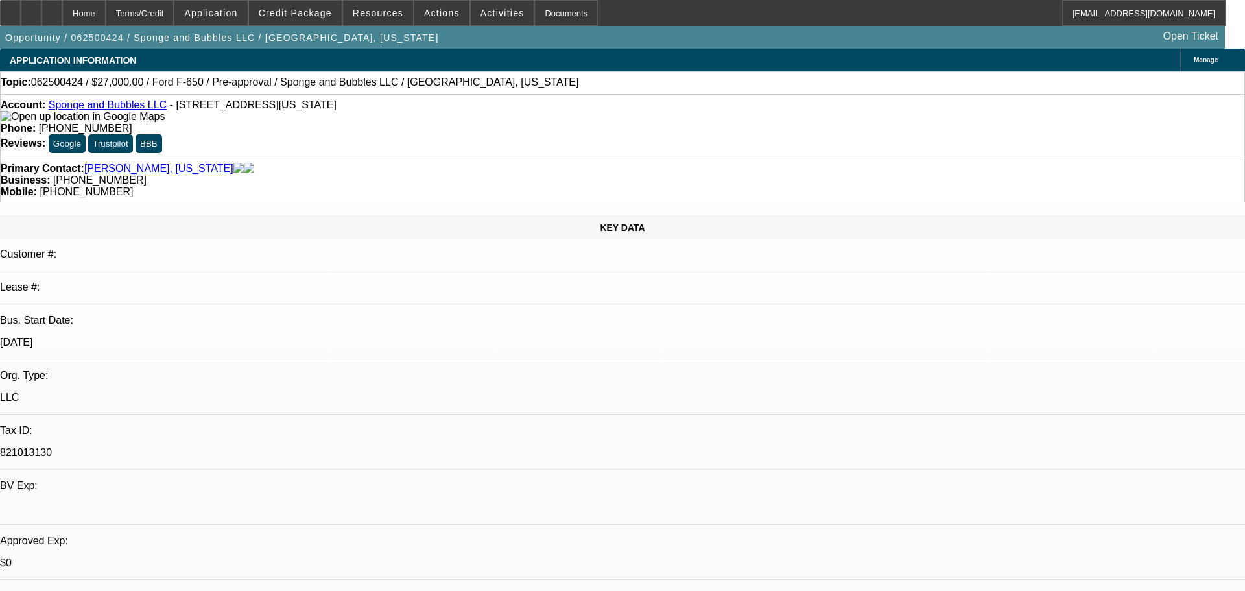
select select "0"
select select "6"
select select "0"
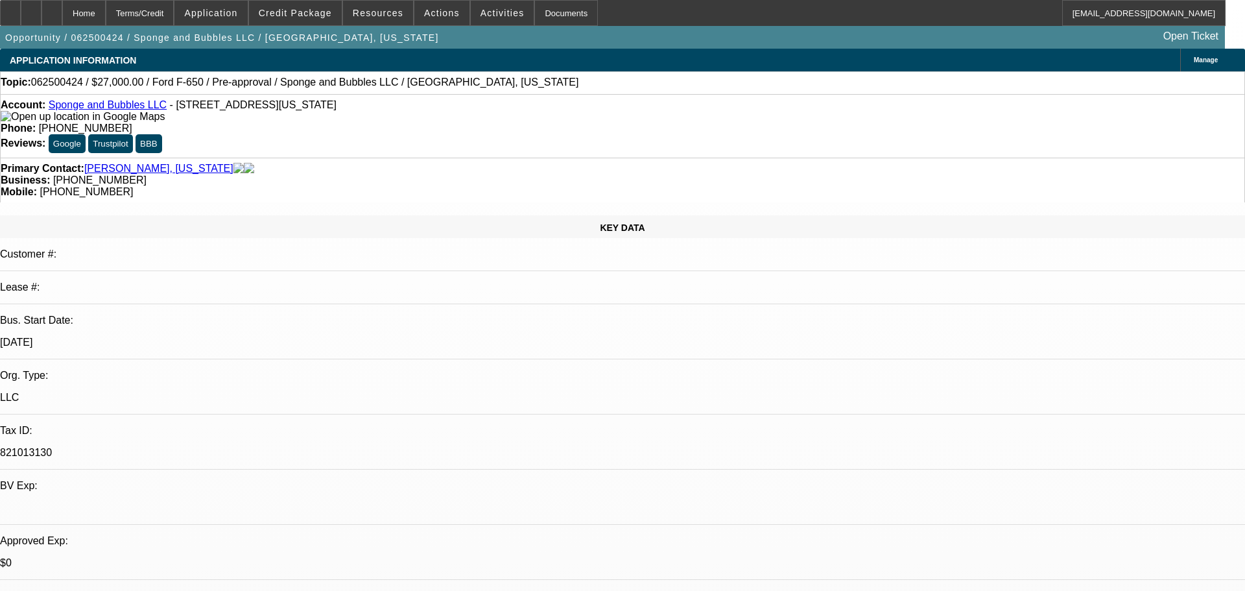
select select "0"
select select "6"
select select "0"
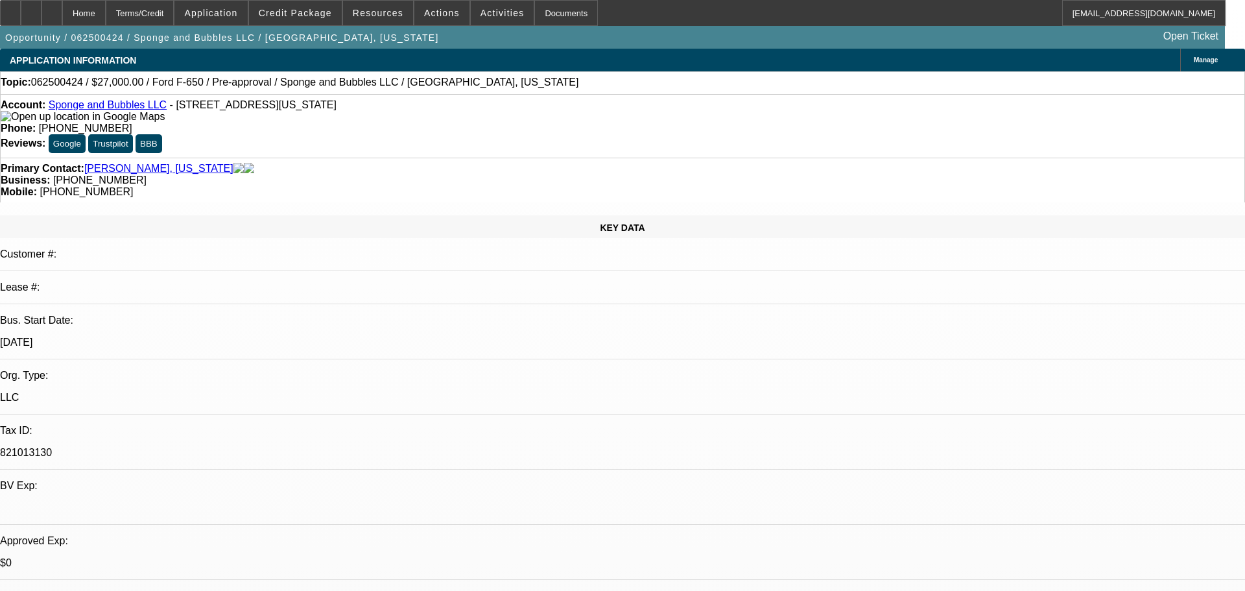
select select "6"
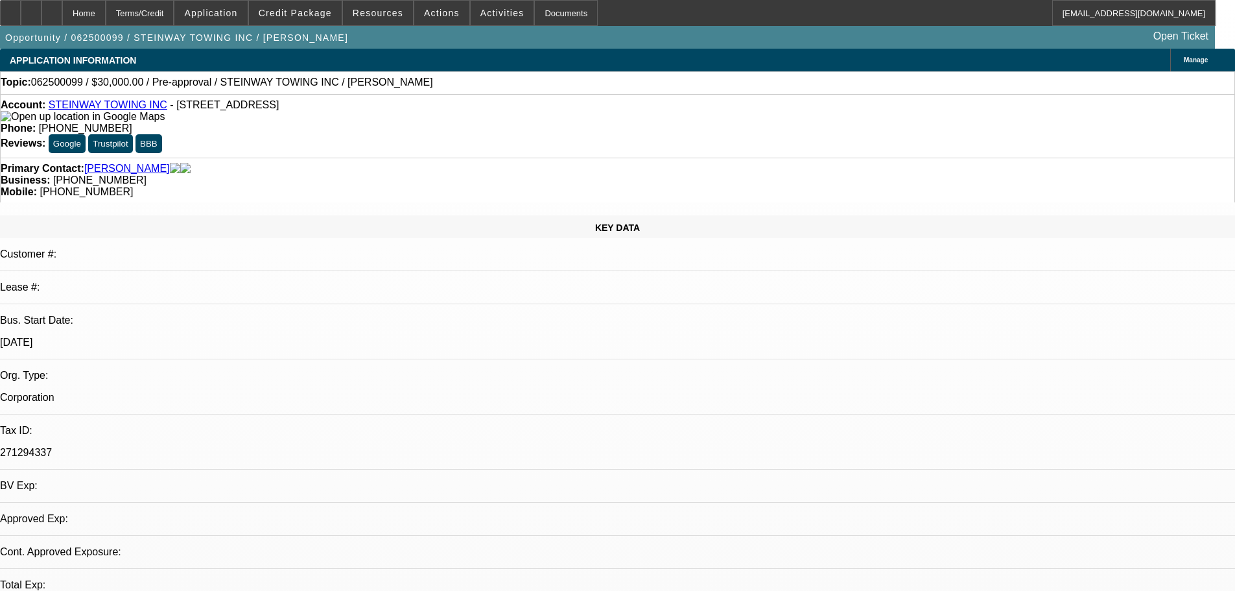
select select "0"
select select "2"
select select "0.1"
select select "4"
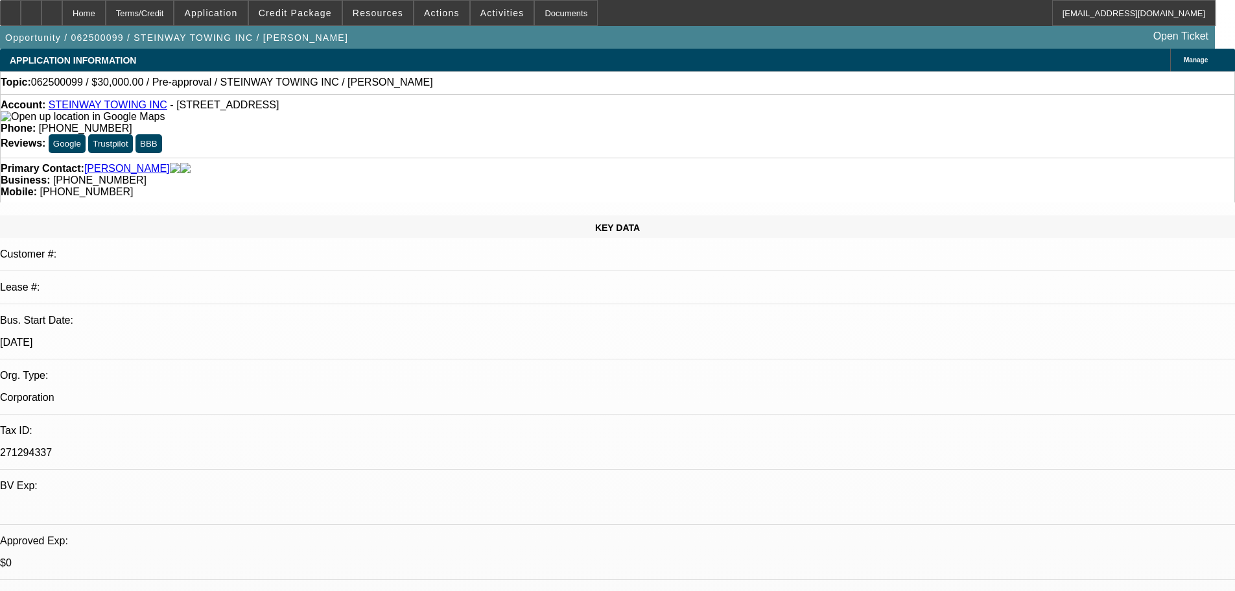
click at [95, 108] on link "STEINWAY TOWING INC" at bounding box center [108, 104] width 119 height 11
click at [147, 104] on link "STEINWAY TOWING INC" at bounding box center [108, 104] width 119 height 11
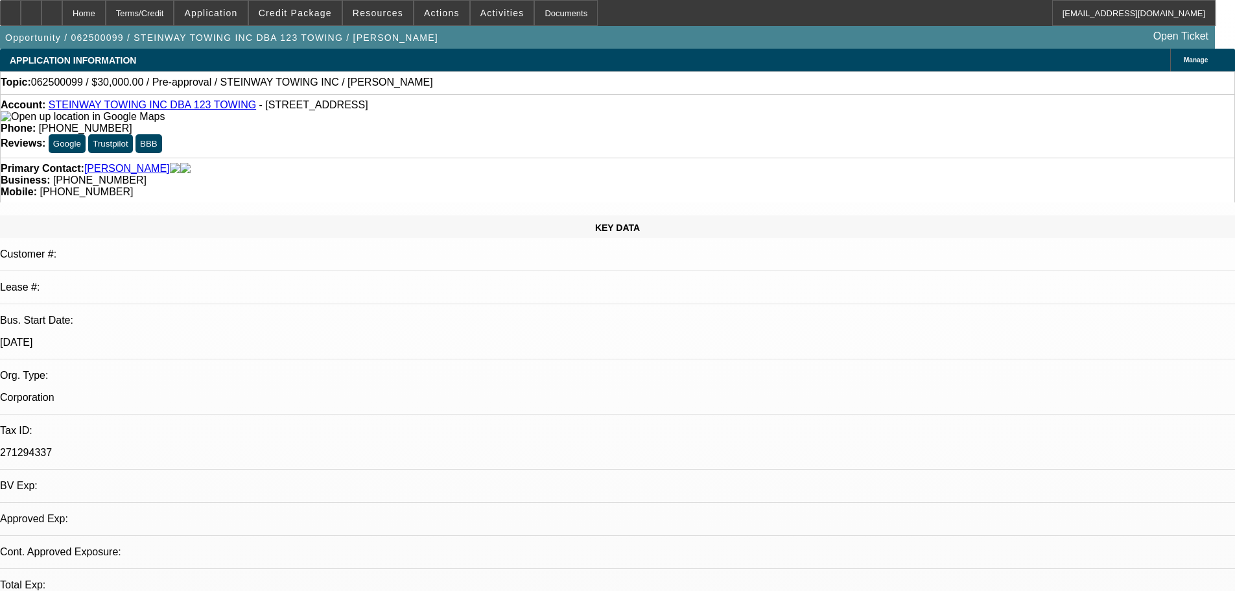
select select "0"
select select "2"
select select "0.1"
select select "4"
